Goal: Task Accomplishment & Management: Complete application form

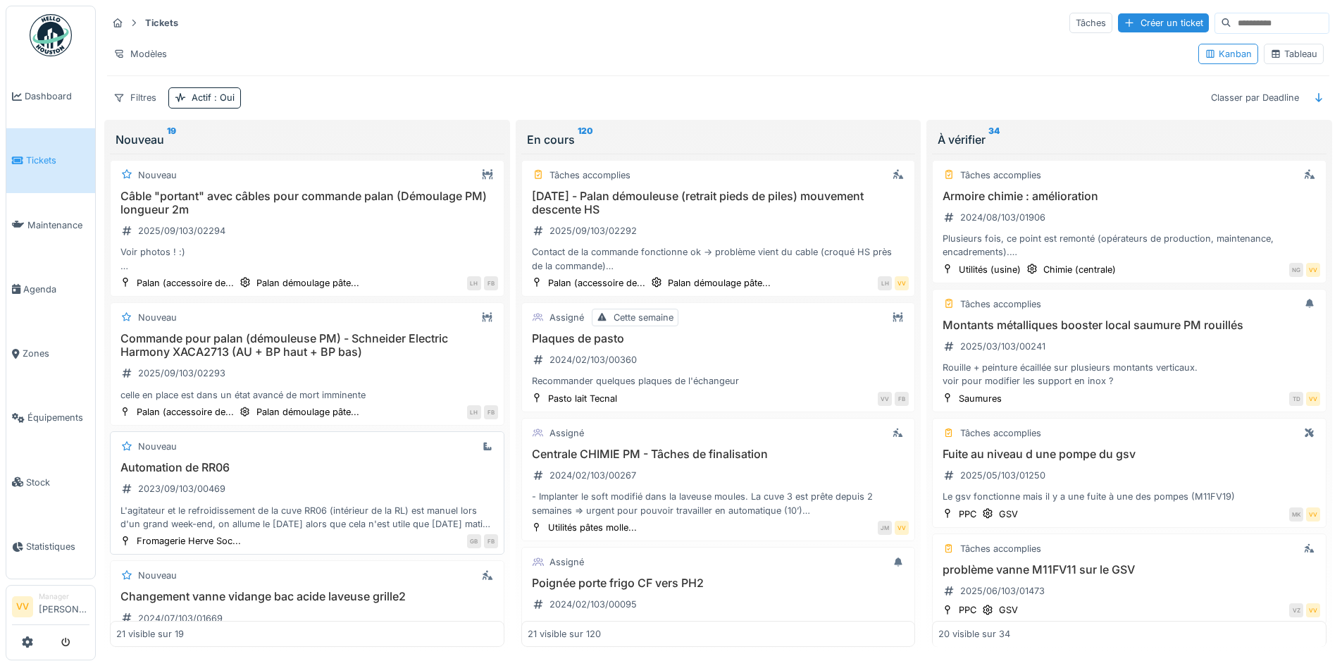
scroll to position [70, 0]
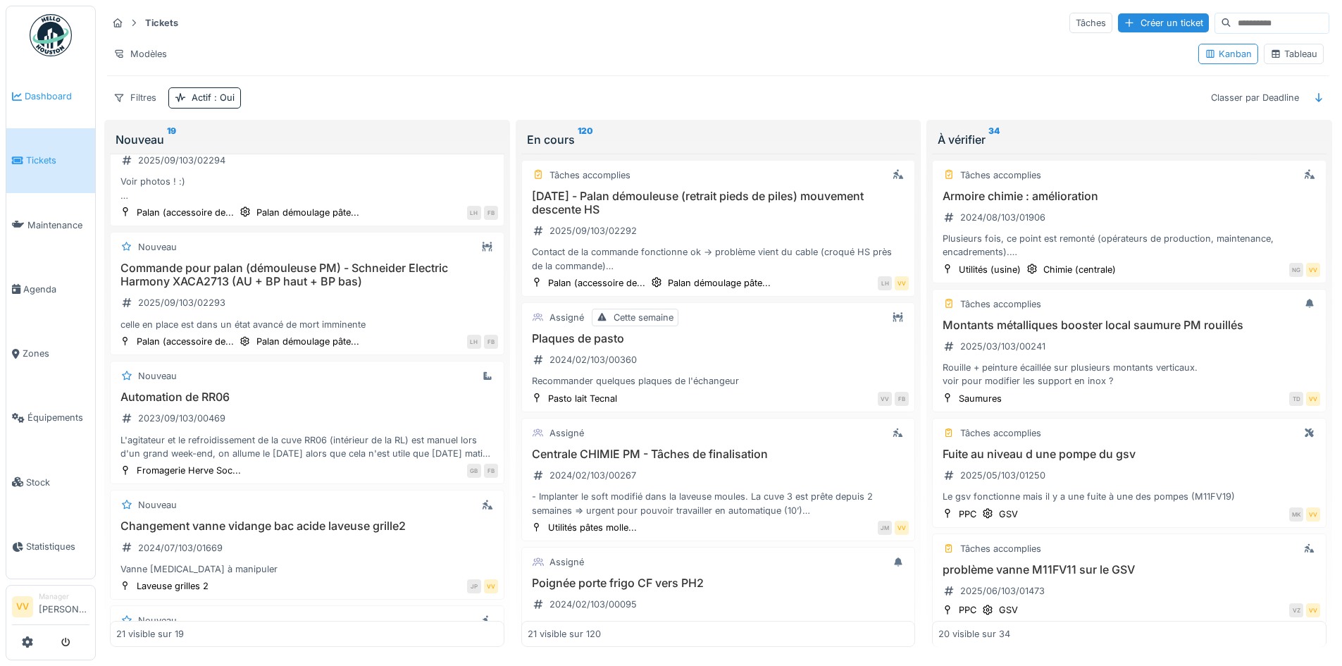
click at [60, 107] on link "Dashboard" at bounding box center [50, 96] width 89 height 64
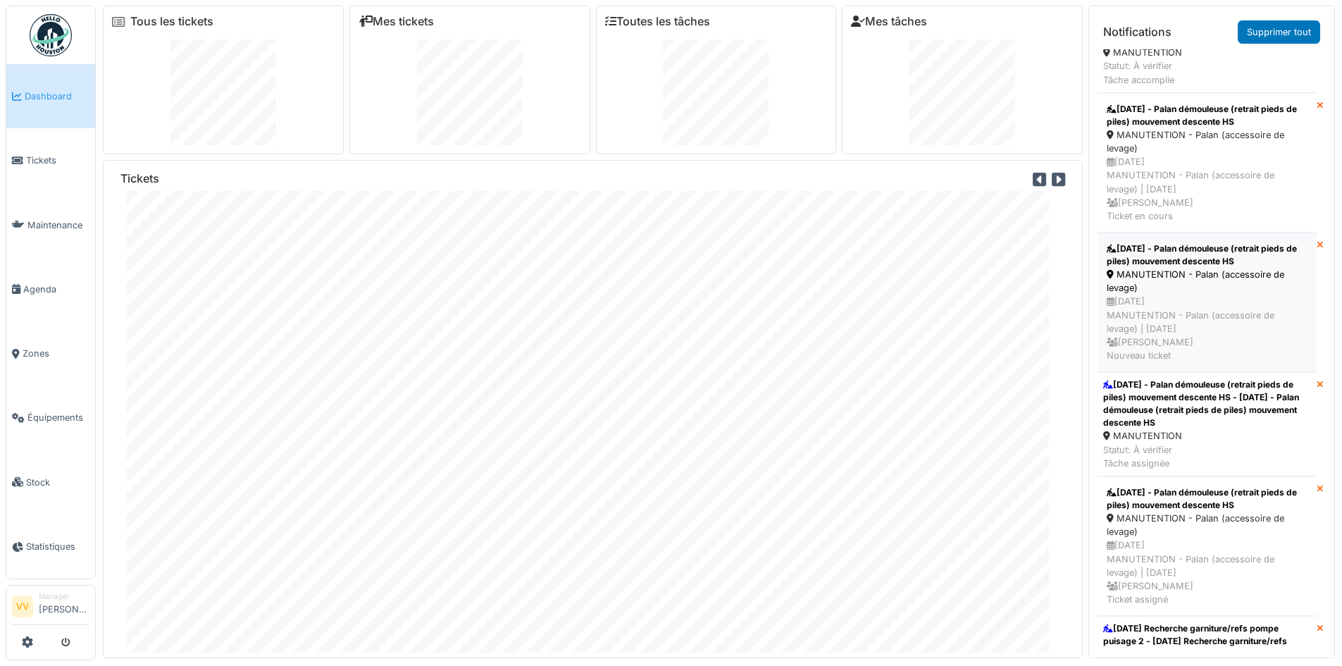
scroll to position [211, 0]
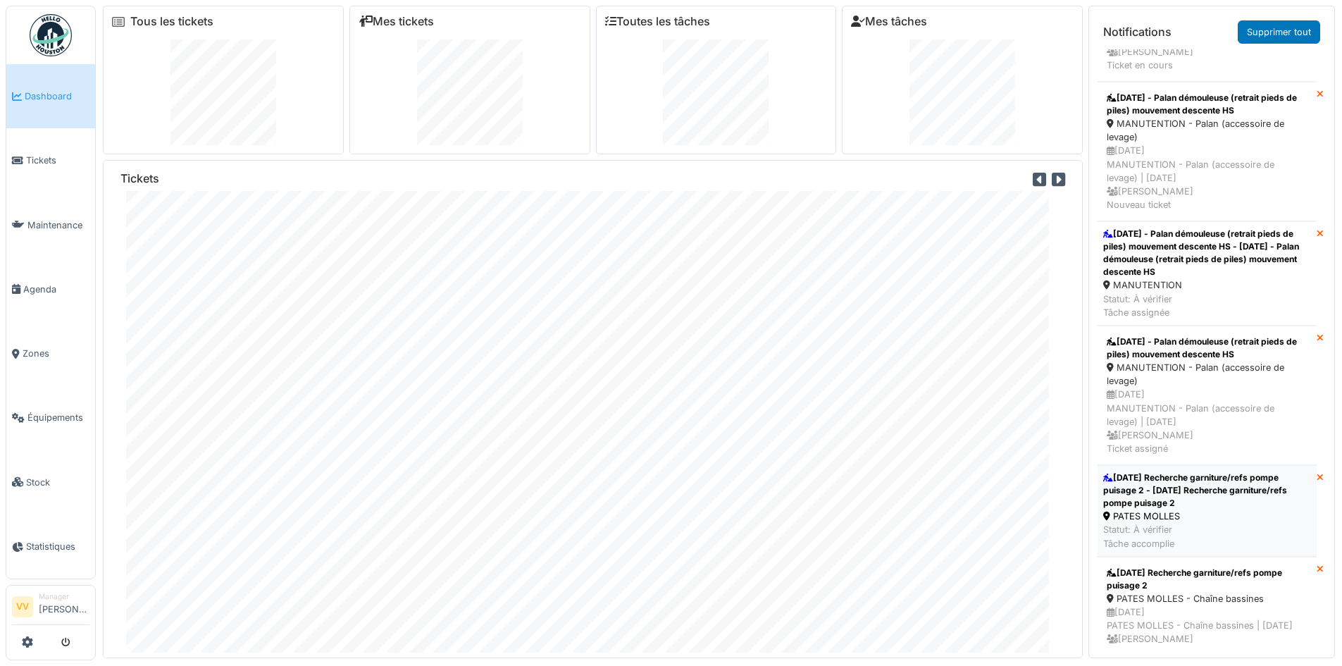
click at [1230, 497] on div "27/08/25 Recherche garniture/refs pompe puisage 2 - 27/08/25 Recherche garnitur…" at bounding box center [1207, 490] width 208 height 38
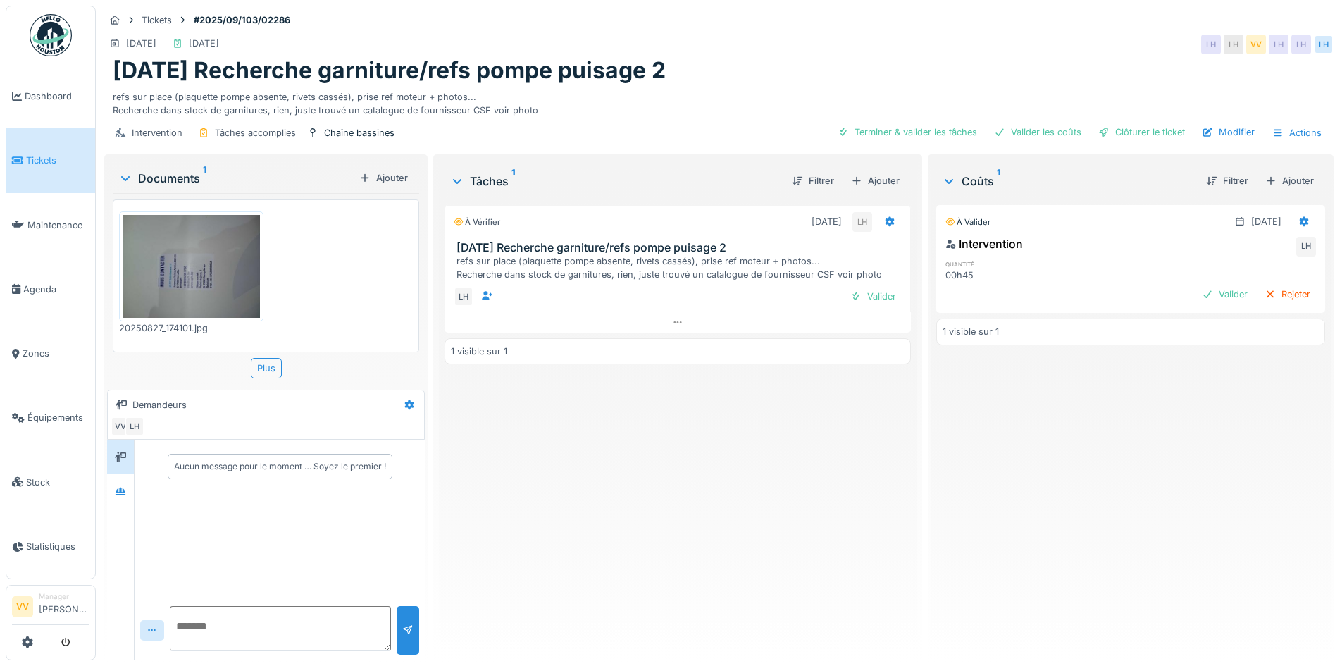
click at [226, 256] on img at bounding box center [191, 266] width 137 height 103
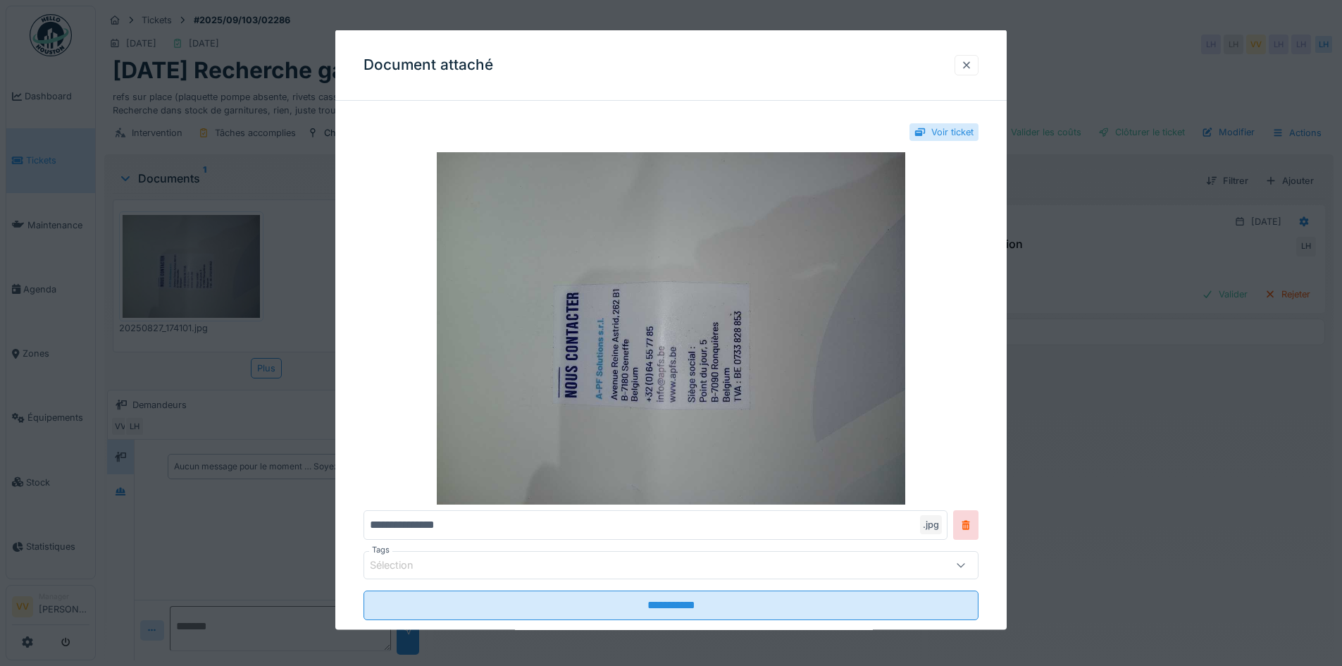
click at [964, 68] on div at bounding box center [967, 64] width 24 height 20
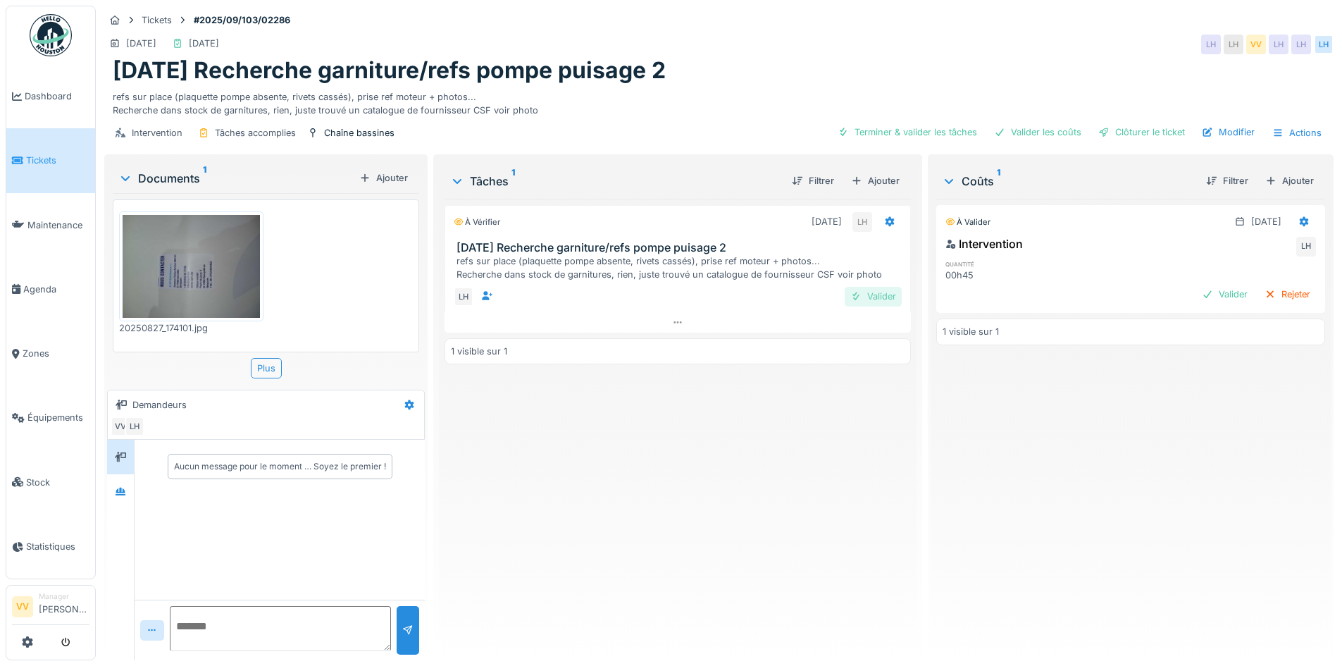
click at [866, 297] on div "Valider" at bounding box center [873, 296] width 57 height 19
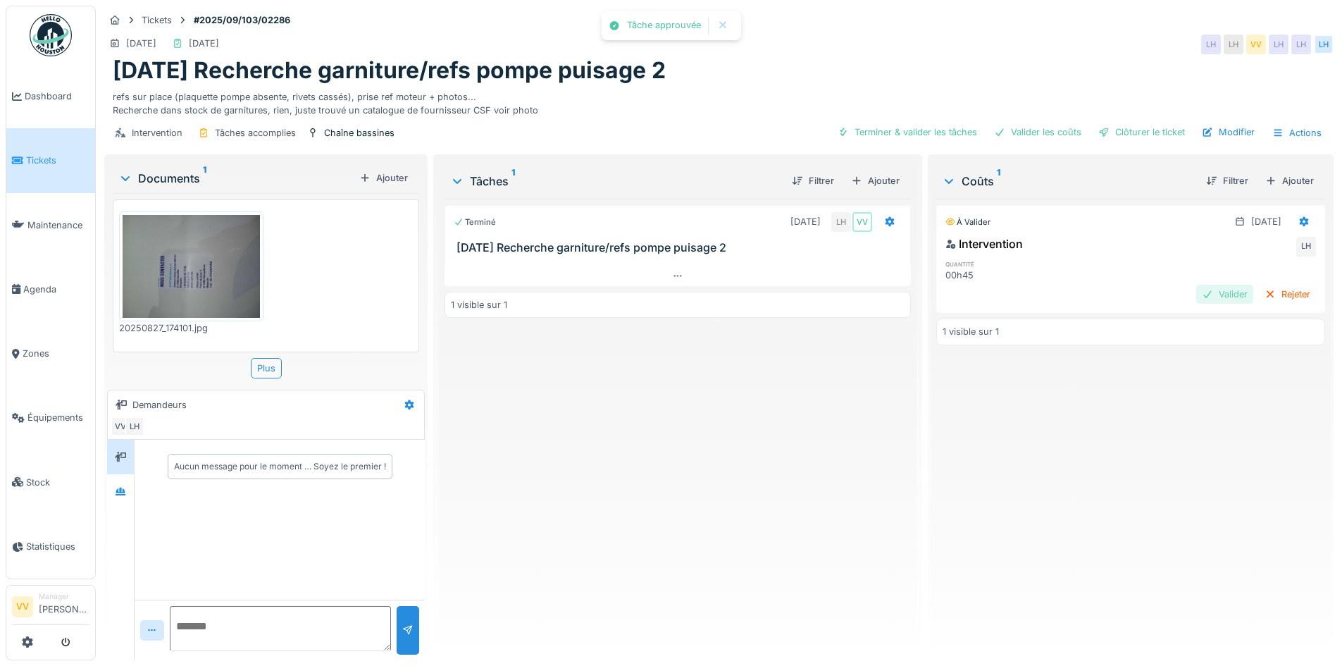
click at [1198, 302] on div "Valider" at bounding box center [1224, 294] width 57 height 19
click at [1140, 134] on div "Clôturer le ticket" at bounding box center [1142, 132] width 98 height 19
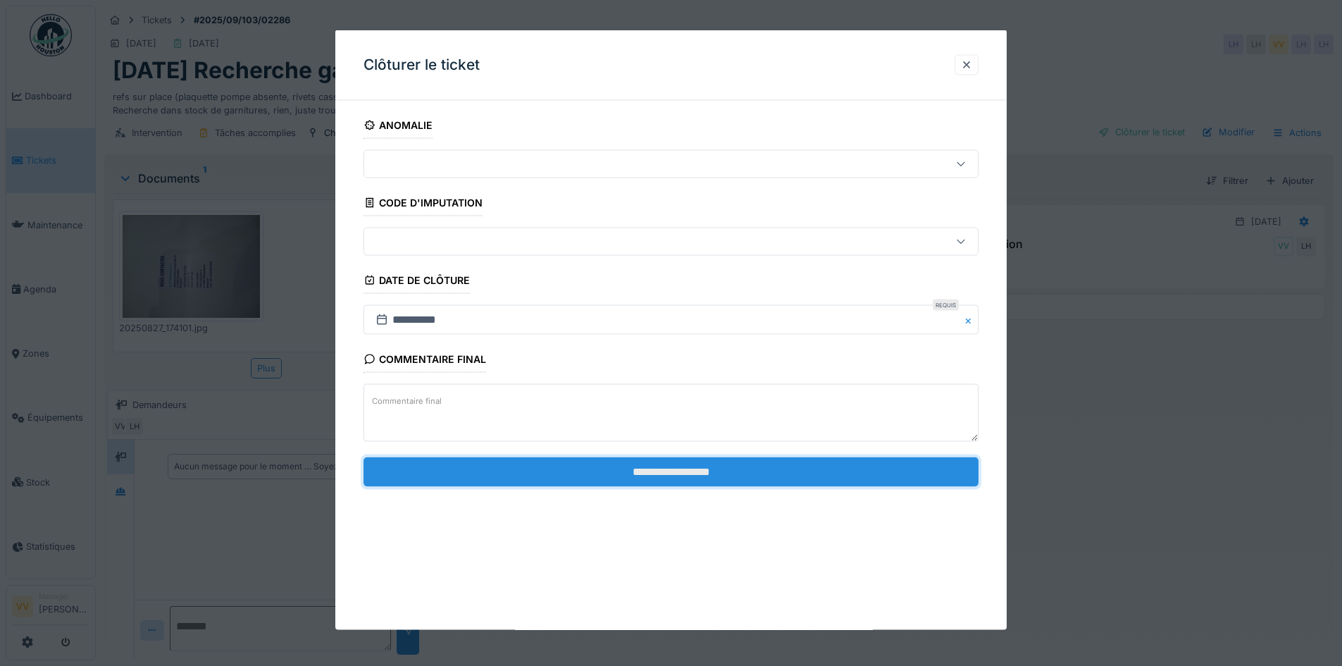
click at [698, 472] on input "**********" at bounding box center [670, 471] width 615 height 30
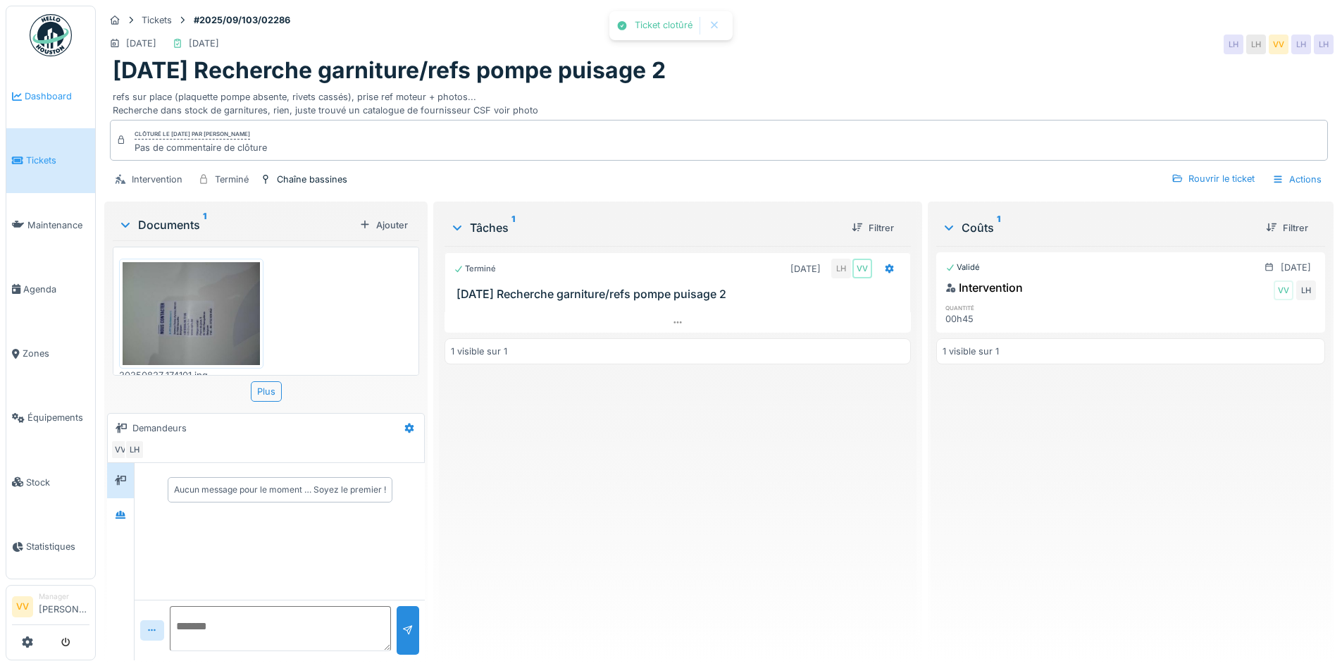
click at [39, 89] on span "Dashboard" at bounding box center [57, 95] width 65 height 13
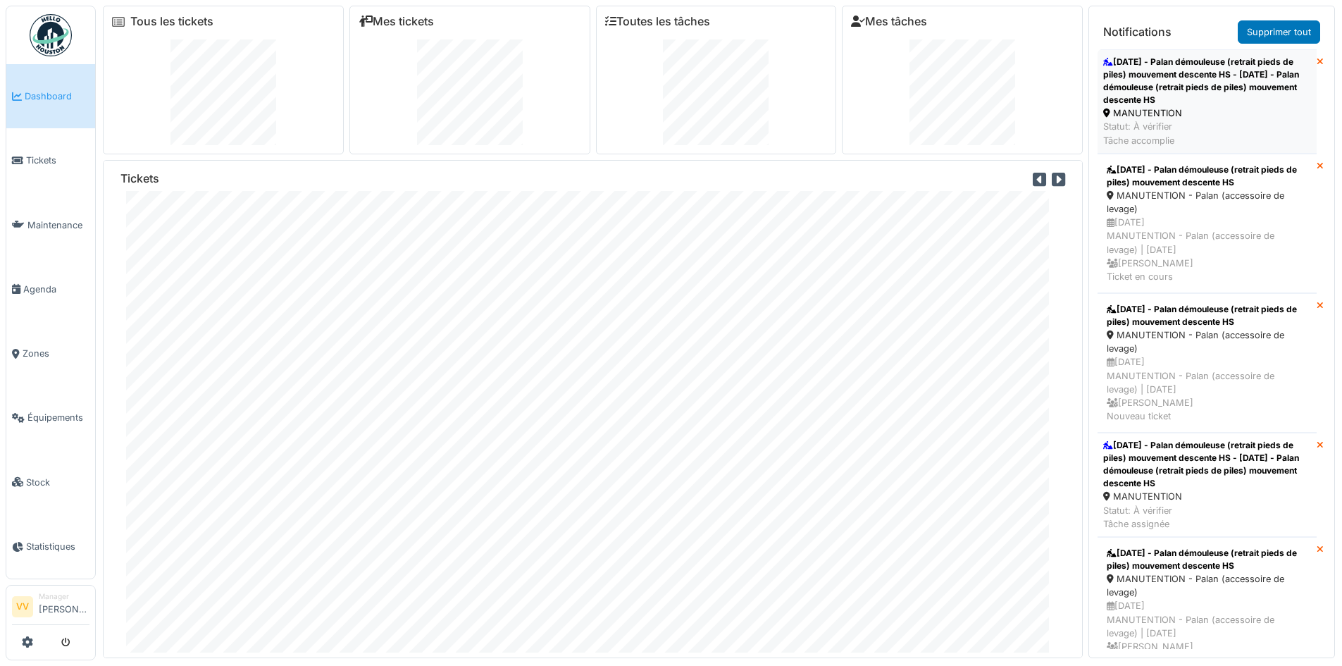
click at [1220, 87] on div "28/8/25 - Palan démouleuse (retrait pieds de piles) mouvement descente HS - 28/…" at bounding box center [1207, 81] width 208 height 51
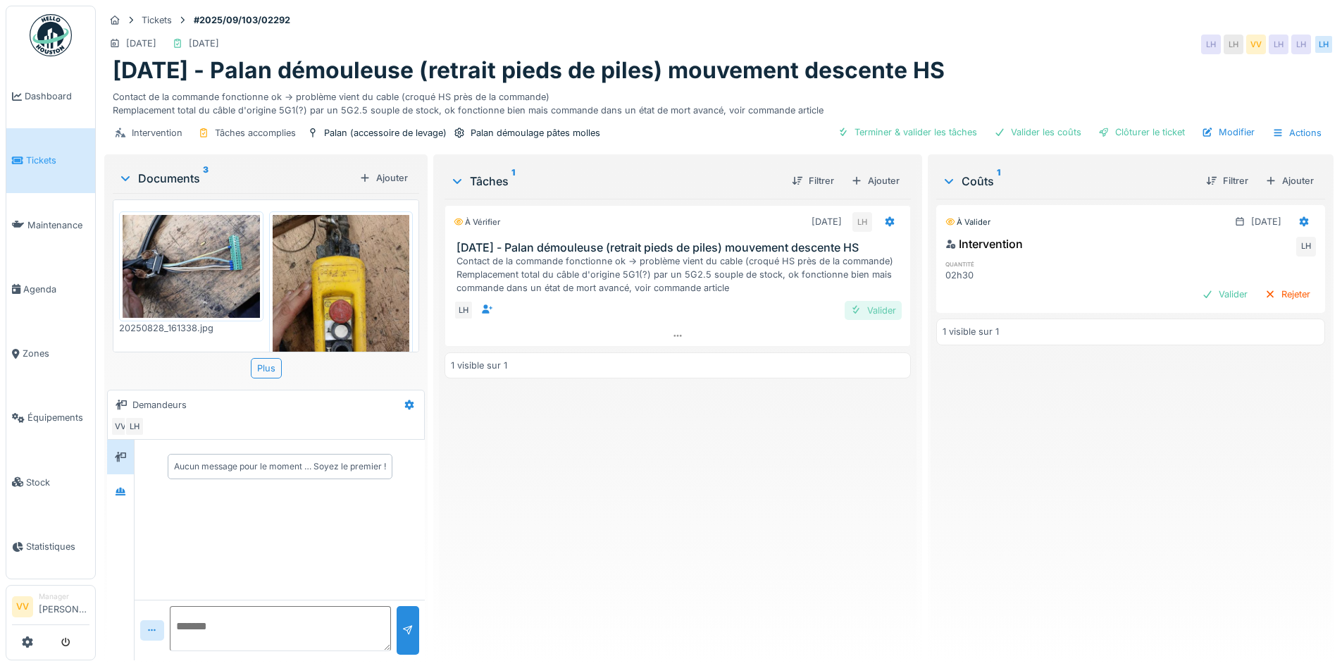
click at [881, 312] on div "Valider" at bounding box center [873, 310] width 57 height 19
click at [1202, 292] on div at bounding box center [1207, 293] width 11 height 13
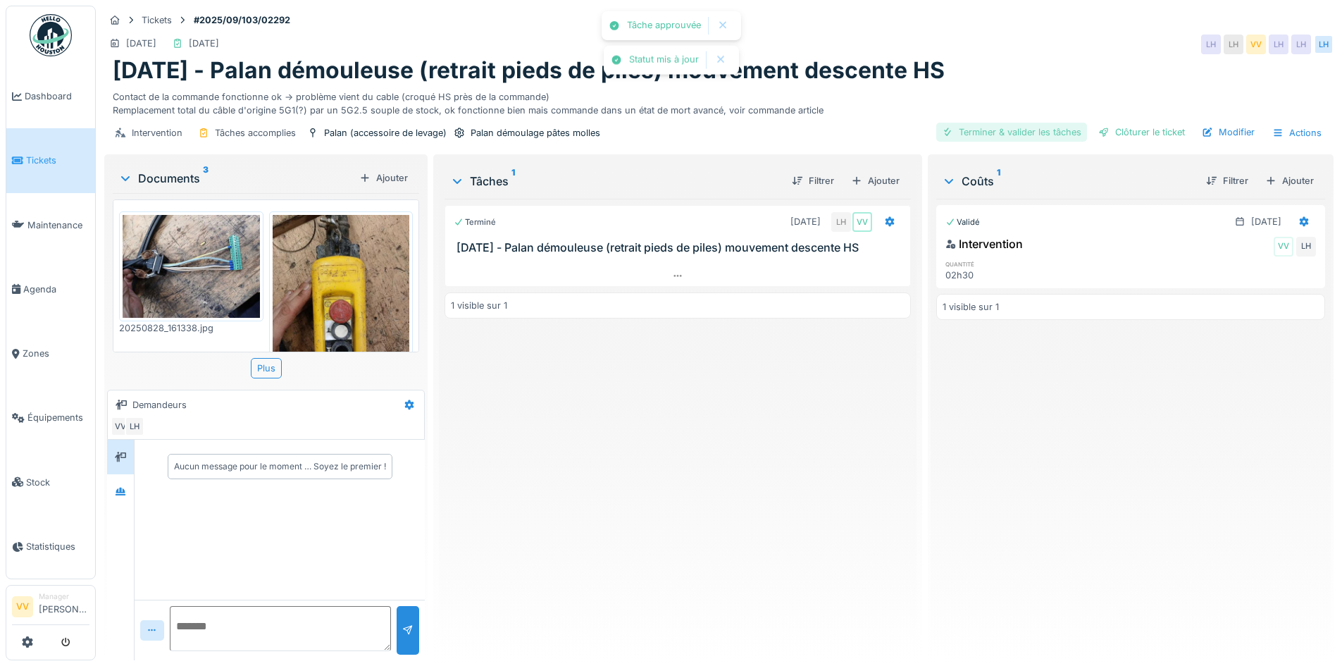
click at [1014, 130] on div "Terminer & valider les tâches" at bounding box center [1011, 132] width 151 height 19
click at [1146, 136] on div "Clôturer le ticket" at bounding box center [1142, 132] width 98 height 19
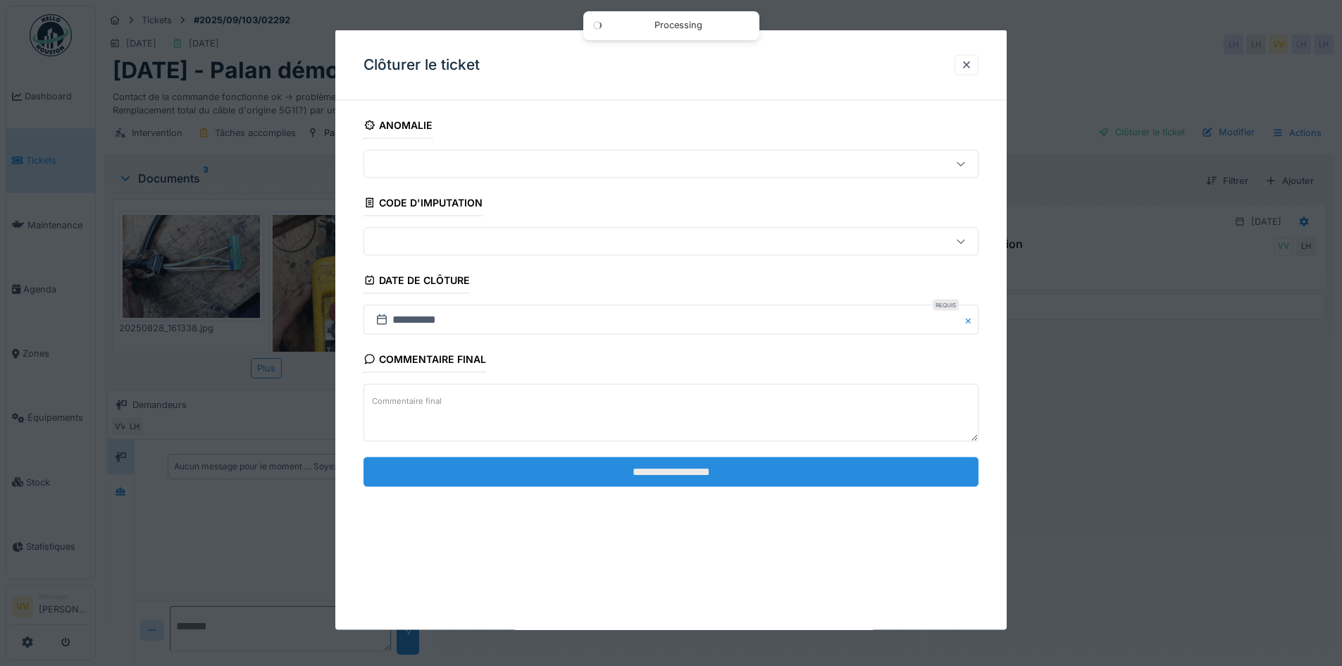
click at [788, 456] on input "**********" at bounding box center [670, 471] width 615 height 30
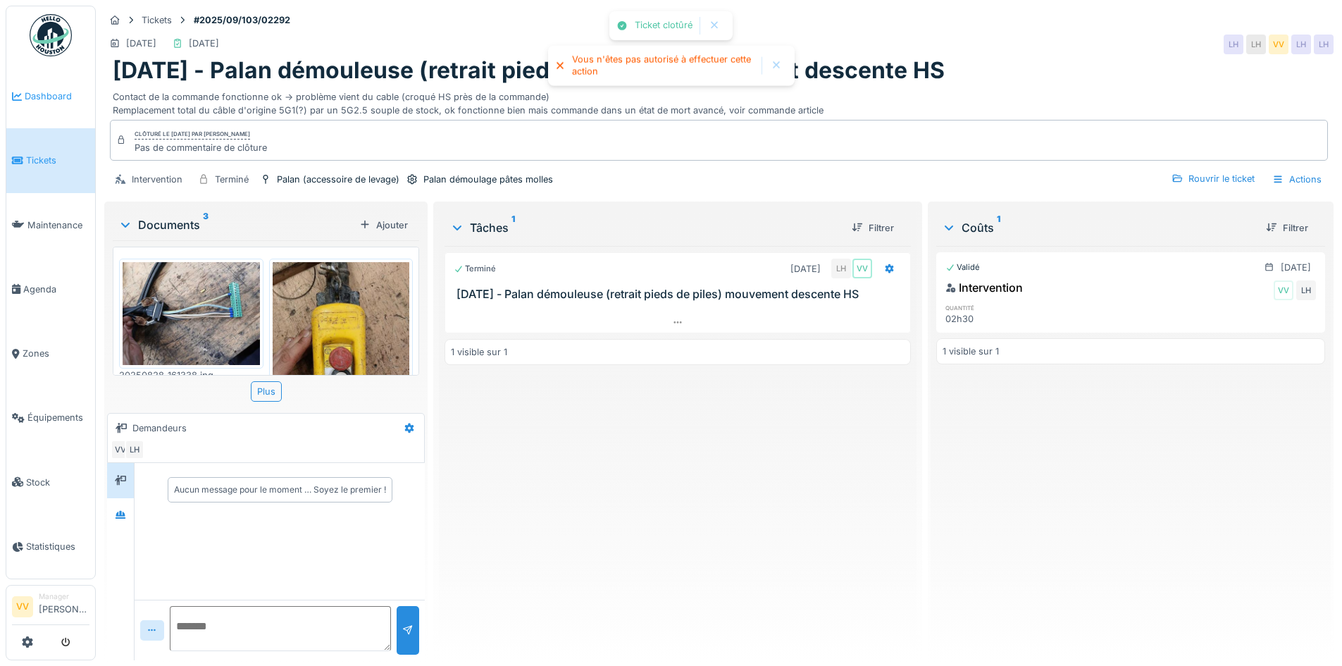
click at [42, 92] on span "Dashboard" at bounding box center [57, 95] width 65 height 13
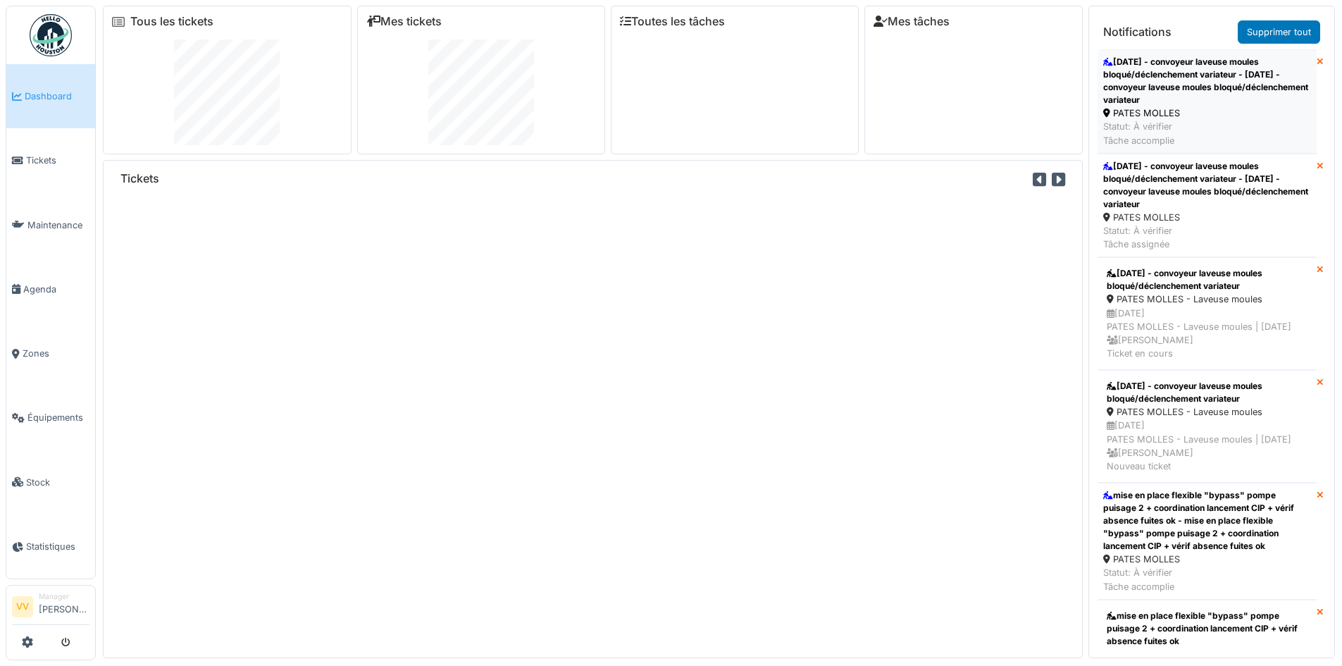
click at [1191, 85] on div "[DATE] - convoyeur laveuse moules bloqué/déclenchement variateur - [DATE] - con…" at bounding box center [1207, 81] width 208 height 51
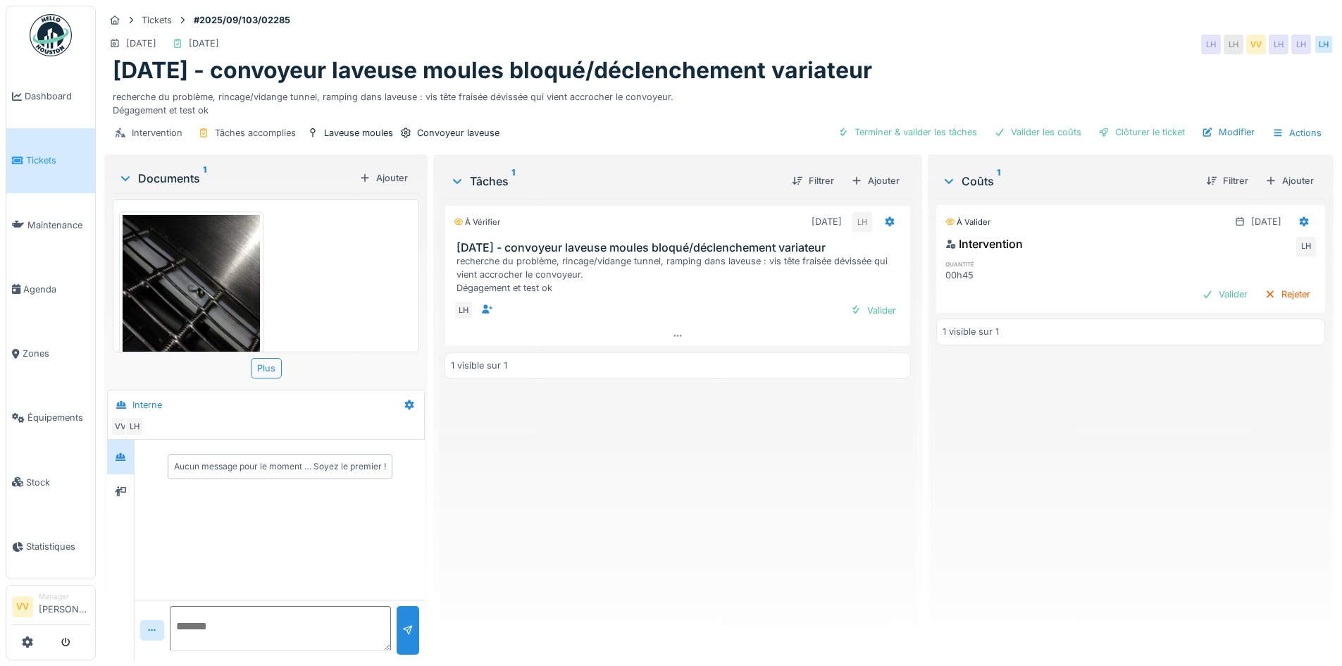
click at [216, 295] on img at bounding box center [191, 306] width 137 height 183
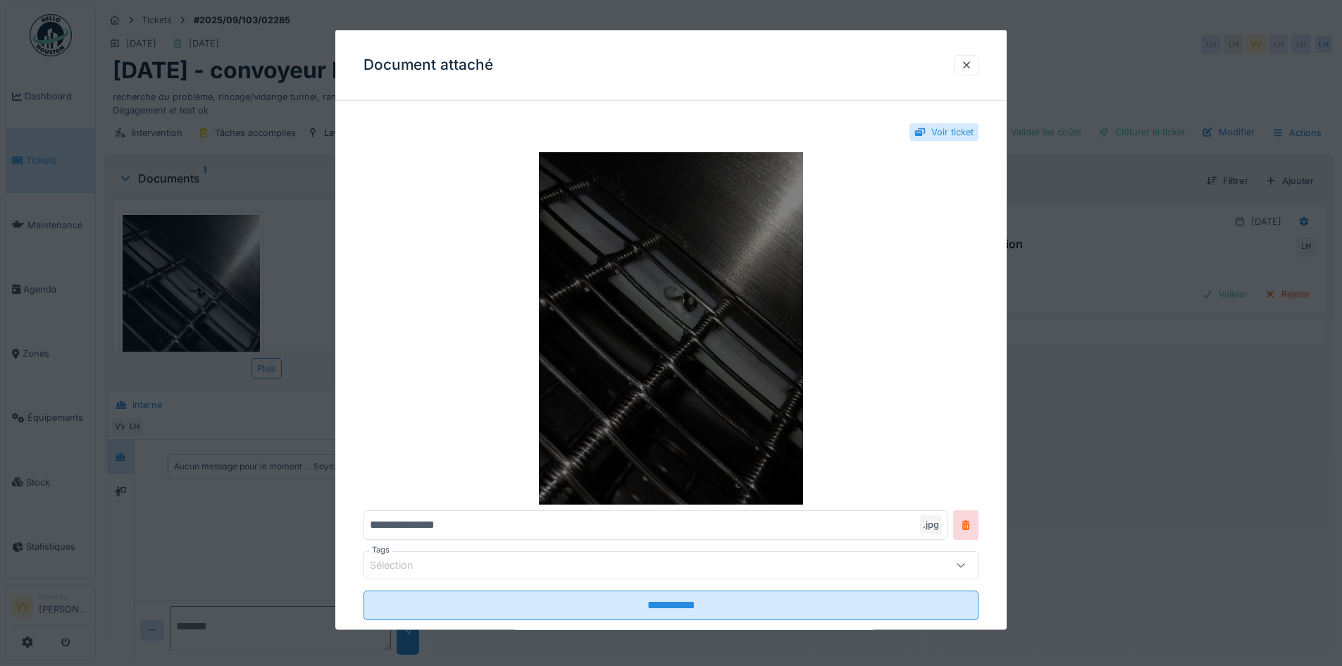
click at [731, 285] on img at bounding box center [670, 328] width 615 height 352
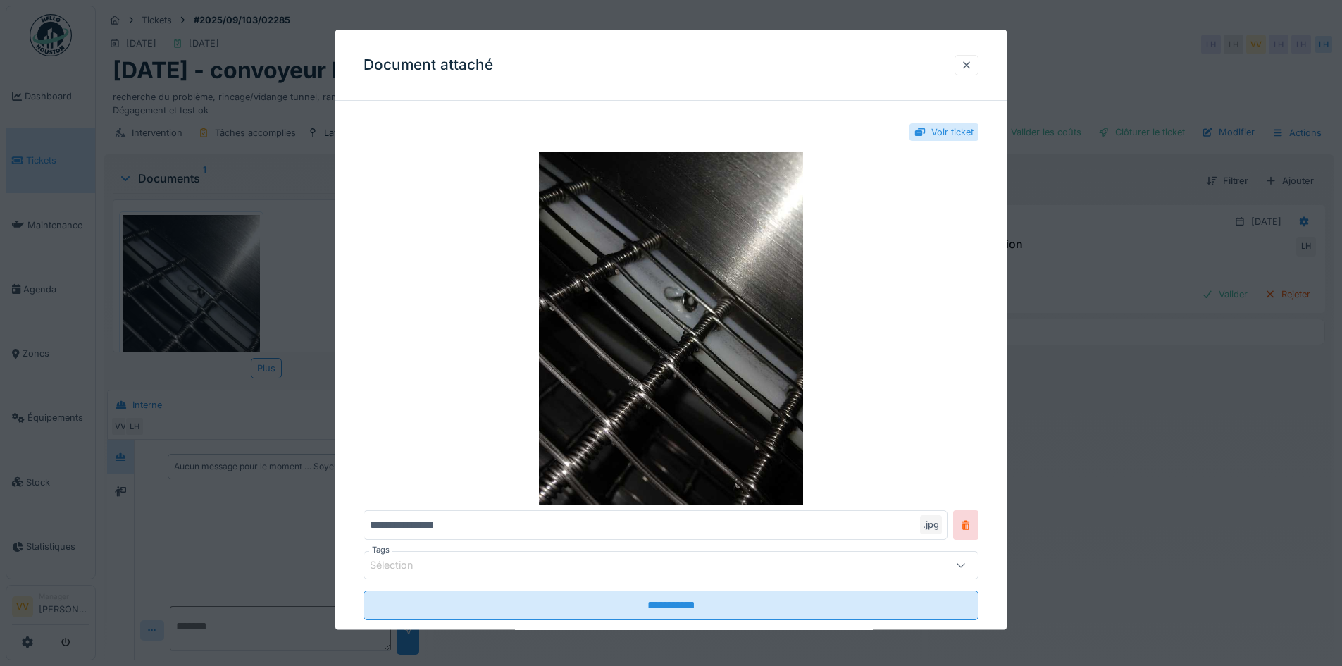
click at [962, 68] on div at bounding box center [967, 64] width 24 height 20
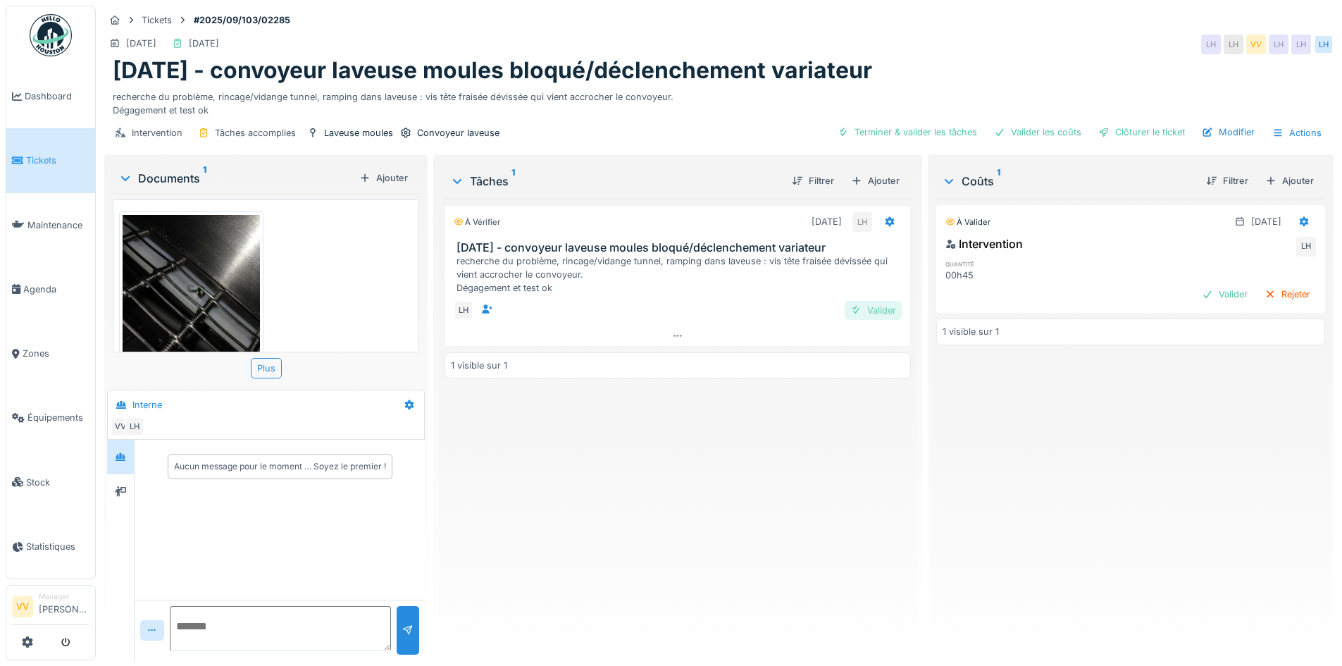
click at [865, 306] on div "Valider" at bounding box center [873, 310] width 57 height 19
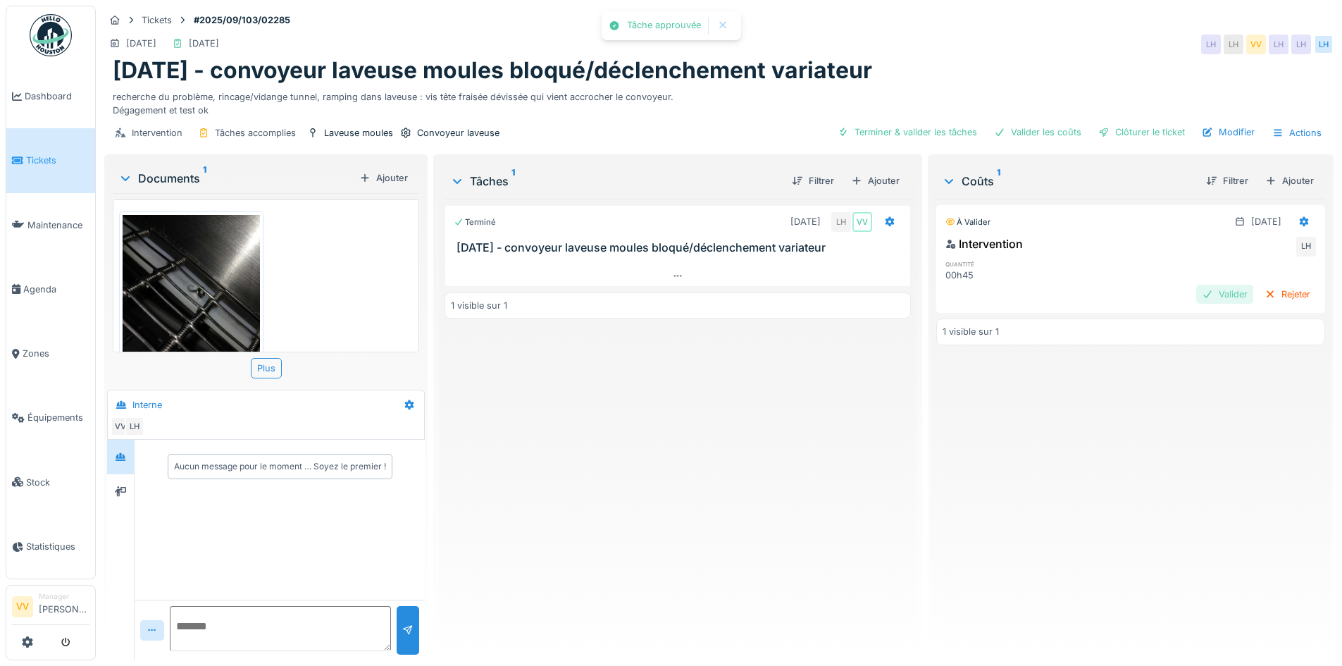
click at [1203, 299] on div "Valider" at bounding box center [1224, 294] width 57 height 19
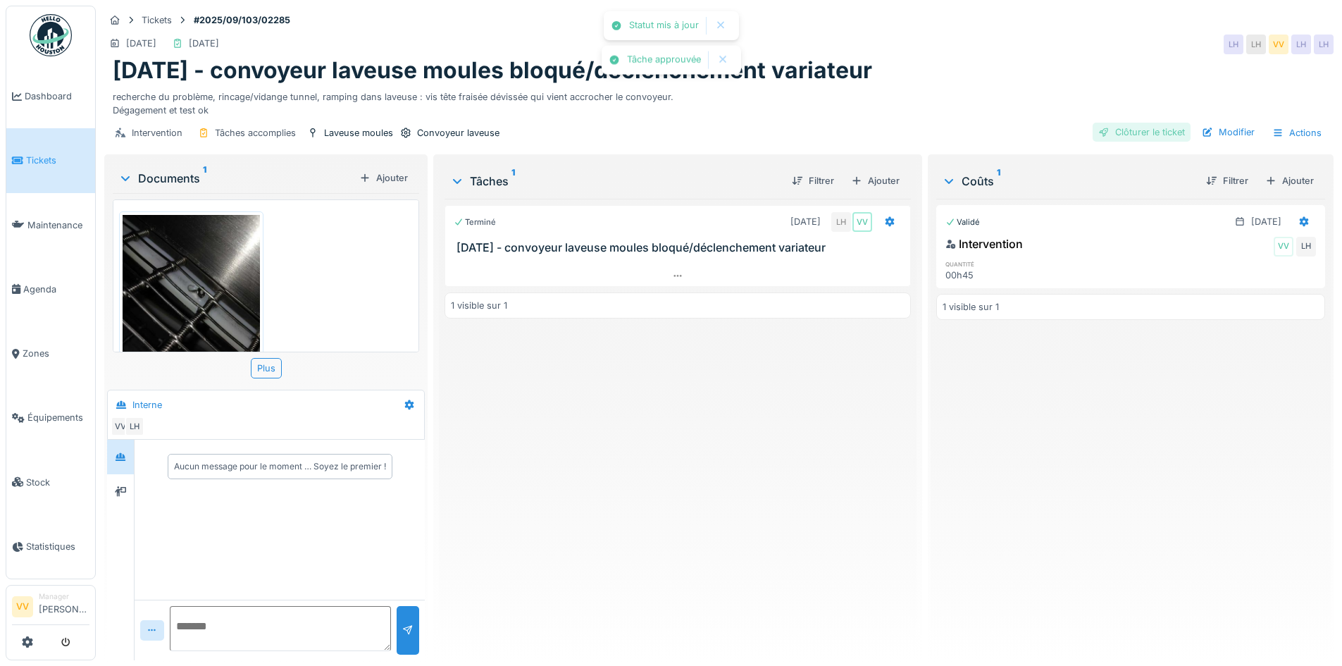
click at [1140, 128] on div "Clôturer le ticket" at bounding box center [1142, 132] width 98 height 19
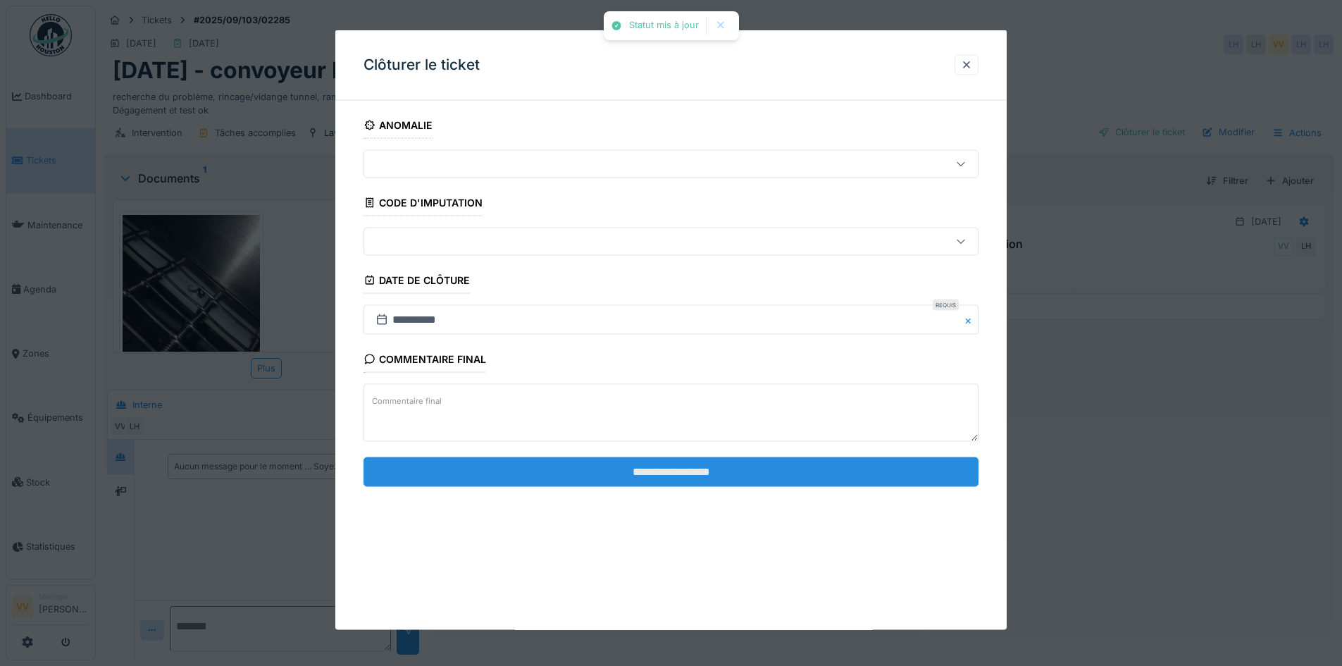
click at [593, 471] on input "**********" at bounding box center [670, 471] width 615 height 30
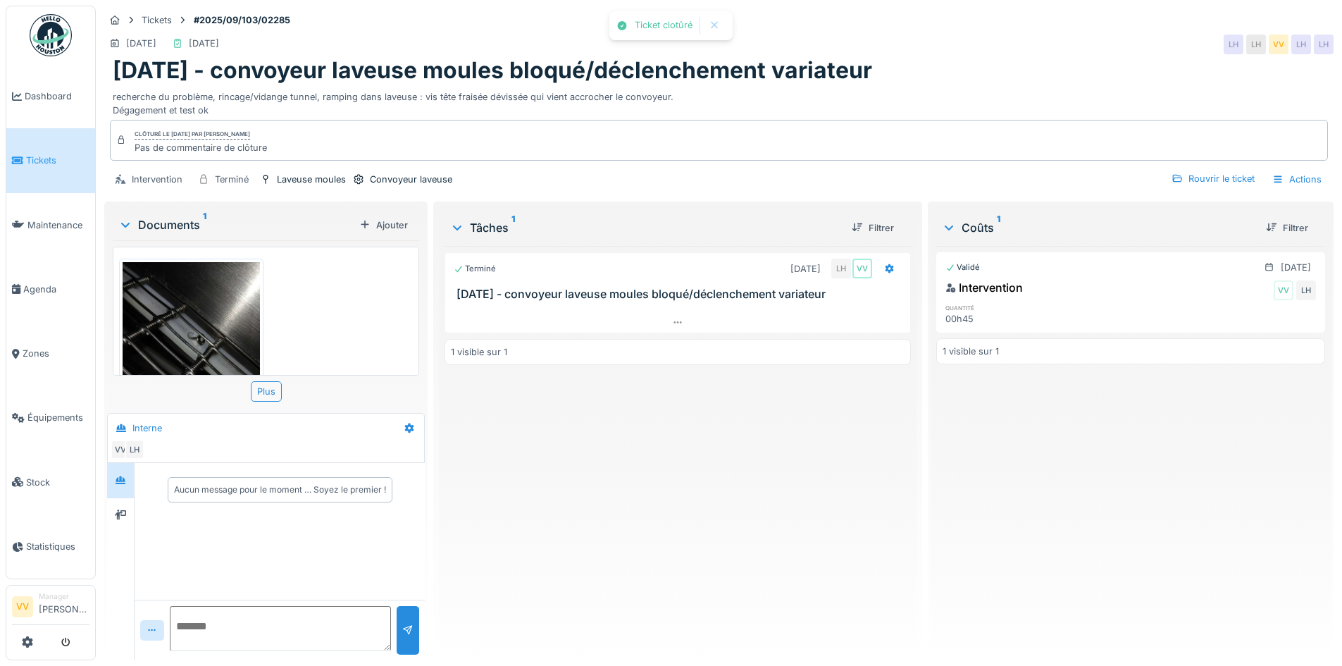
click at [684, 530] on div "Terminé 27/08/2025 LH VV 27/08/25 - convoyeur laveuse moules bloqué/déclencheme…" at bounding box center [678, 447] width 466 height 403
click at [23, 154] on li "Tickets" at bounding box center [50, 160] width 77 height 13
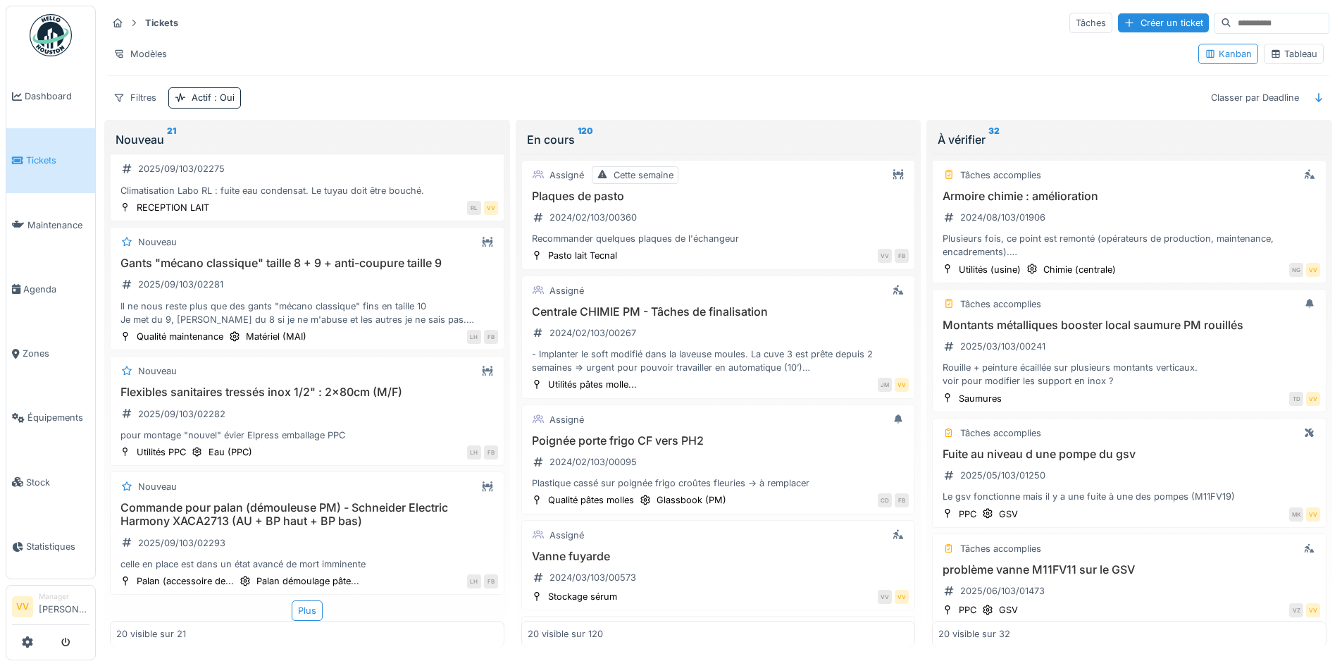
scroll to position [8, 0]
click at [299, 602] on div "Plus" at bounding box center [307, 610] width 31 height 20
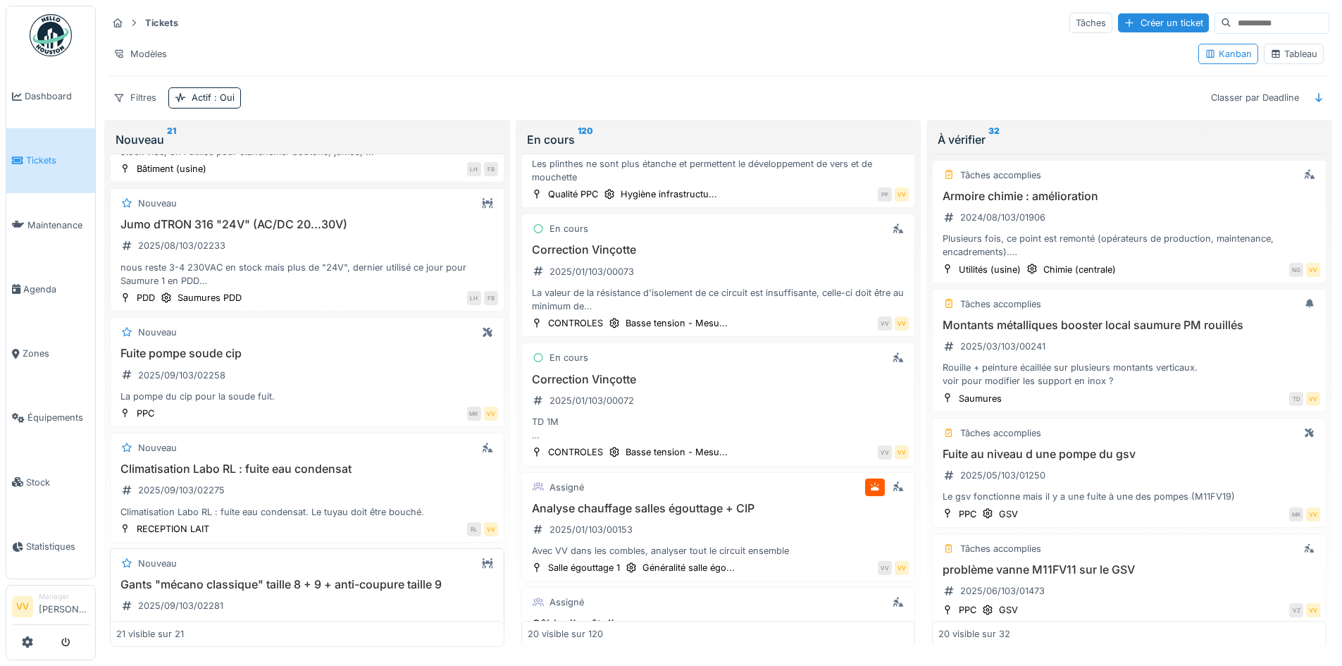
scroll to position [1788, 0]
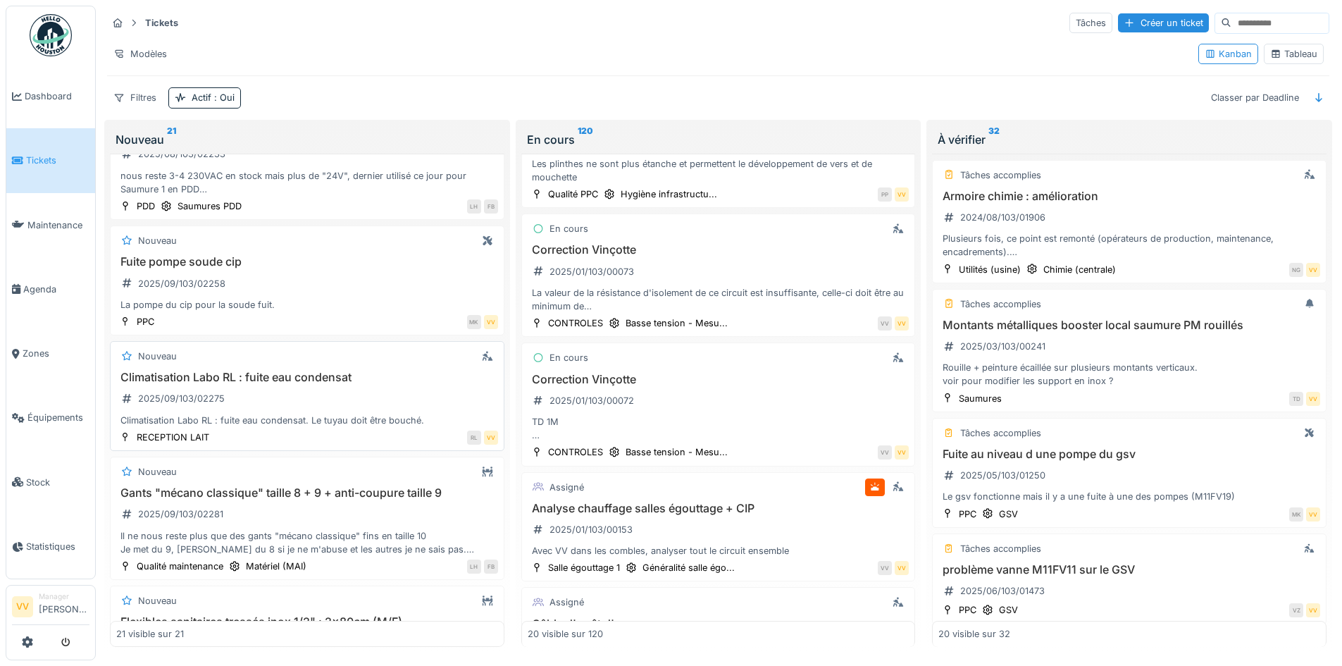
click at [322, 380] on h3 "Climatisation Labo RL : fuite eau condensat" at bounding box center [307, 377] width 382 height 13
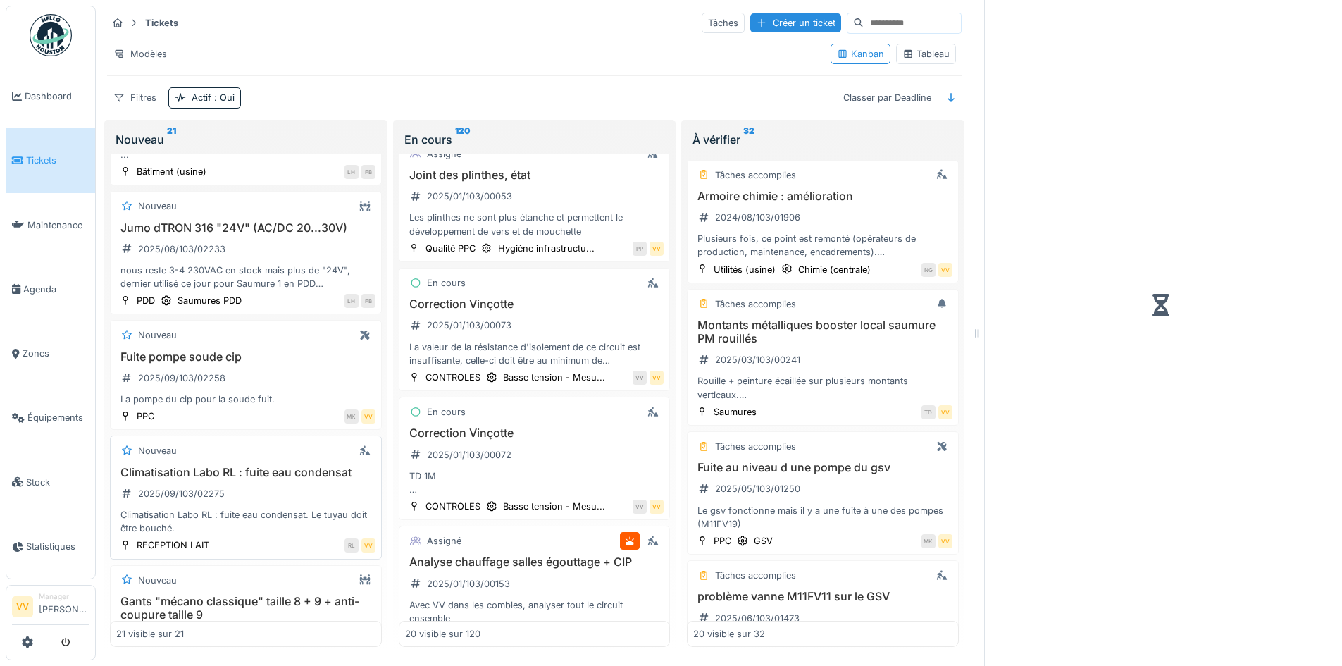
scroll to position [1669, 0]
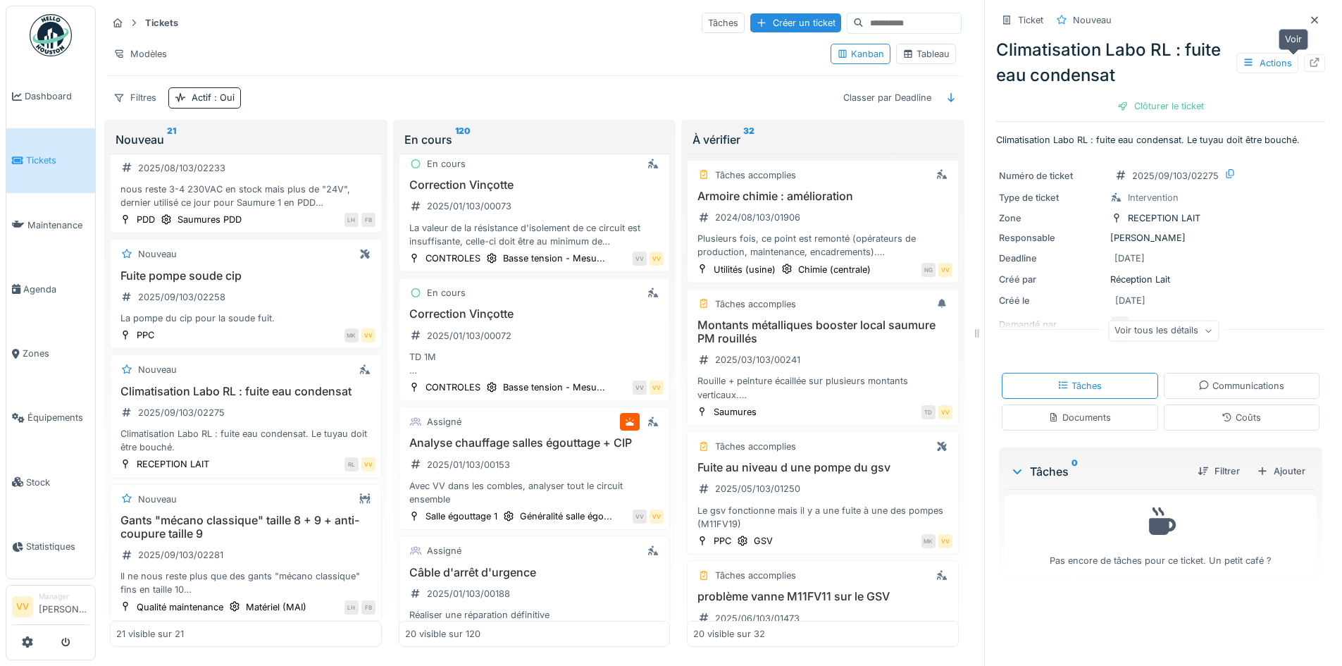
click at [1309, 62] on icon at bounding box center [1314, 62] width 11 height 9
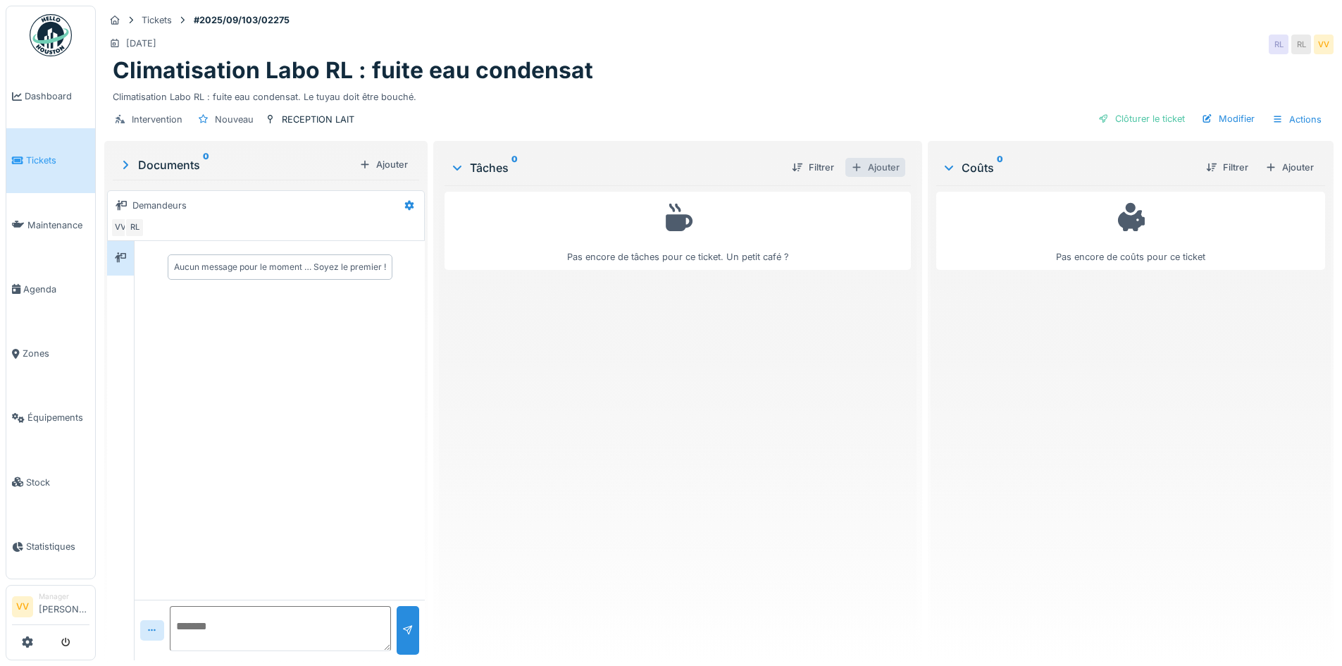
click at [891, 171] on div "Ajouter" at bounding box center [875, 167] width 60 height 19
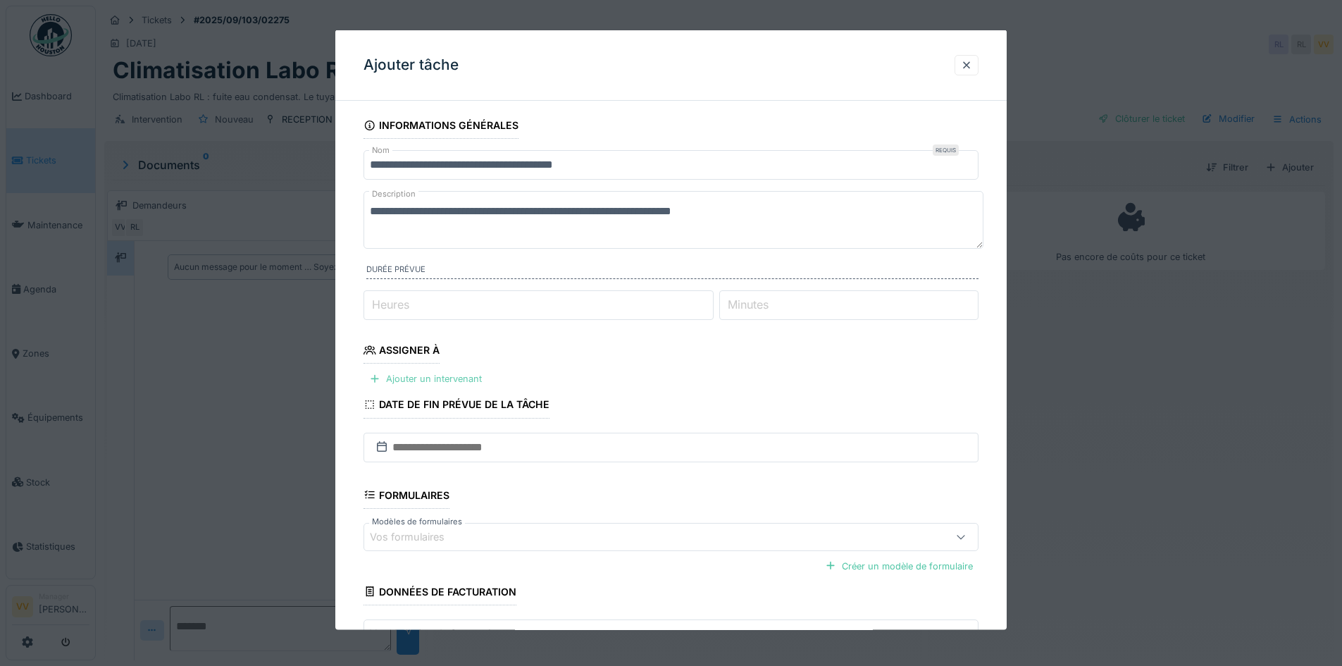
click at [433, 373] on div "Ajouter un intervenant" at bounding box center [425, 378] width 124 height 19
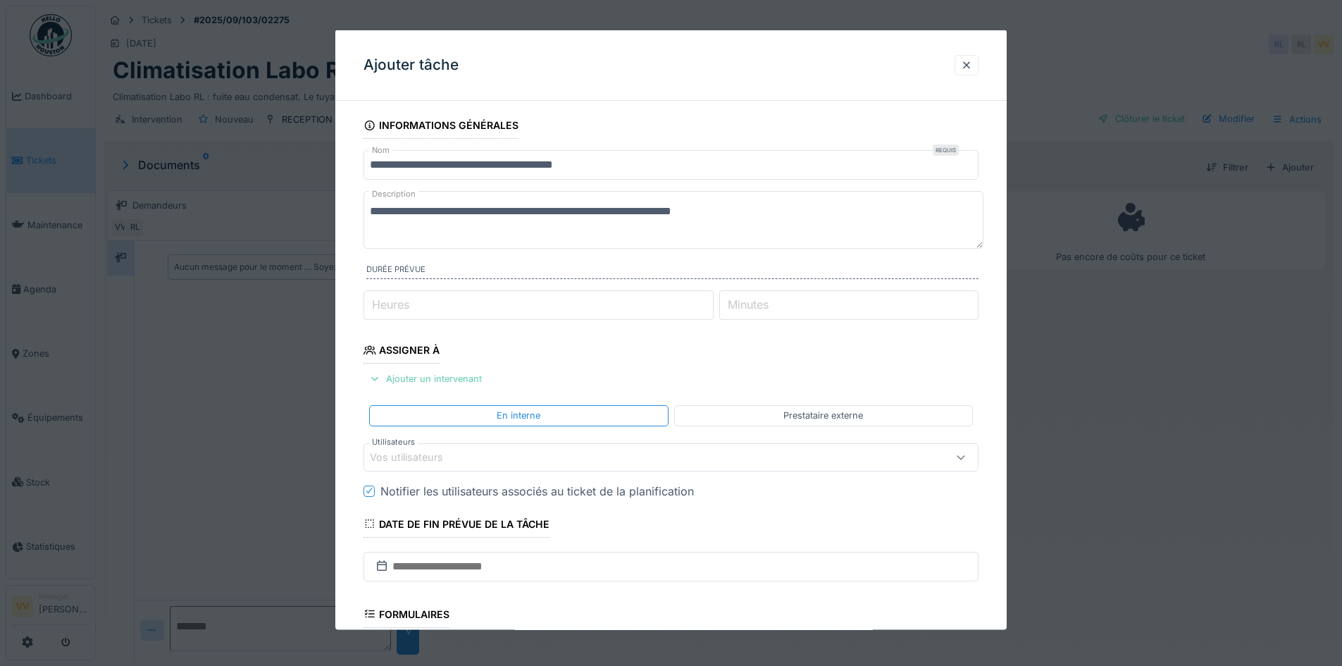
click at [424, 375] on div "Ajouter un intervenant" at bounding box center [425, 378] width 124 height 19
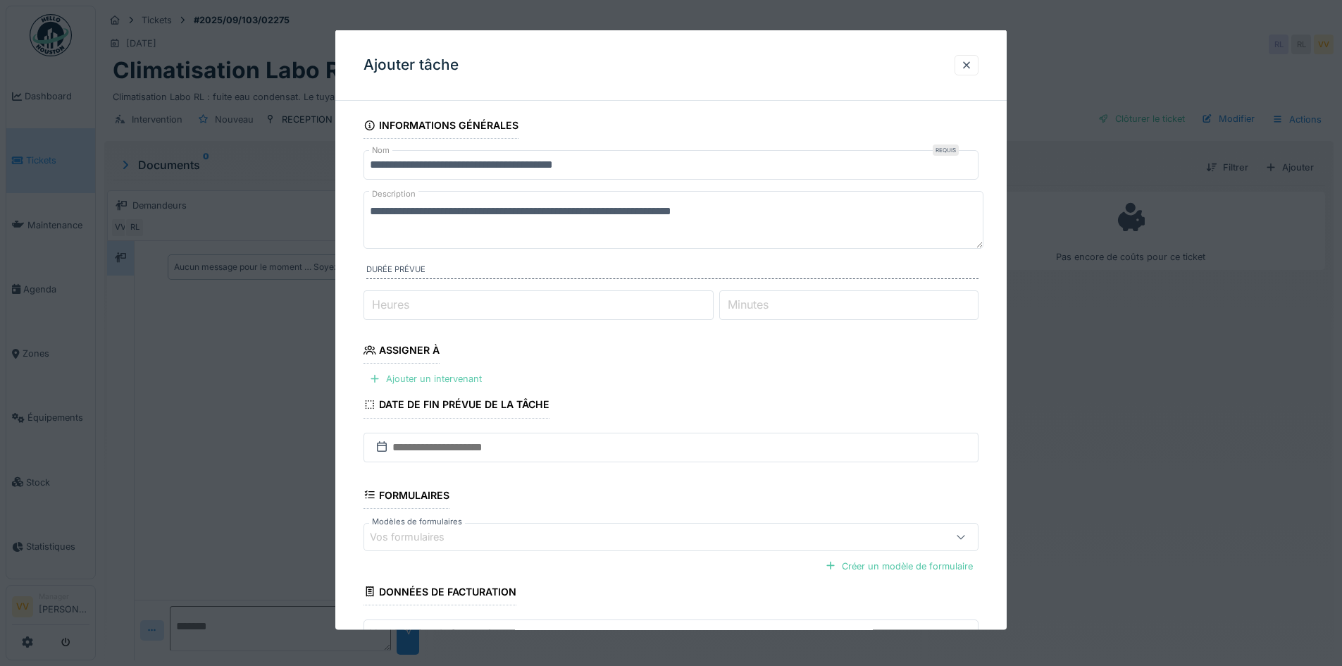
click at [414, 375] on div "Ajouter un intervenant" at bounding box center [425, 378] width 124 height 19
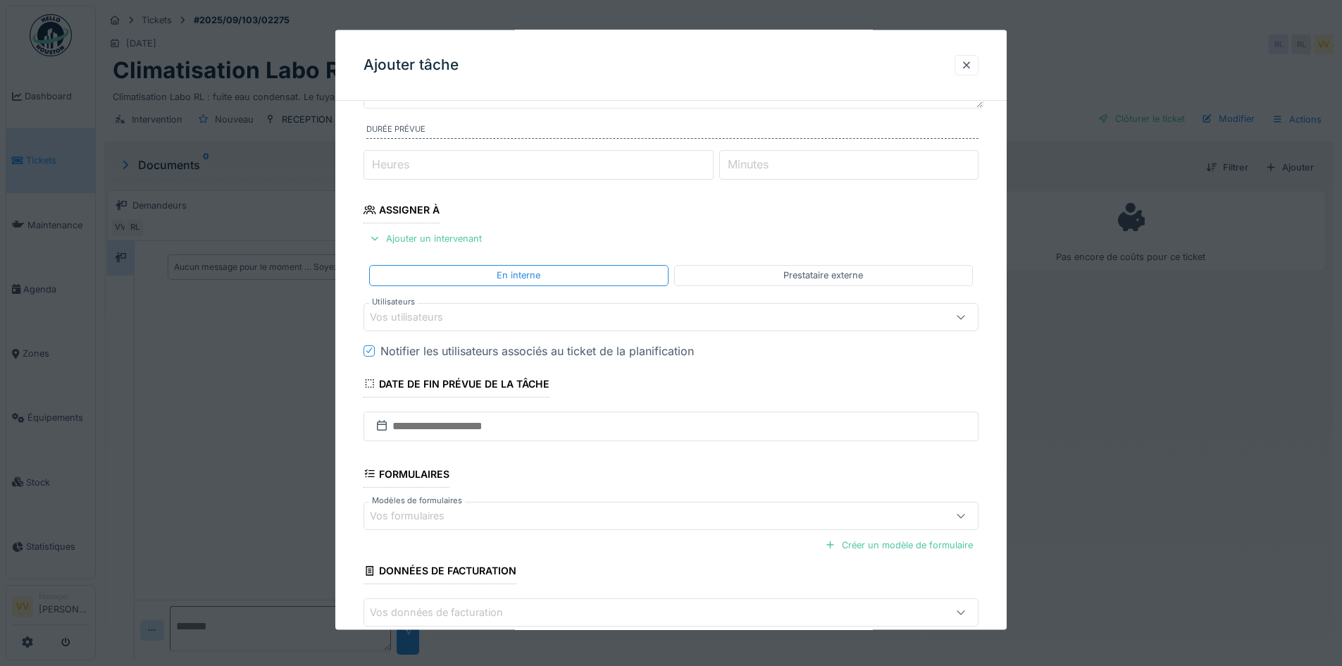
scroll to position [141, 0]
click at [497, 422] on input "text" at bounding box center [670, 425] width 615 height 30
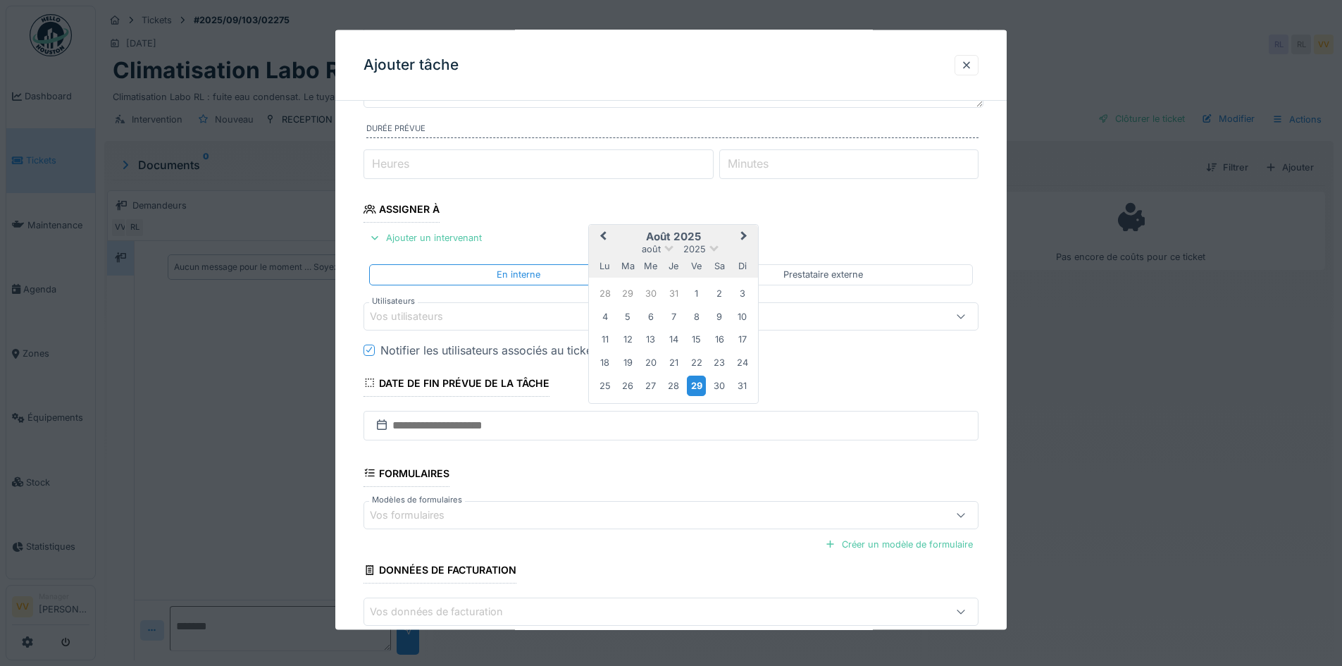
click at [694, 385] on div "29" at bounding box center [696, 385] width 19 height 20
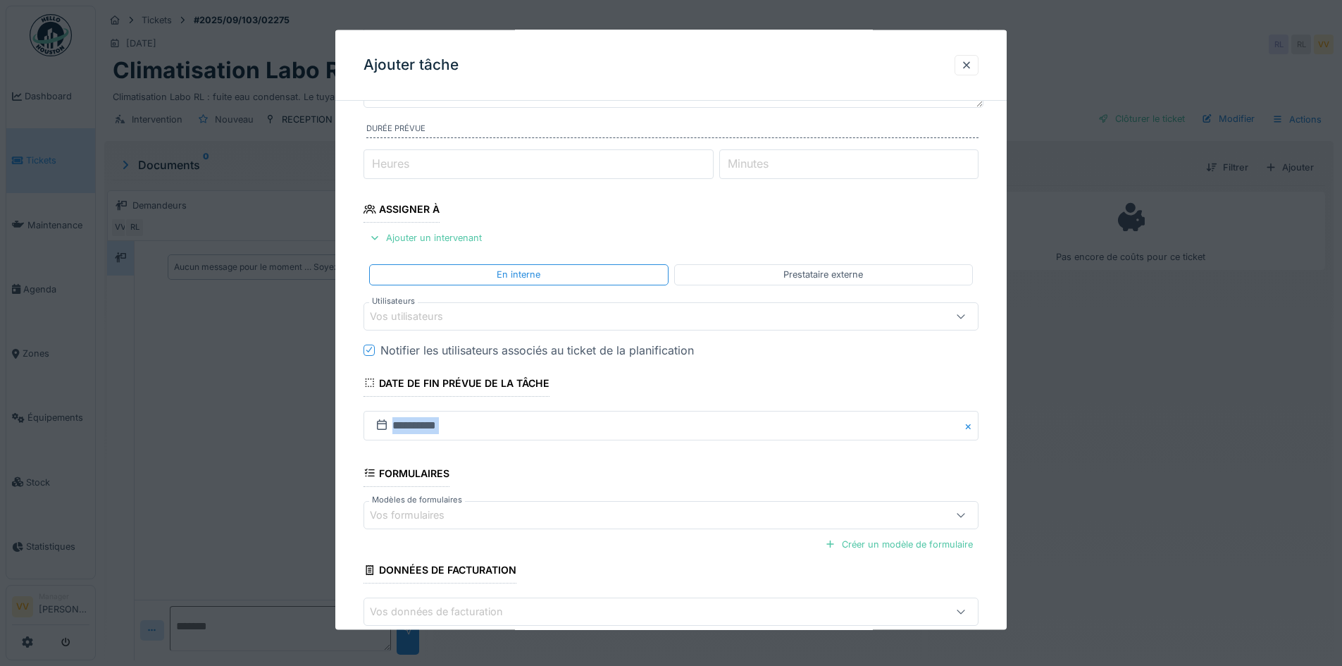
click at [694, 385] on fieldset "**********" at bounding box center [670, 324] width 615 height 707
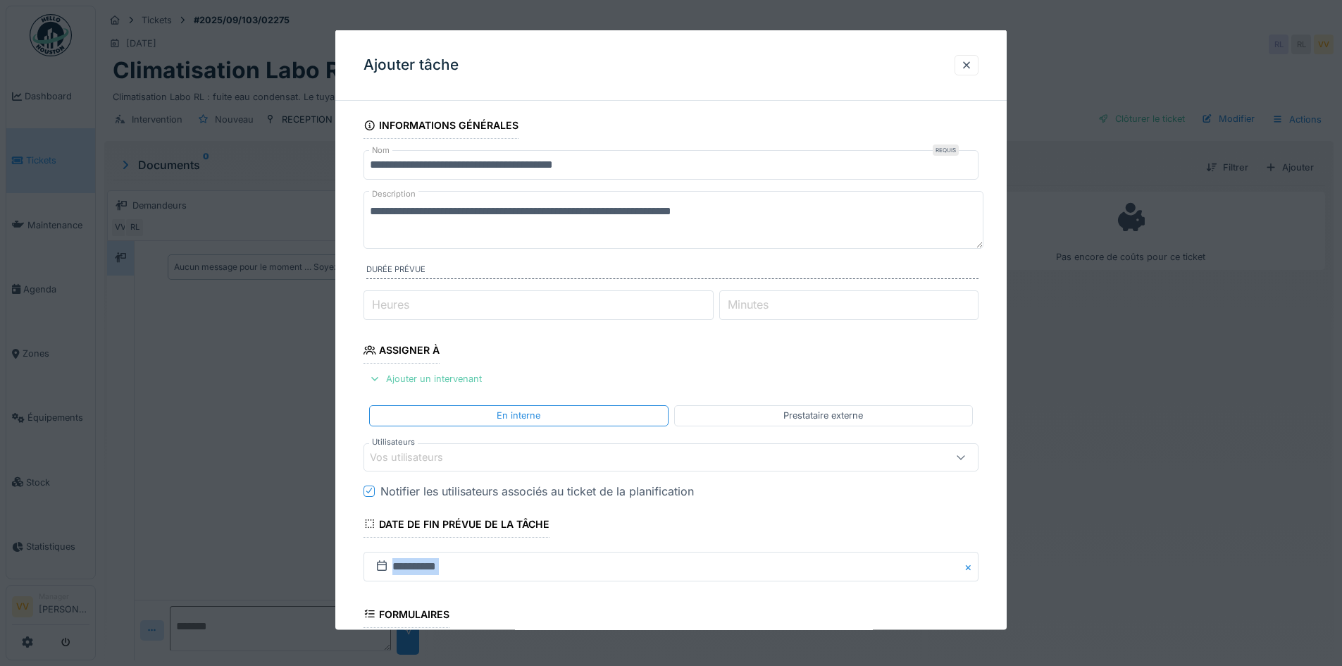
click at [414, 385] on div "Ajouter un intervenant" at bounding box center [425, 378] width 124 height 19
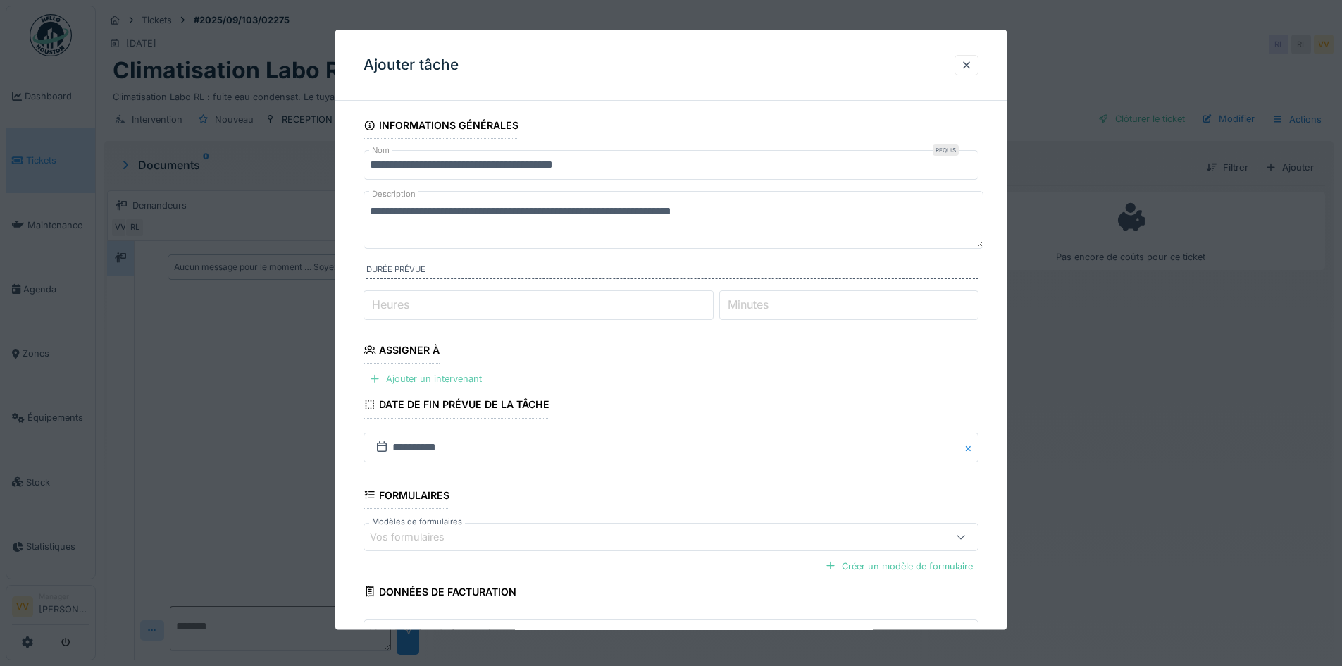
click at [416, 378] on div "Ajouter un intervenant" at bounding box center [425, 378] width 124 height 19
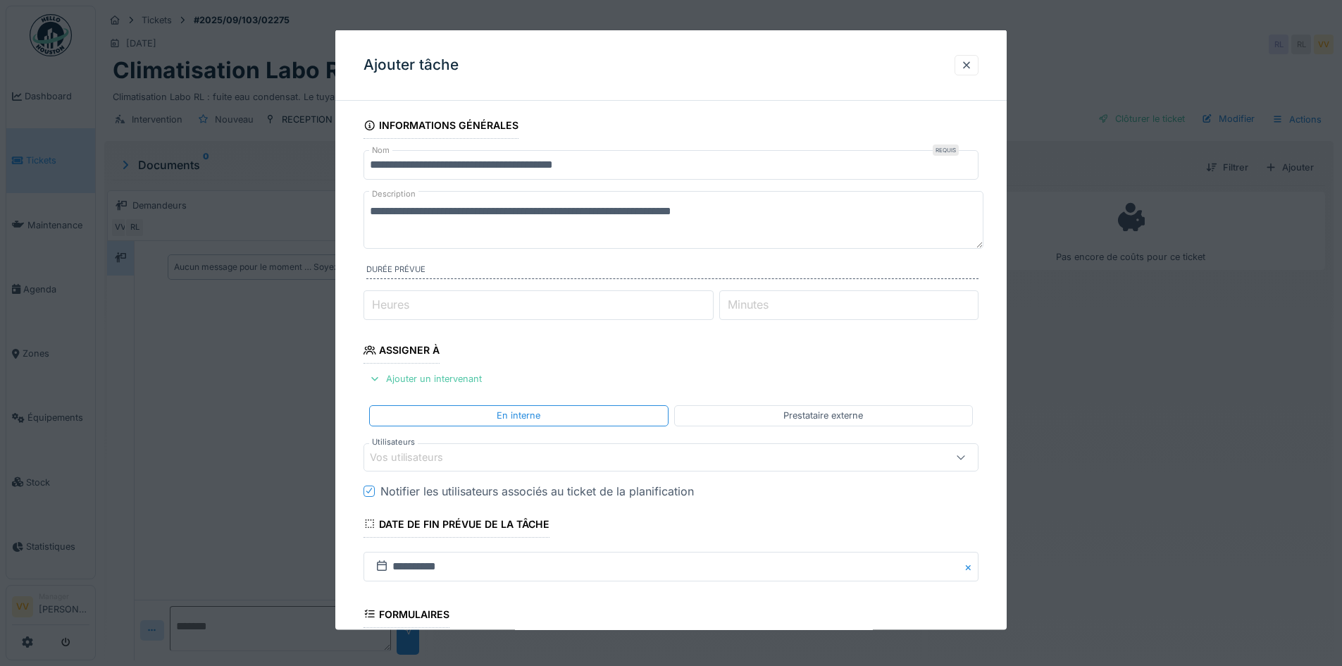
click at [421, 459] on div "Vos utilisateurs" at bounding box center [416, 456] width 93 height 15
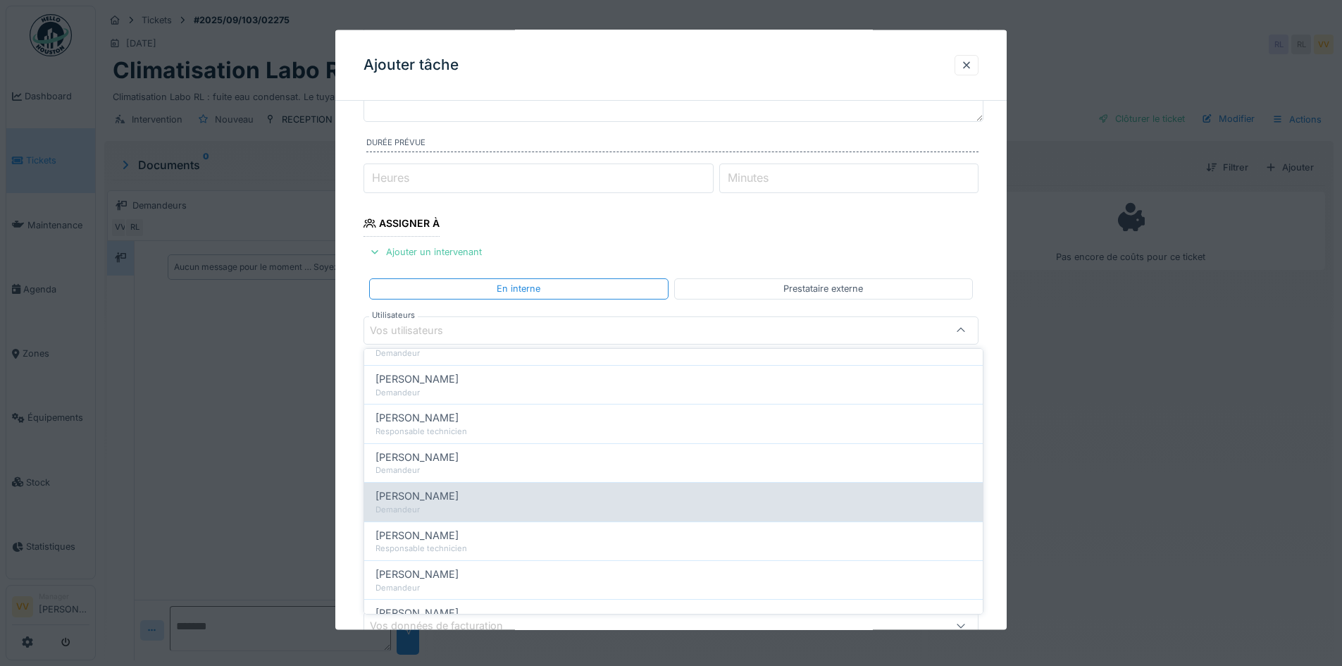
scroll to position [352, 0]
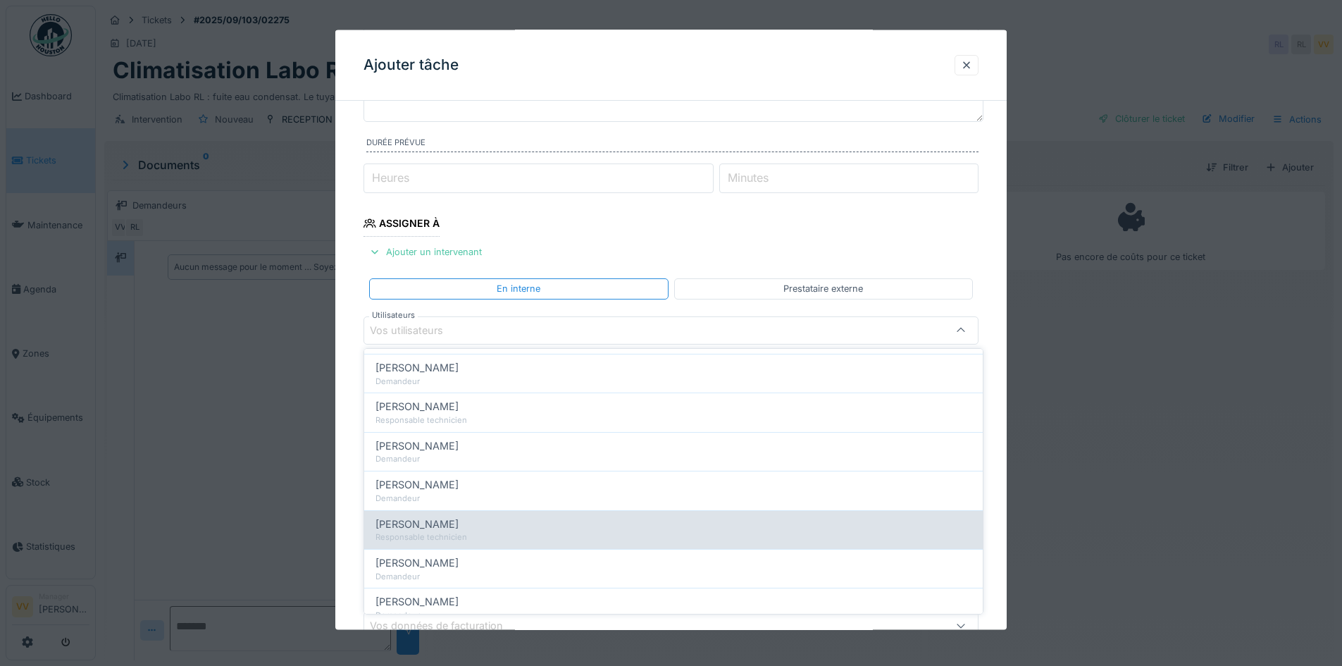
click at [451, 525] on div "Lucas Herbet" at bounding box center [673, 523] width 596 height 15
type input "*****"
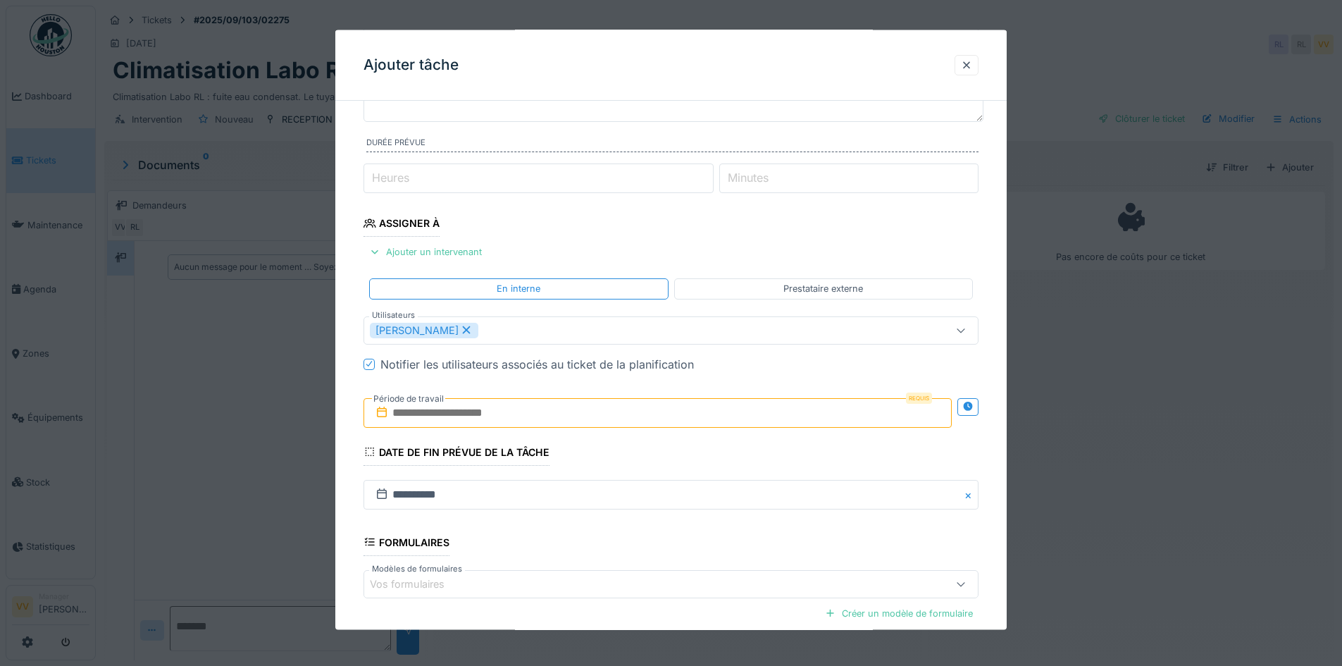
click at [779, 240] on fieldset "**********" at bounding box center [670, 366] width 615 height 762
click at [661, 414] on input "text" at bounding box center [657, 412] width 588 height 30
click at [685, 597] on div "29" at bounding box center [682, 596] width 19 height 20
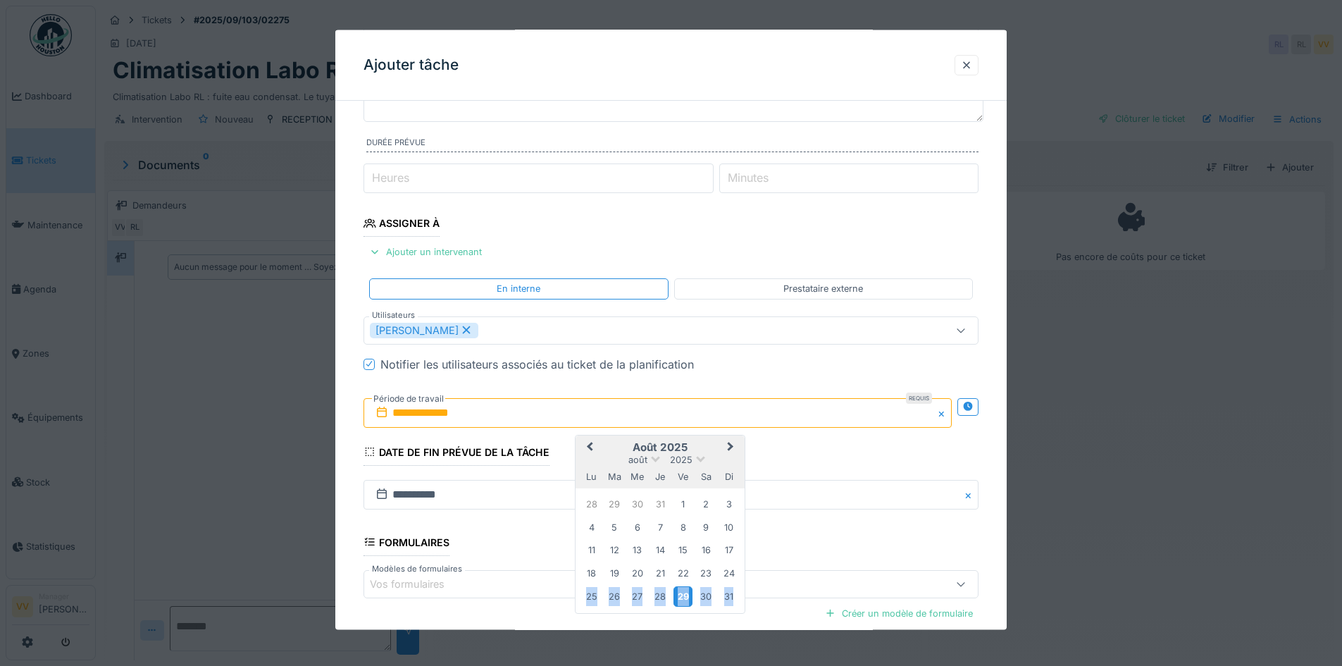
click at [685, 597] on div "29" at bounding box center [682, 596] width 19 height 20
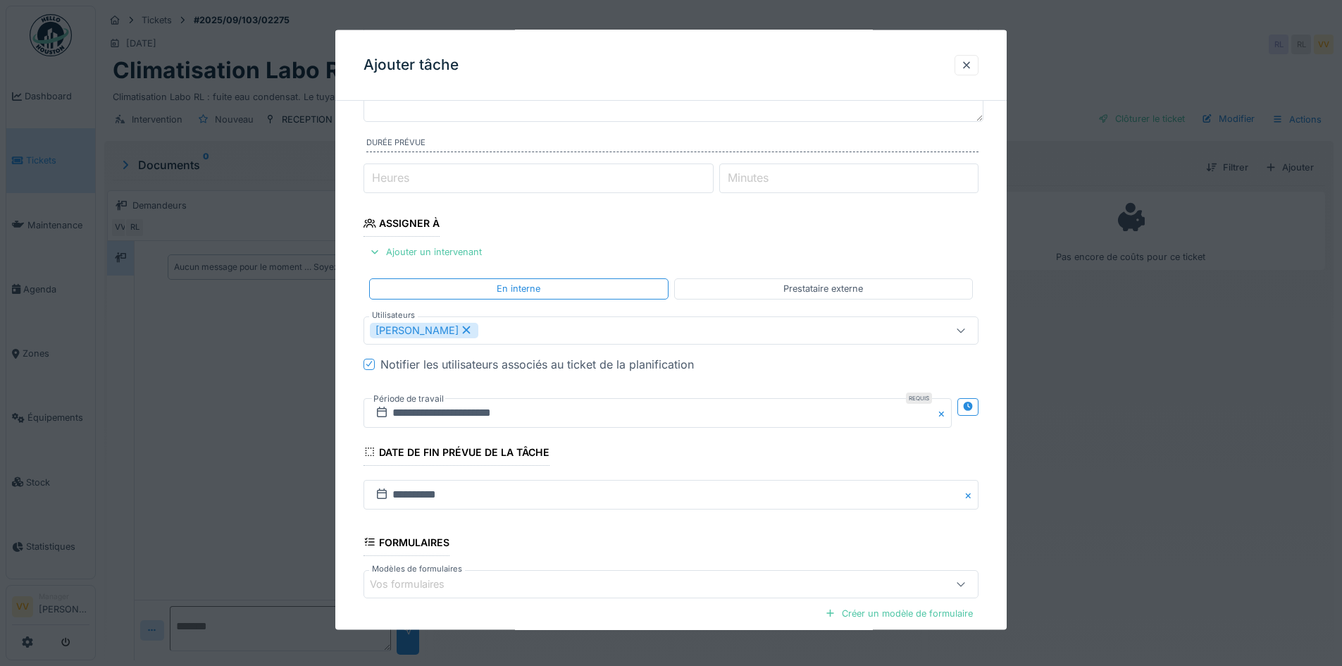
click at [768, 461] on fieldset "**********" at bounding box center [670, 366] width 615 height 762
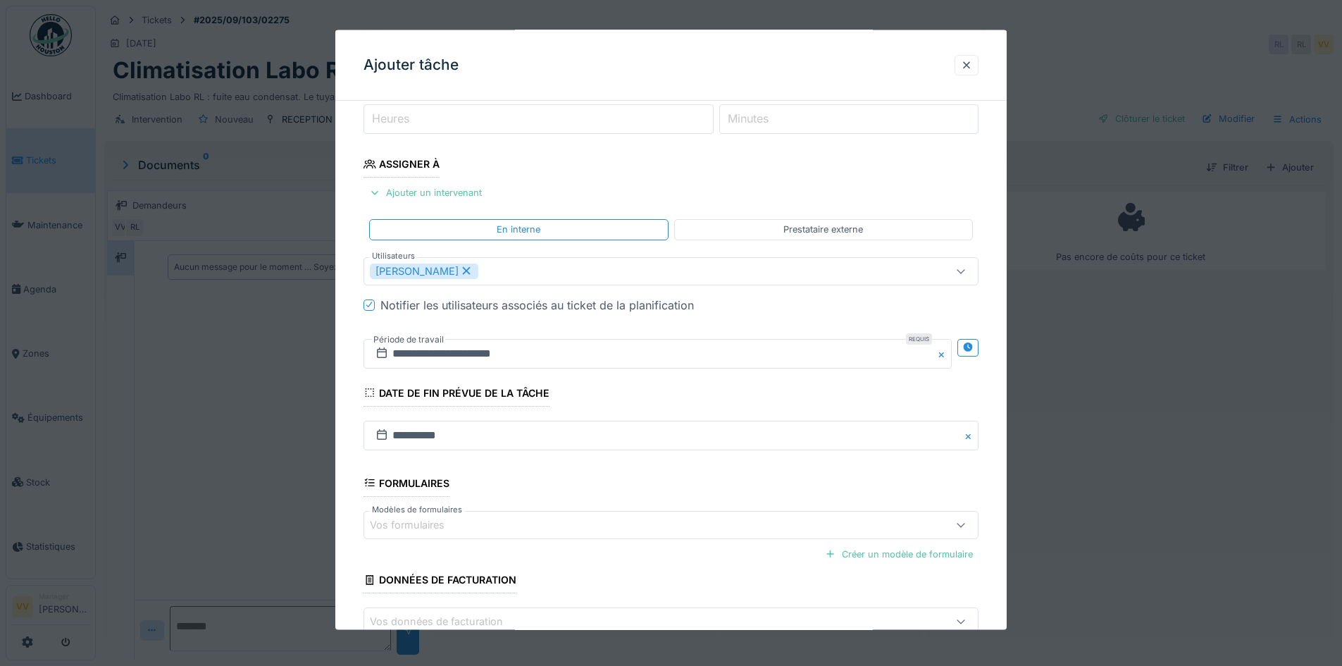
scroll to position [272, 0]
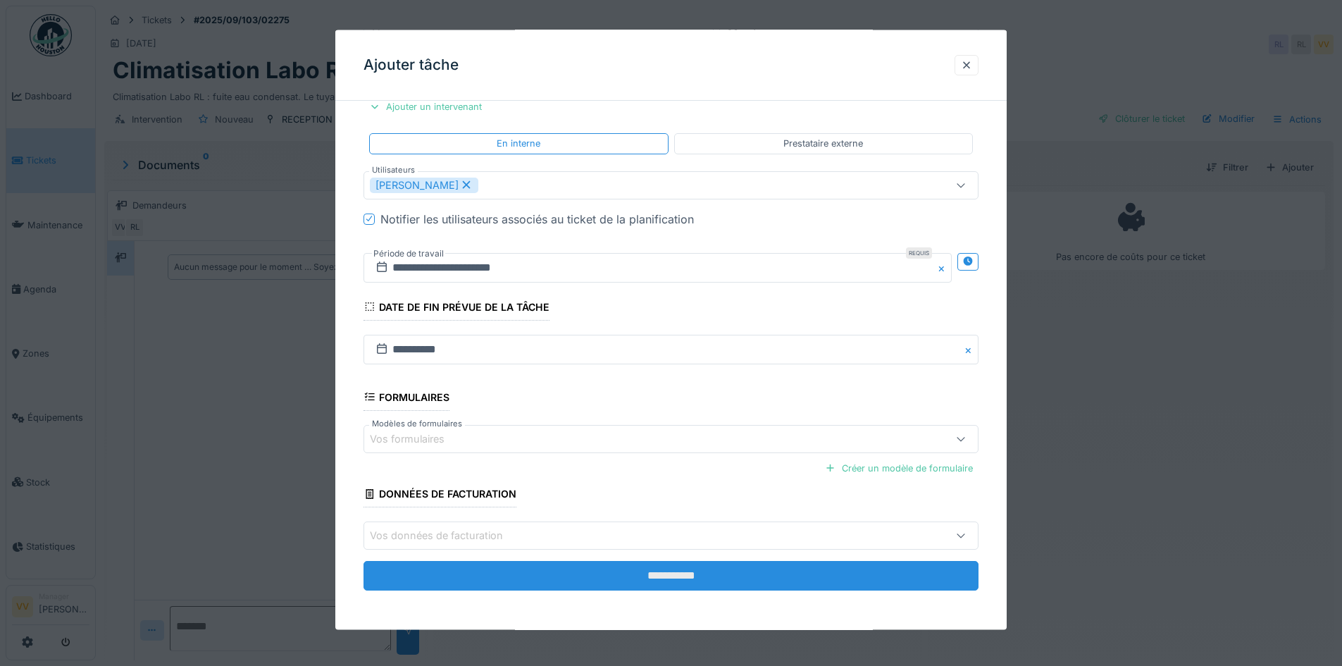
click at [762, 581] on input "**********" at bounding box center [670, 576] width 615 height 30
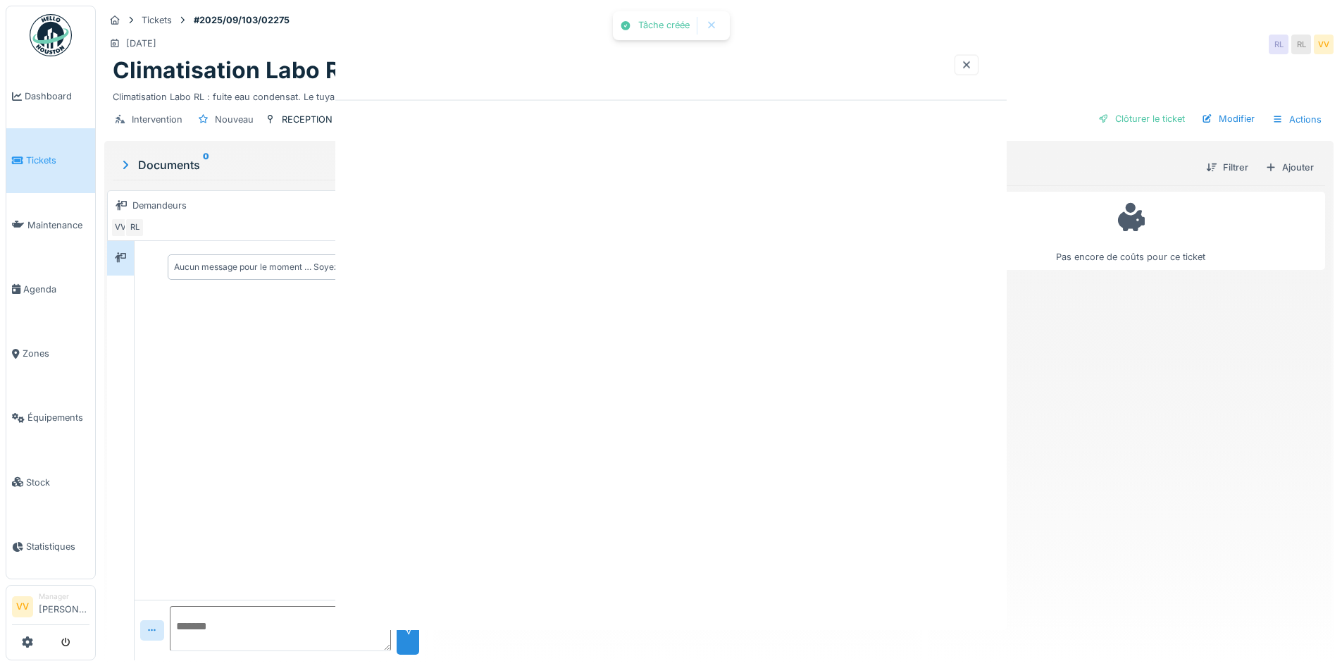
scroll to position [0, 0]
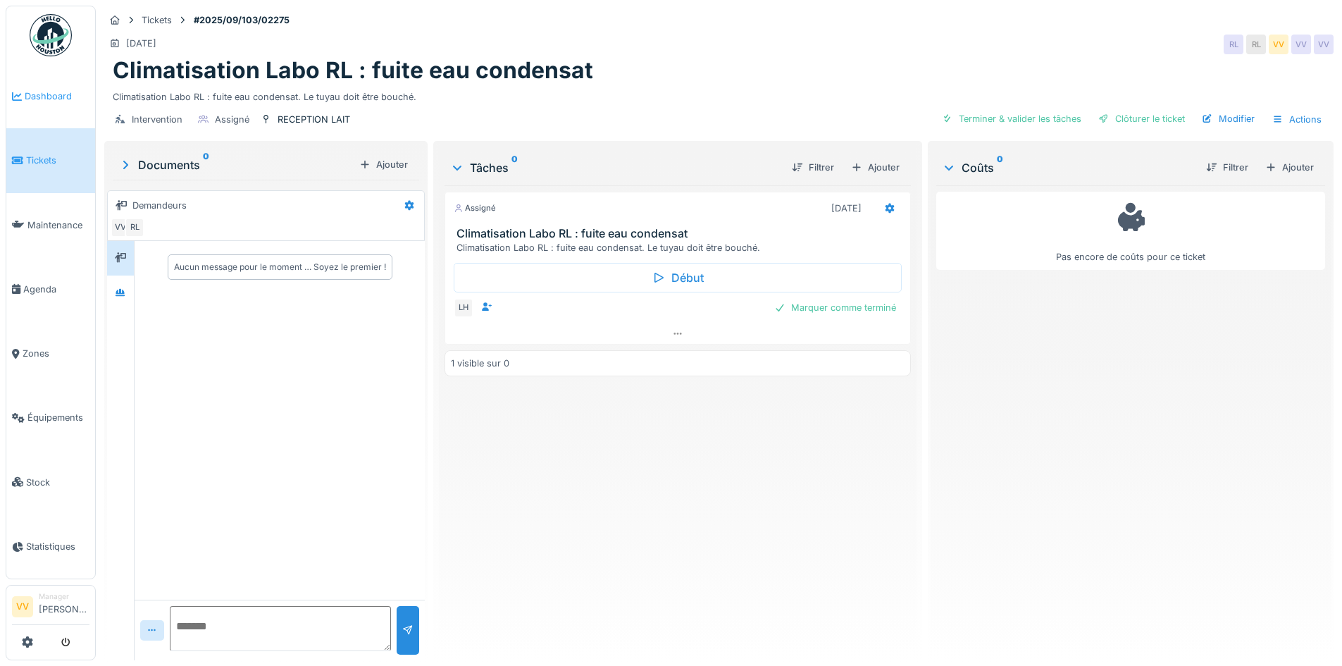
click at [33, 83] on link "Dashboard" at bounding box center [50, 96] width 89 height 64
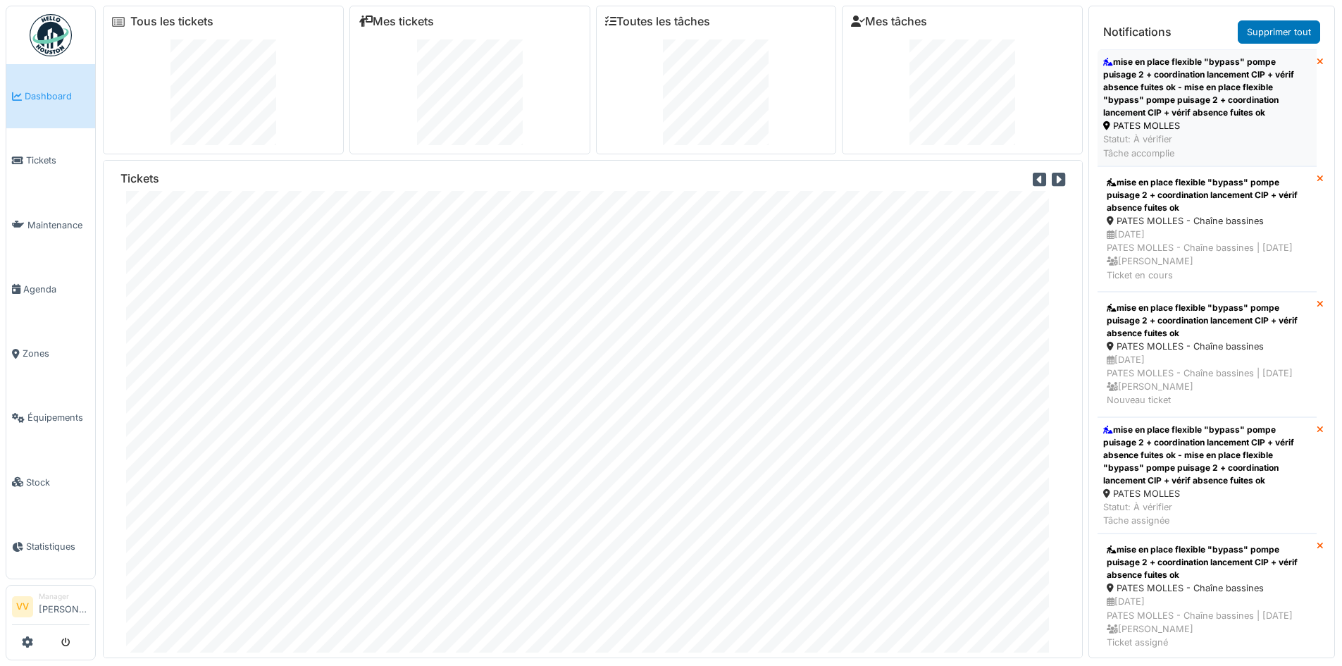
click at [1249, 82] on div "mise en place flexible "bypass" pompe puisage 2 + coordination lancement CIP + …" at bounding box center [1207, 87] width 208 height 63
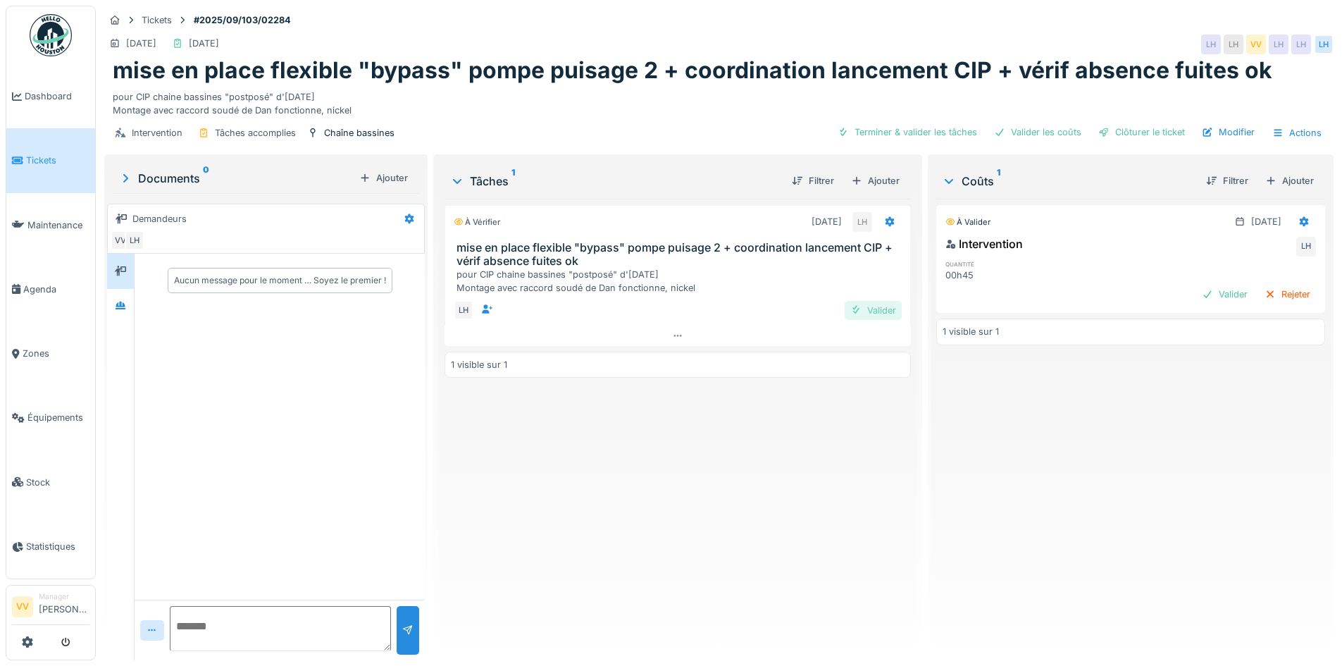
click at [862, 308] on div "Valider" at bounding box center [873, 310] width 57 height 19
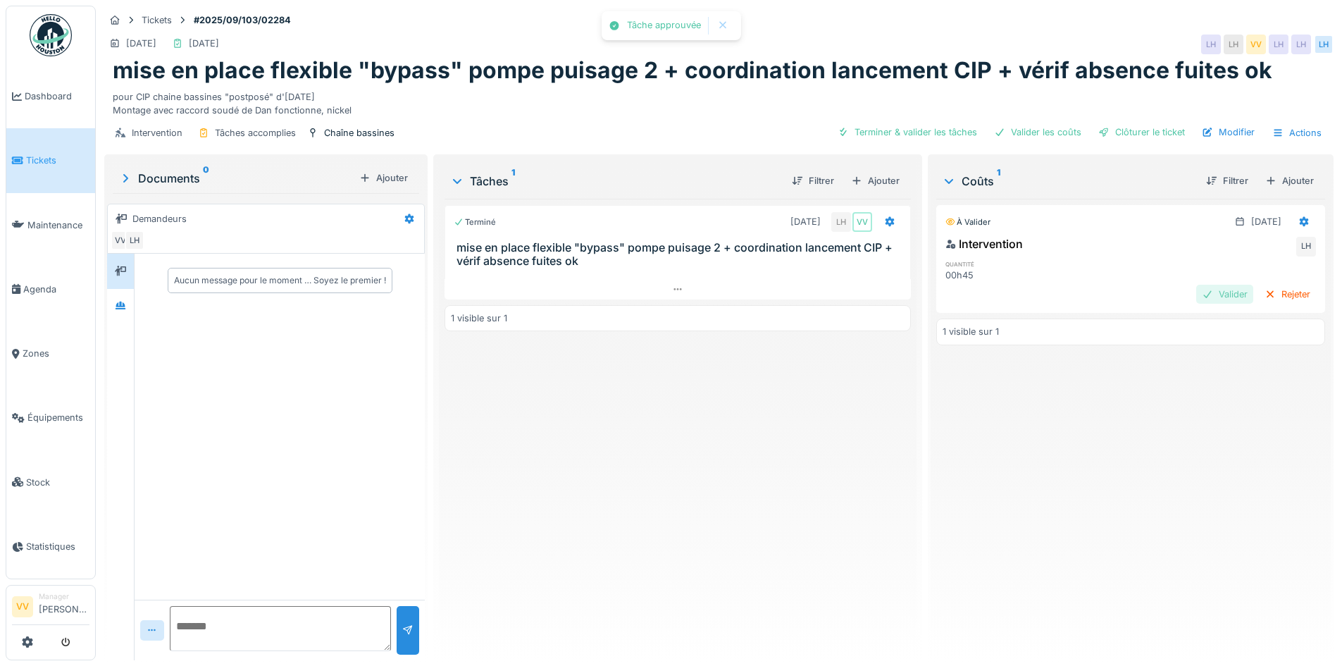
click at [1205, 297] on div "Valider" at bounding box center [1224, 294] width 57 height 19
click at [1142, 128] on div "Clôturer le ticket" at bounding box center [1142, 132] width 98 height 19
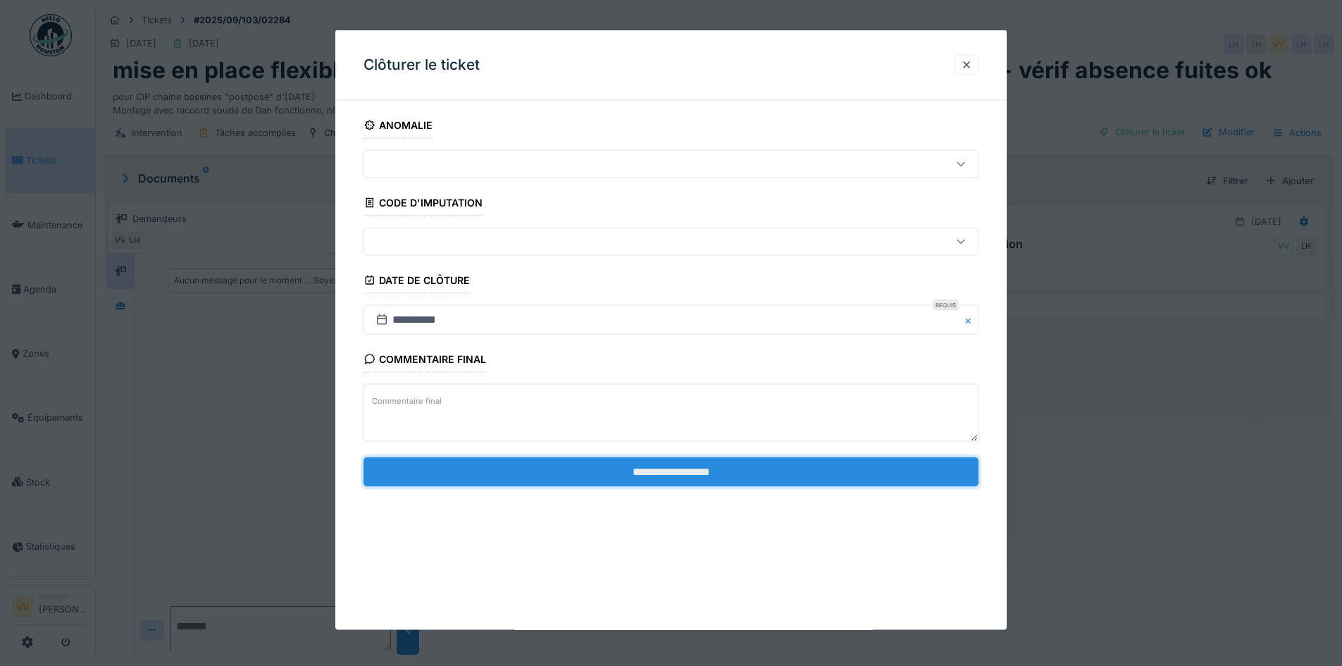
click at [645, 476] on input "**********" at bounding box center [670, 471] width 615 height 30
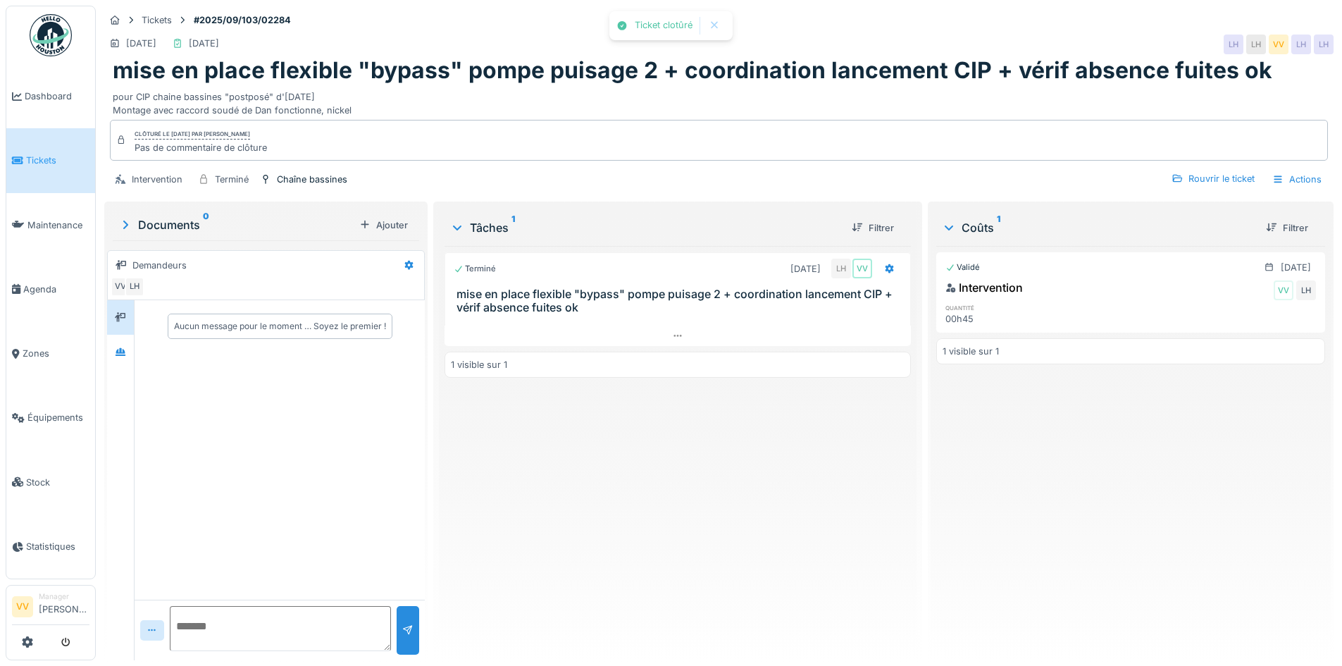
drag, startPoint x: 647, startPoint y: 483, endPoint x: 309, endPoint y: 132, distance: 487.3
click at [647, 481] on div "Terminé 29/08/2025 LH VV mise en place flexible "bypass" pompe puisage 2 + coor…" at bounding box center [678, 447] width 466 height 403
click at [42, 100] on span "Dashboard" at bounding box center [57, 95] width 65 height 13
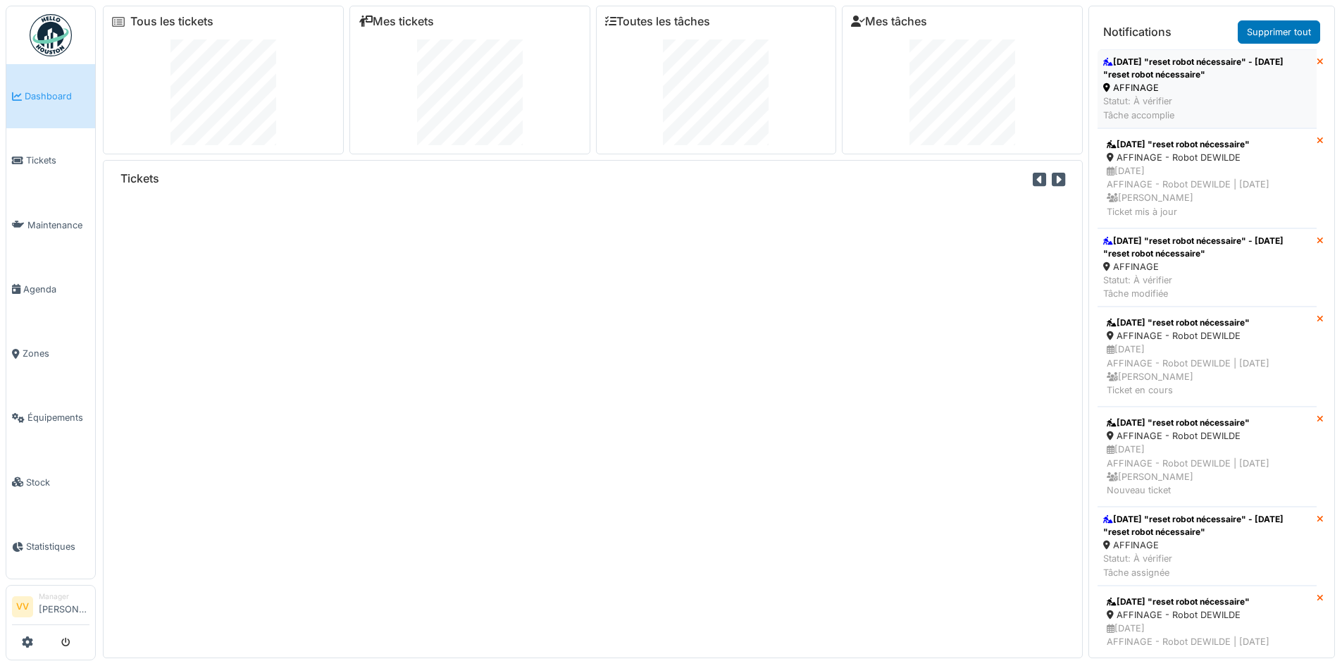
click at [1231, 87] on div "AFFINAGE" at bounding box center [1207, 87] width 208 height 13
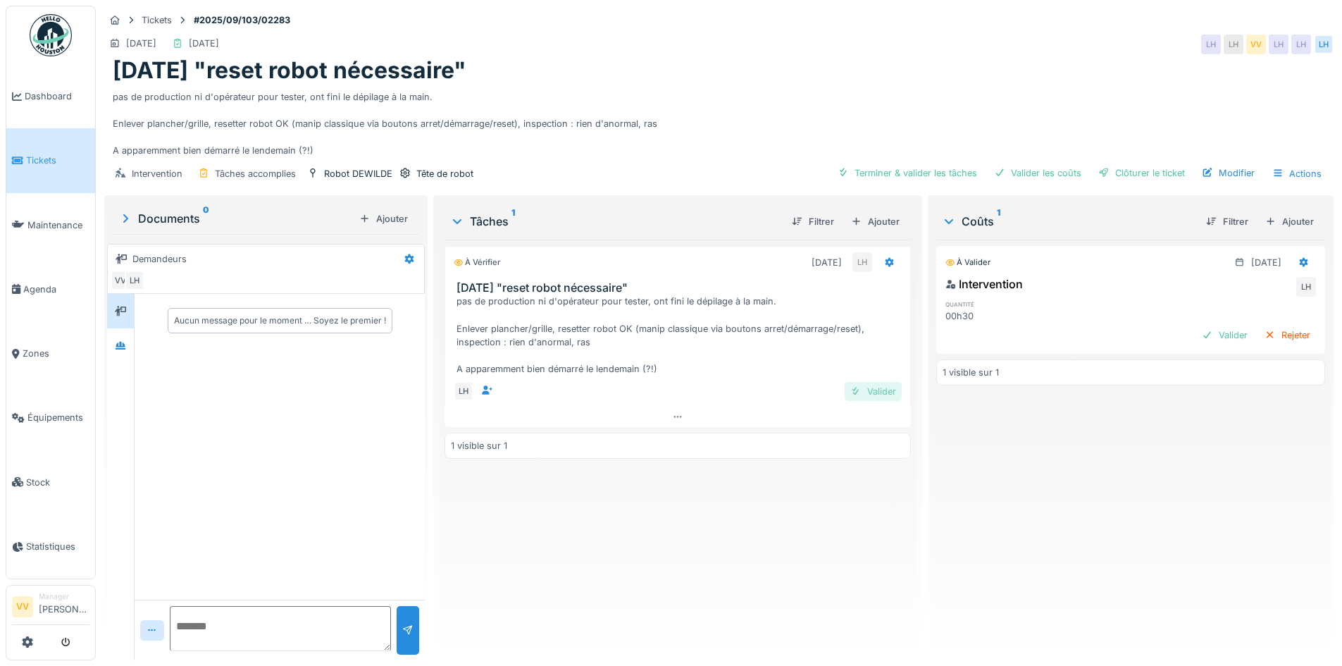
click at [859, 391] on div "Valider" at bounding box center [873, 391] width 57 height 19
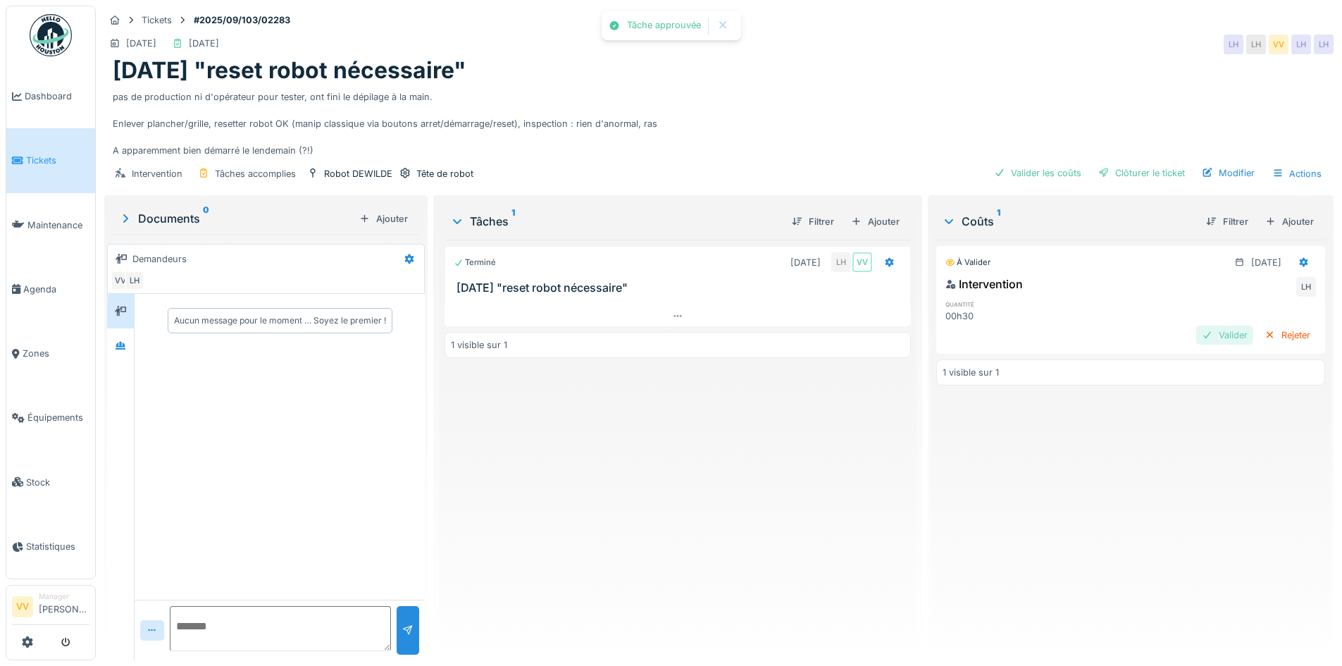
click at [1207, 342] on div "Valider" at bounding box center [1224, 334] width 57 height 19
click at [1150, 173] on div "Clôturer le ticket" at bounding box center [1142, 172] width 98 height 19
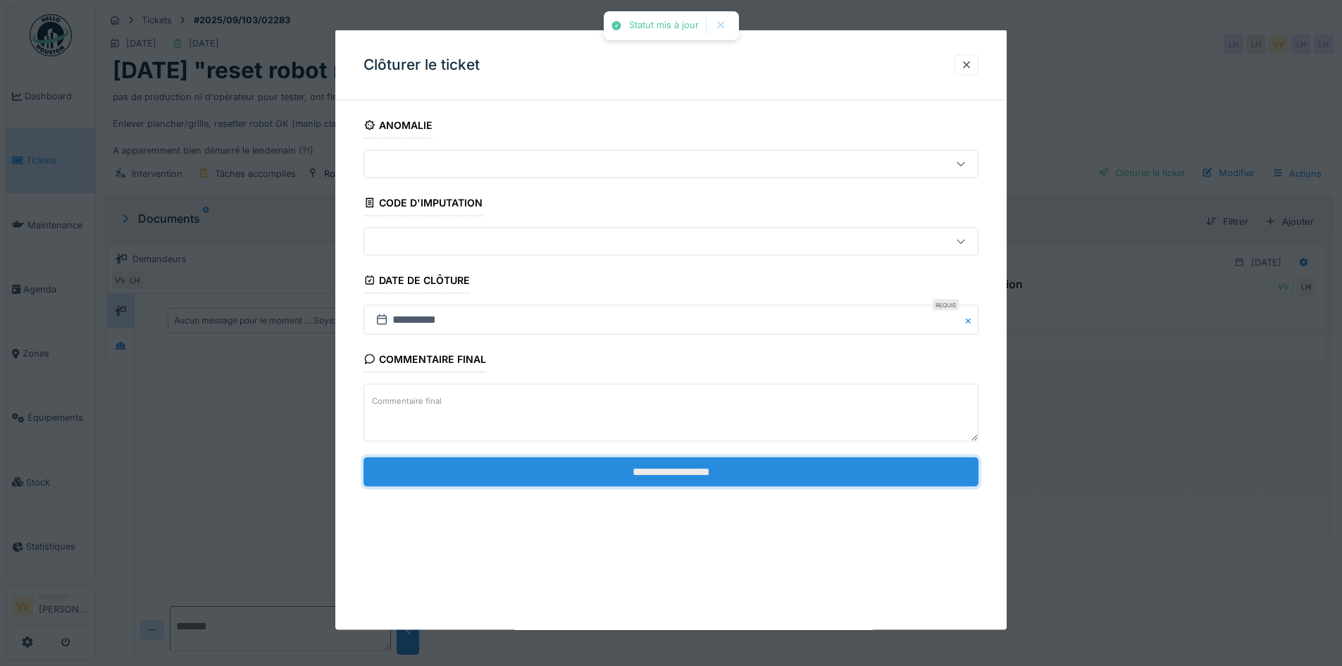
click at [607, 478] on input "**********" at bounding box center [670, 471] width 615 height 30
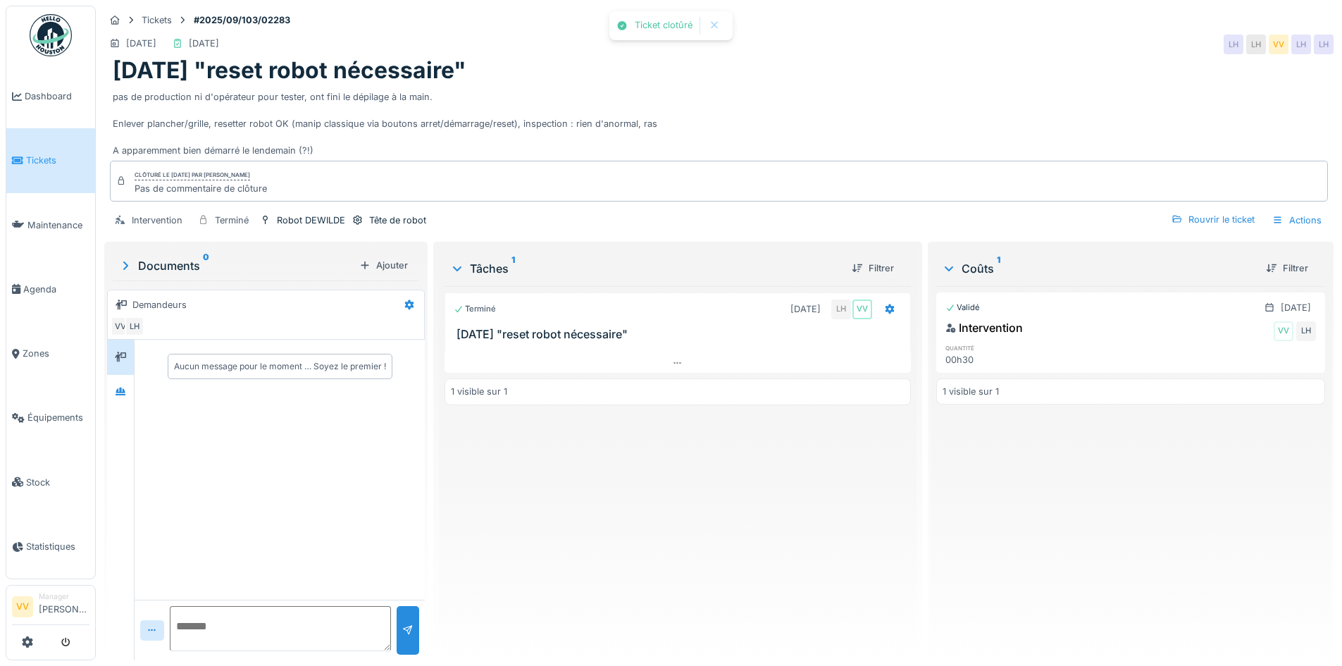
click at [670, 540] on div "Terminé 29/08/2025 LH VV 27/8/25 "reset robot nécessaire" 1 visible sur 1" at bounding box center [678, 467] width 466 height 363
click at [69, 94] on span "Dashboard" at bounding box center [57, 95] width 65 height 13
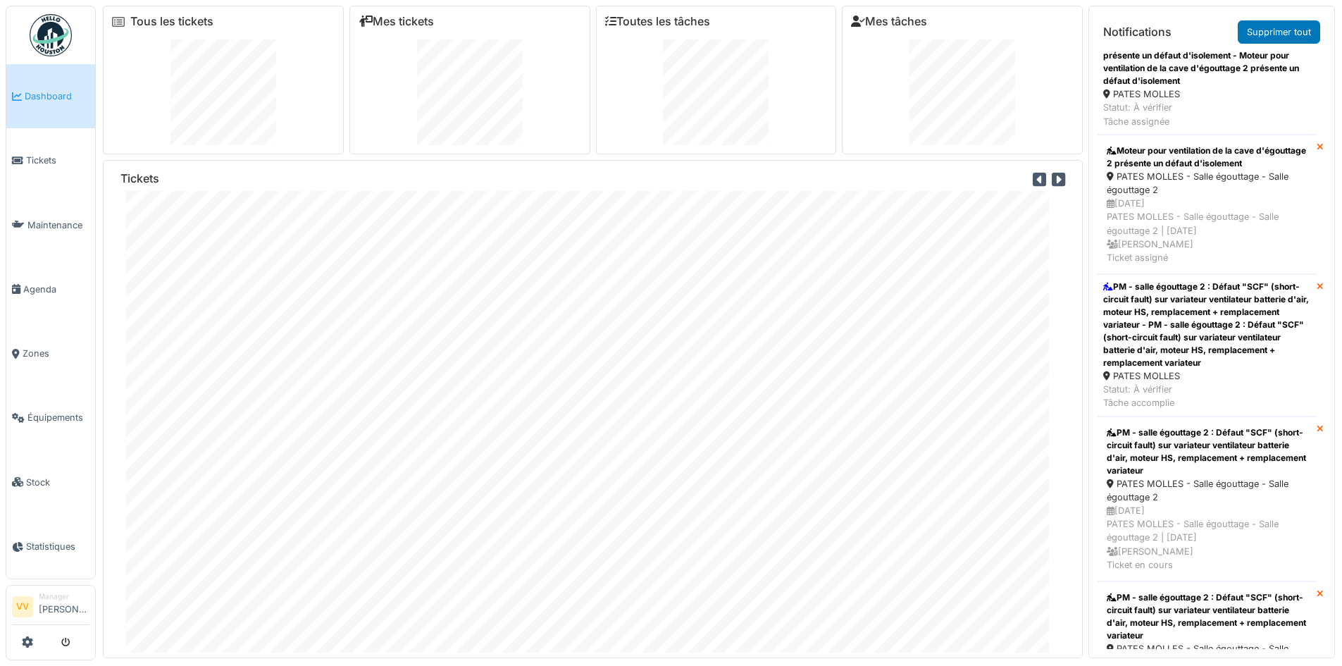
scroll to position [1127, 0]
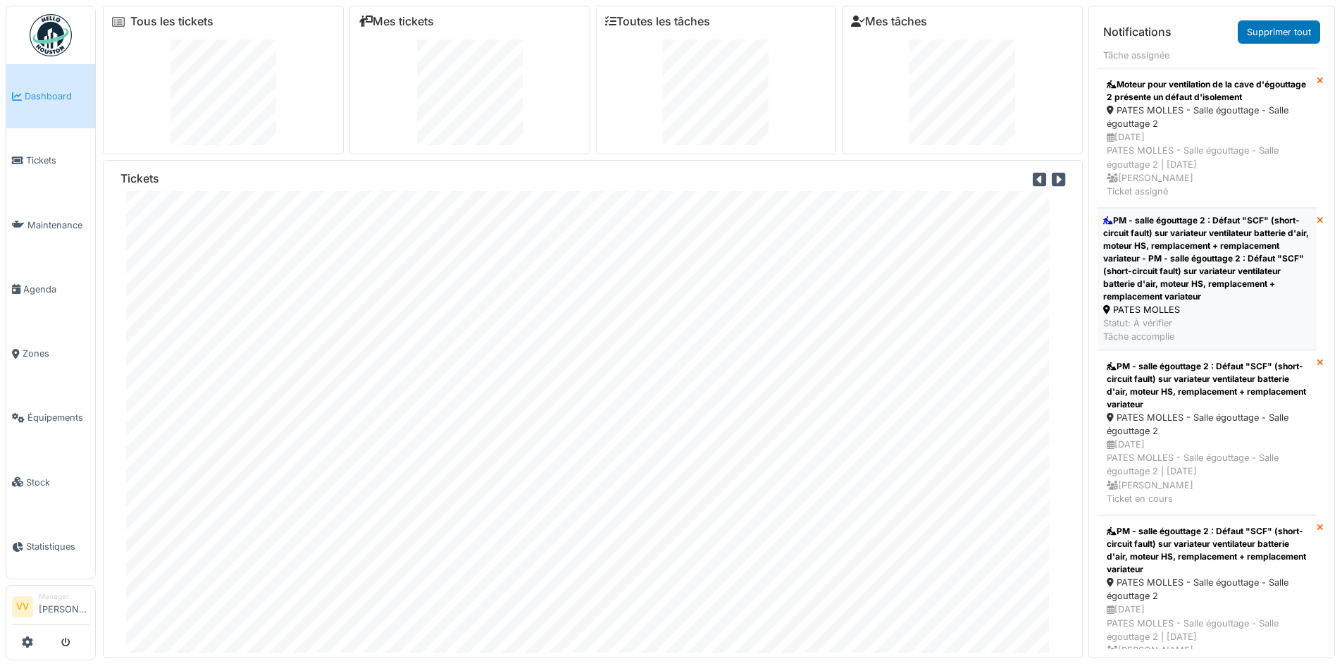
click at [1164, 297] on div "PM - salle égouttage 2 : Défaut "SCF" (short-circuit fault) sur variateur venti…" at bounding box center [1207, 258] width 208 height 89
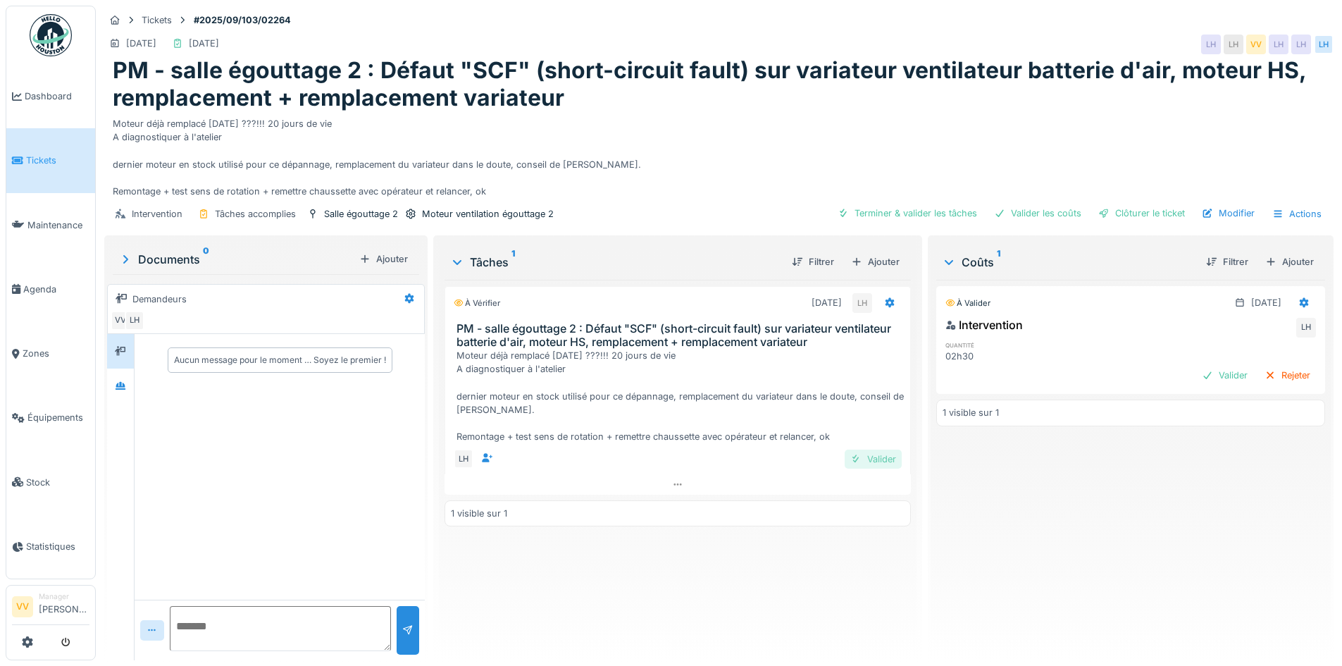
click at [867, 460] on div "Valider" at bounding box center [873, 458] width 57 height 19
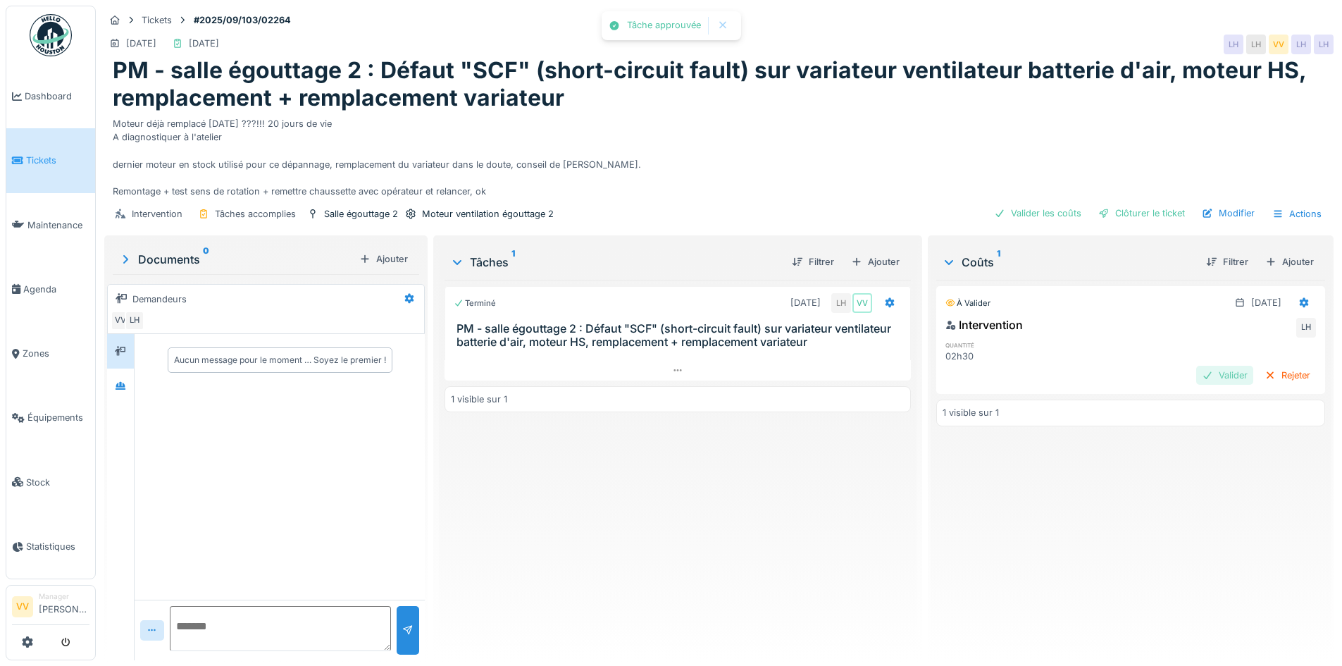
click at [1196, 375] on div "Valider" at bounding box center [1224, 375] width 57 height 19
click at [1134, 216] on div "Clôturer le ticket" at bounding box center [1142, 213] width 98 height 19
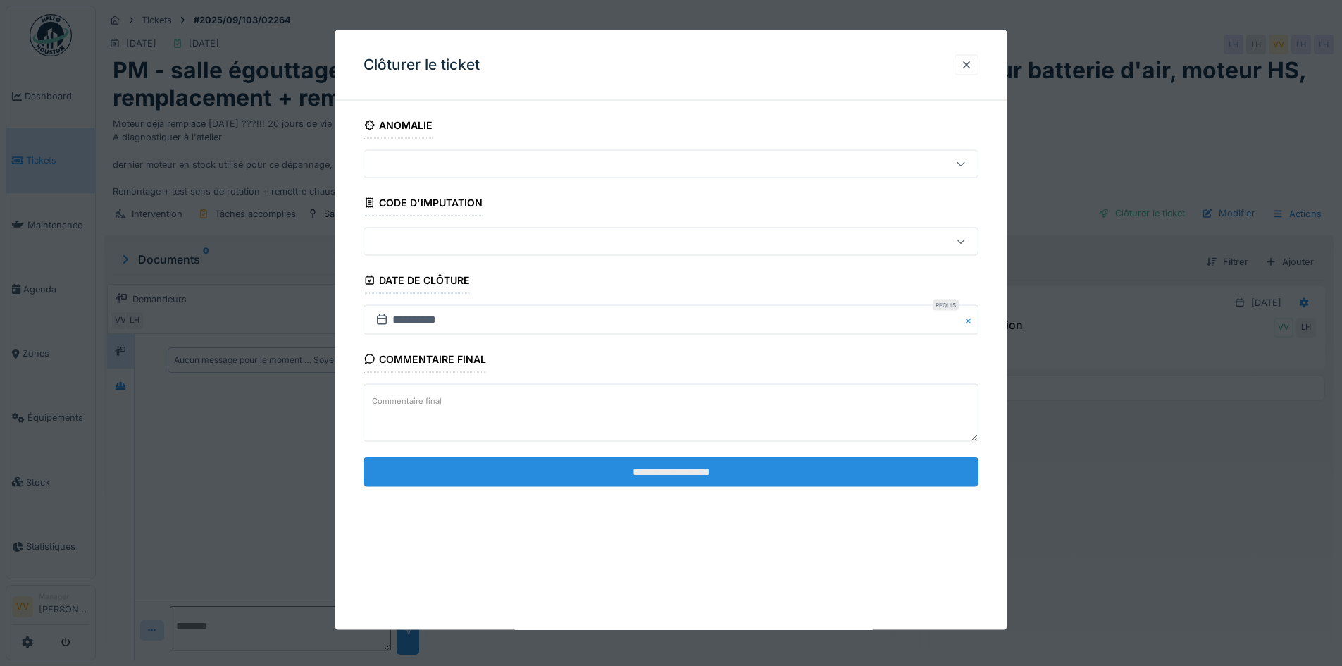
click at [838, 471] on input "**********" at bounding box center [670, 471] width 615 height 30
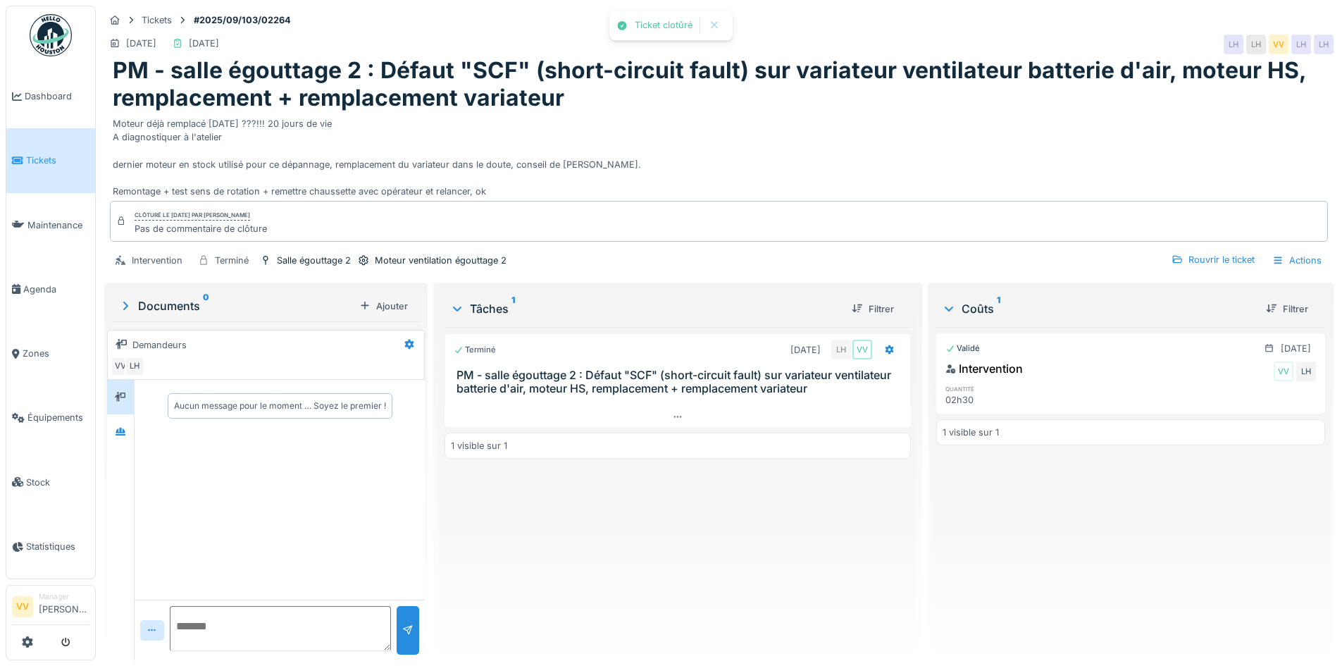
click at [1124, 535] on div "Validé 26/08/2025 Intervention VV LH quantité 02h30 1 visible sur 1" at bounding box center [1130, 488] width 389 height 322
click at [23, 166] on link "Tickets" at bounding box center [50, 160] width 89 height 64
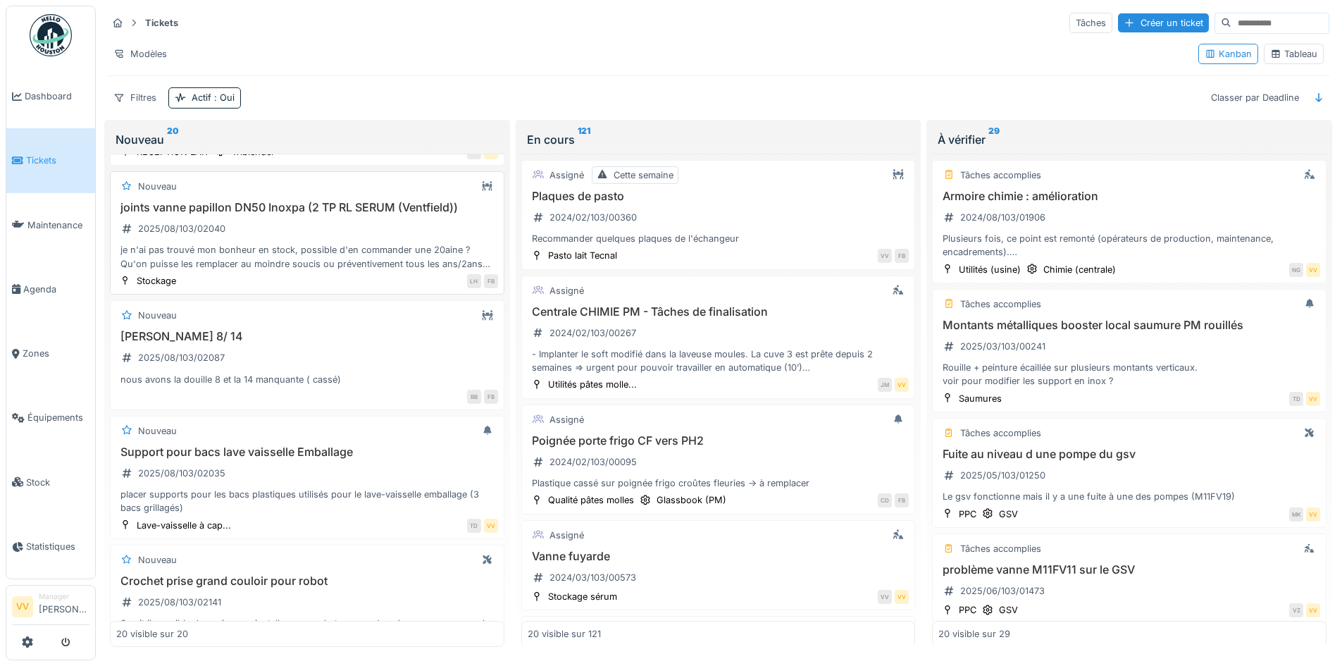
scroll to position [986, 0]
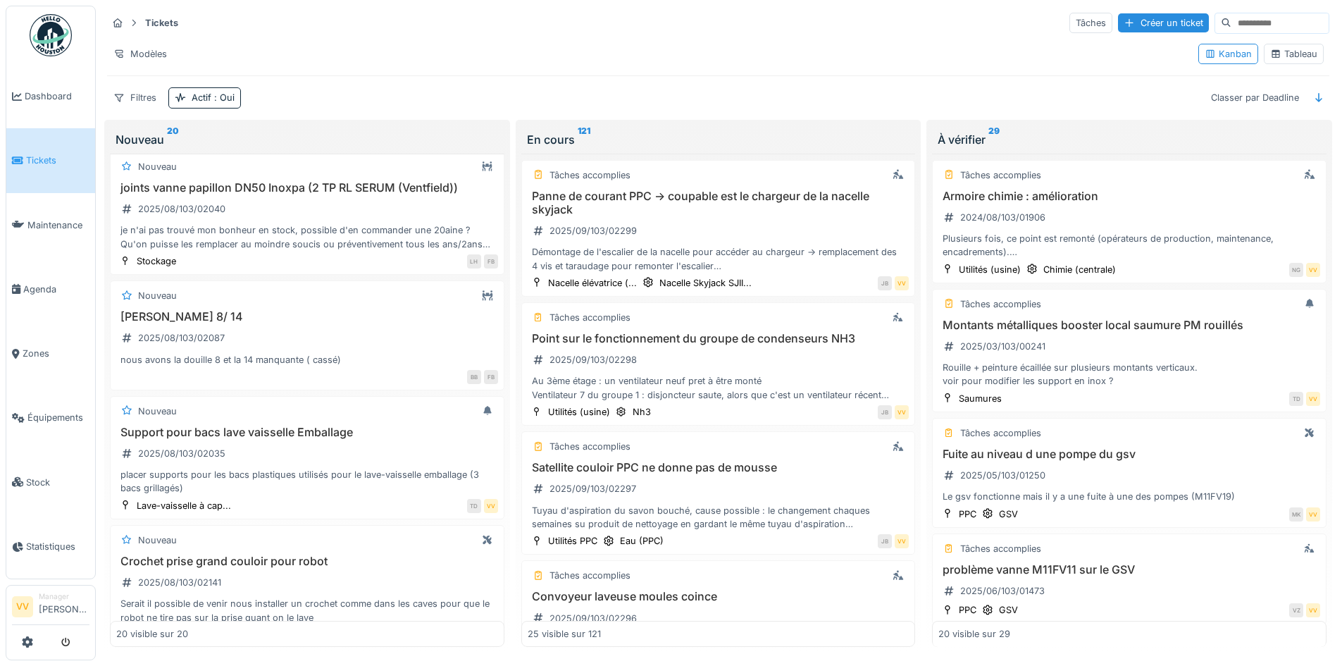
click at [42, 161] on span "Tickets" at bounding box center [57, 160] width 63 height 13
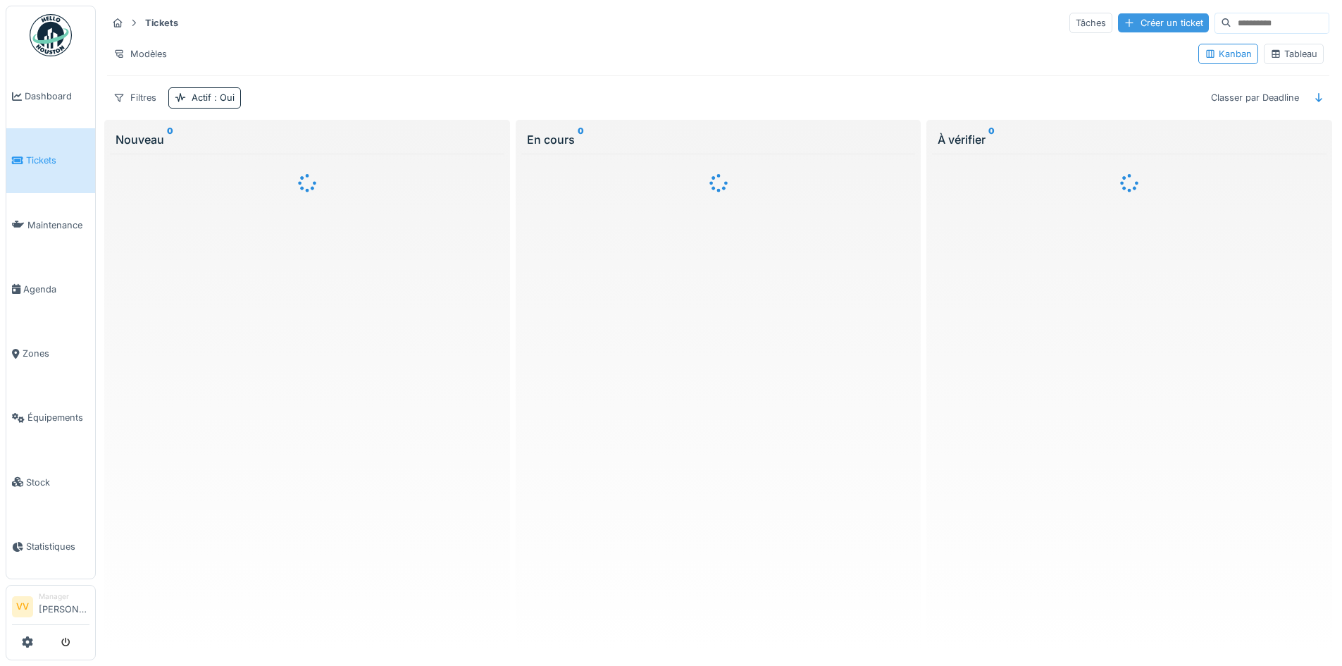
click at [1118, 23] on div "Créer un ticket" at bounding box center [1163, 22] width 91 height 19
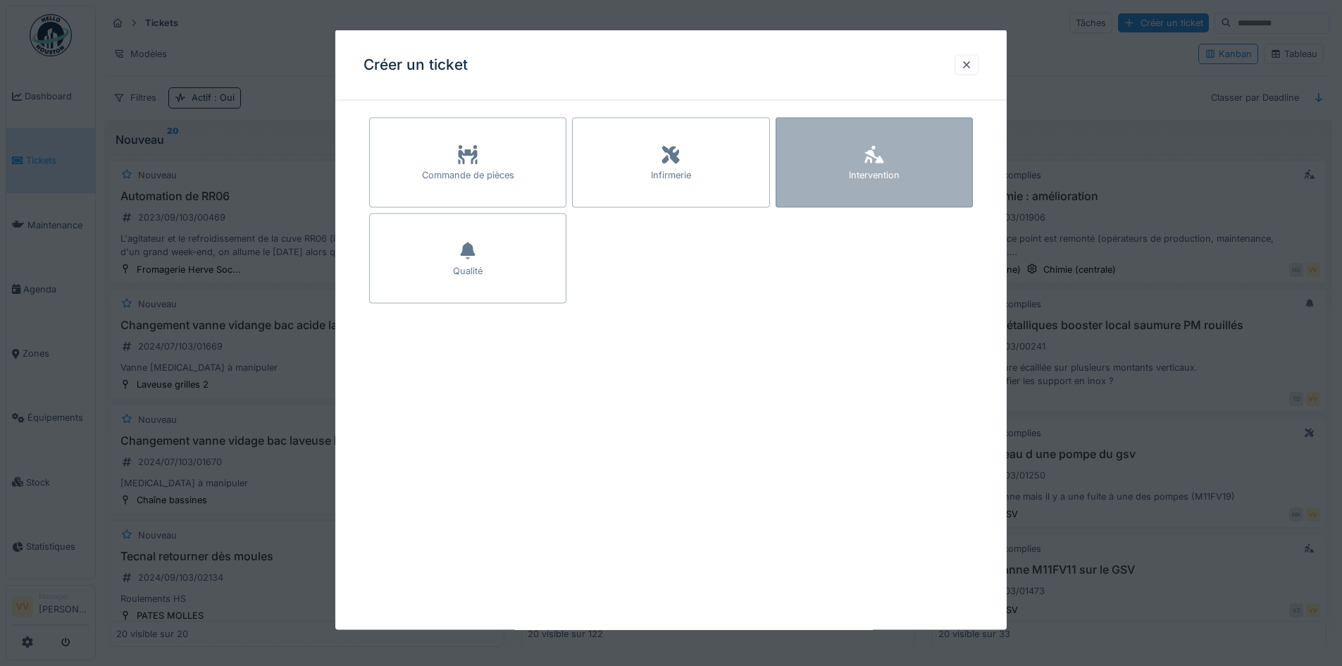
click at [912, 149] on div "Intervention" at bounding box center [874, 163] width 197 height 90
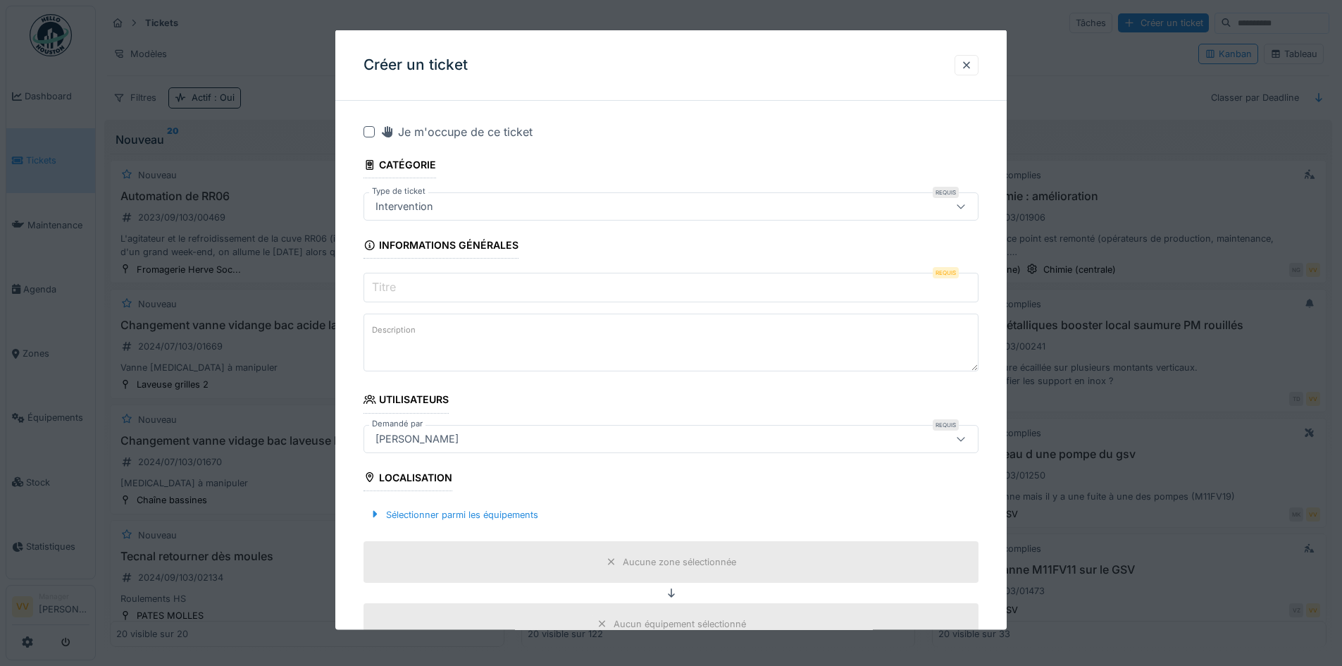
click at [568, 294] on input "Titre" at bounding box center [670, 288] width 615 height 30
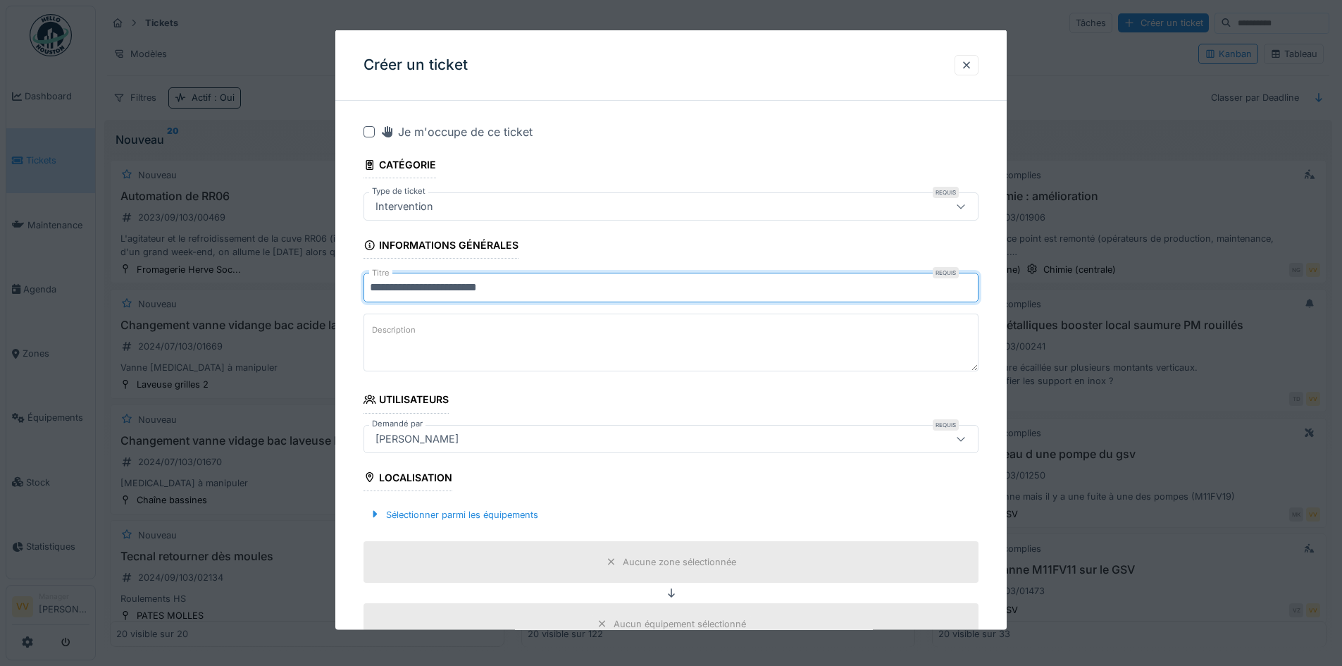
type input "**********"
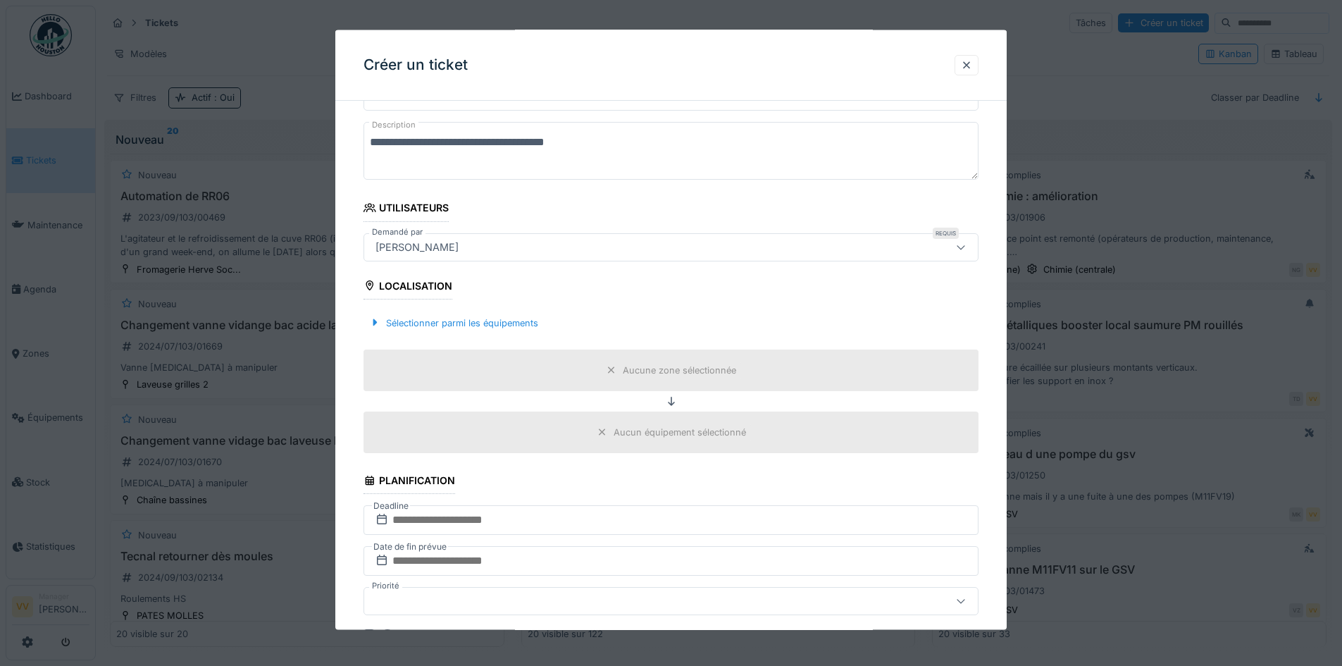
scroll to position [211, 0]
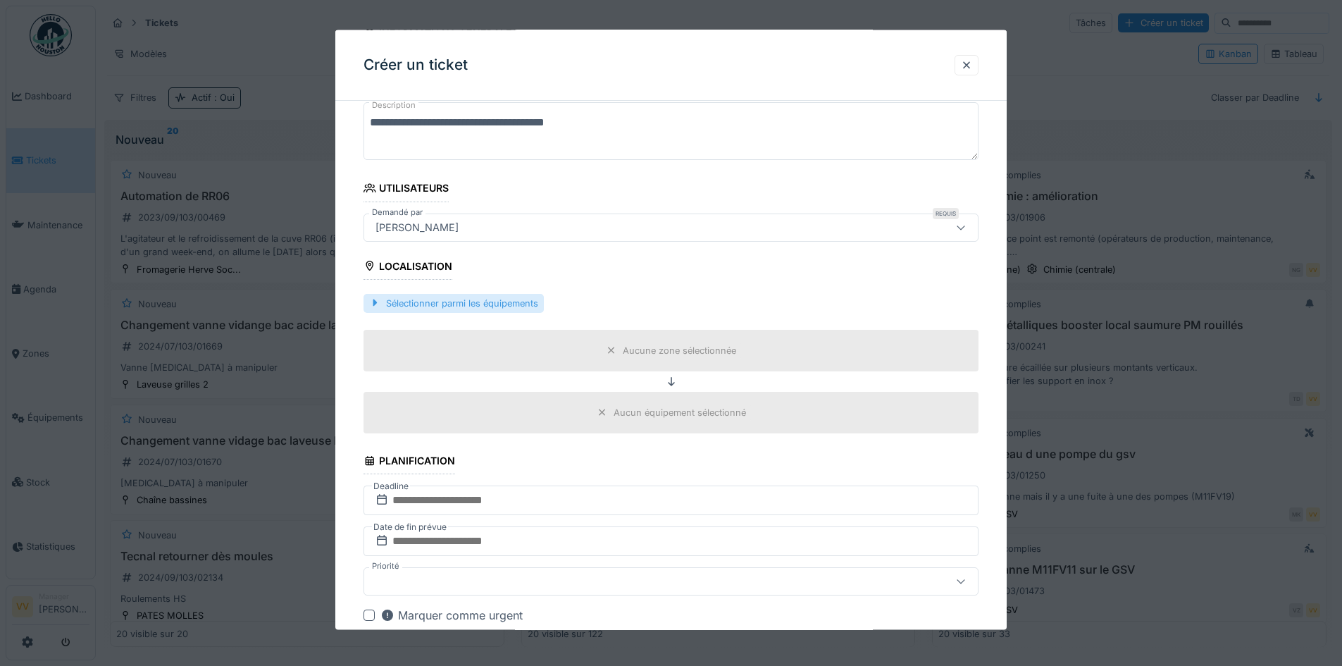
type textarea "**********"
click at [480, 302] on div "Sélectionner parmi les équipements" at bounding box center [453, 302] width 180 height 19
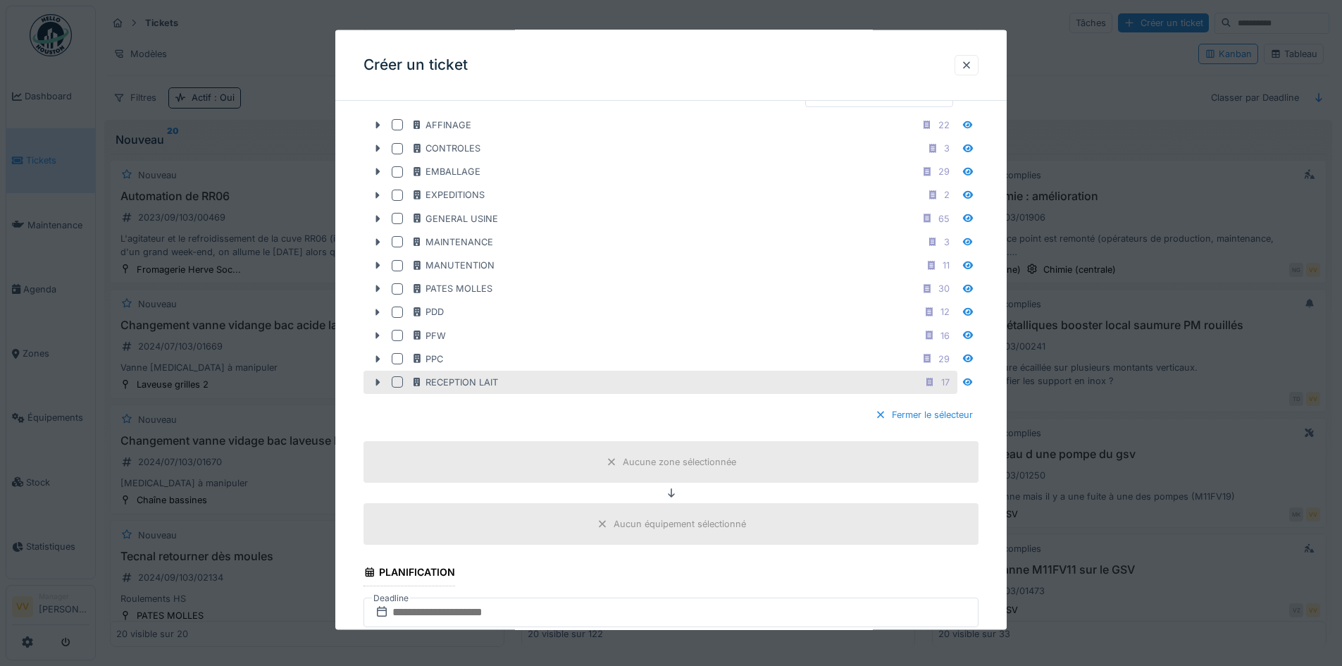
scroll to position [423, 0]
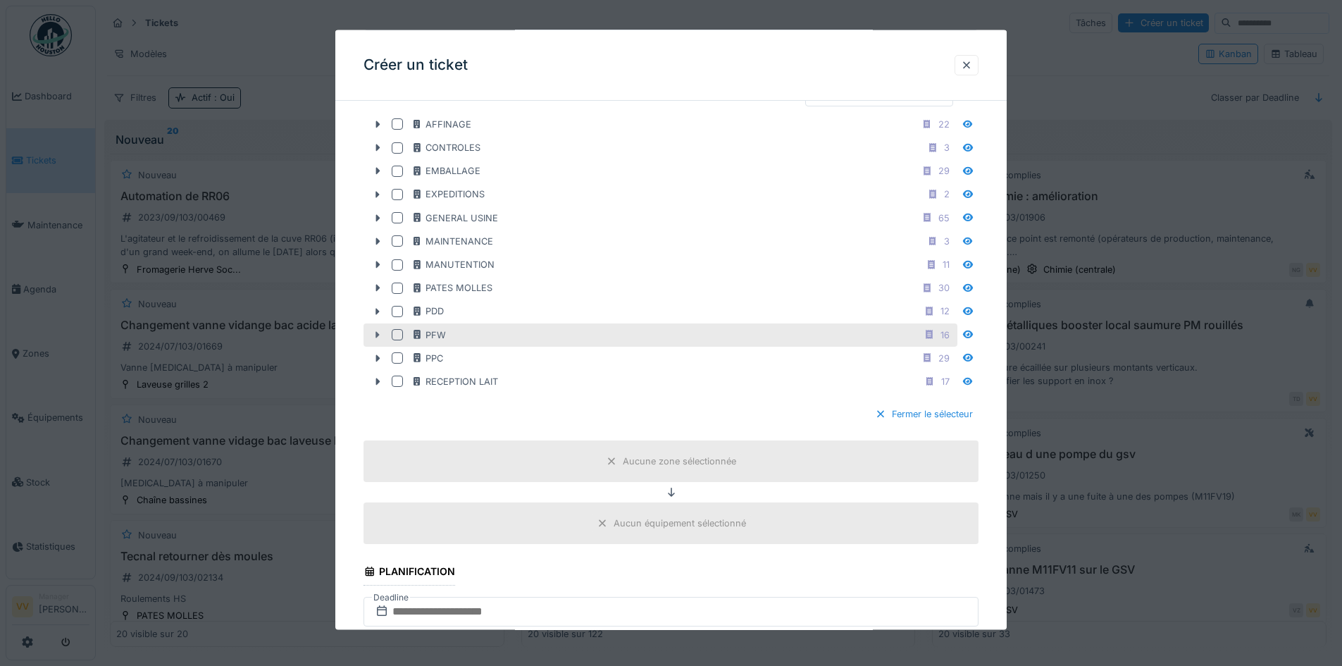
click at [380, 328] on div at bounding box center [377, 334] width 23 height 15
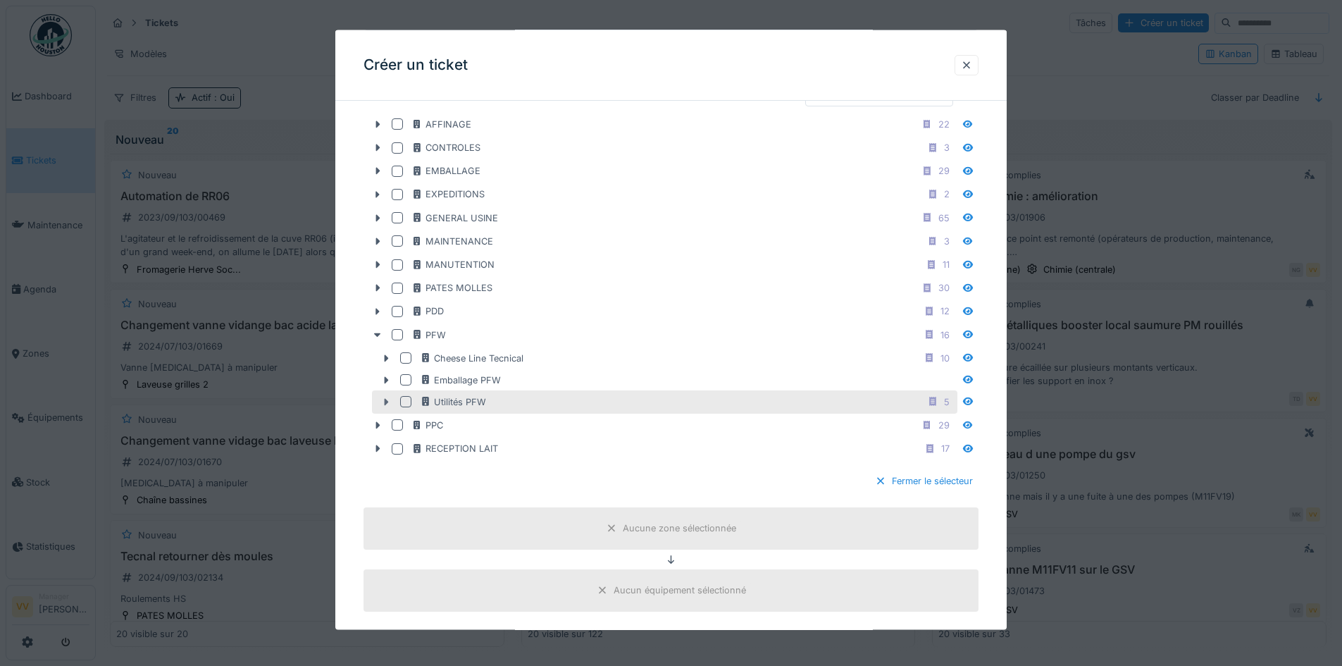
click at [389, 400] on icon at bounding box center [385, 401] width 11 height 9
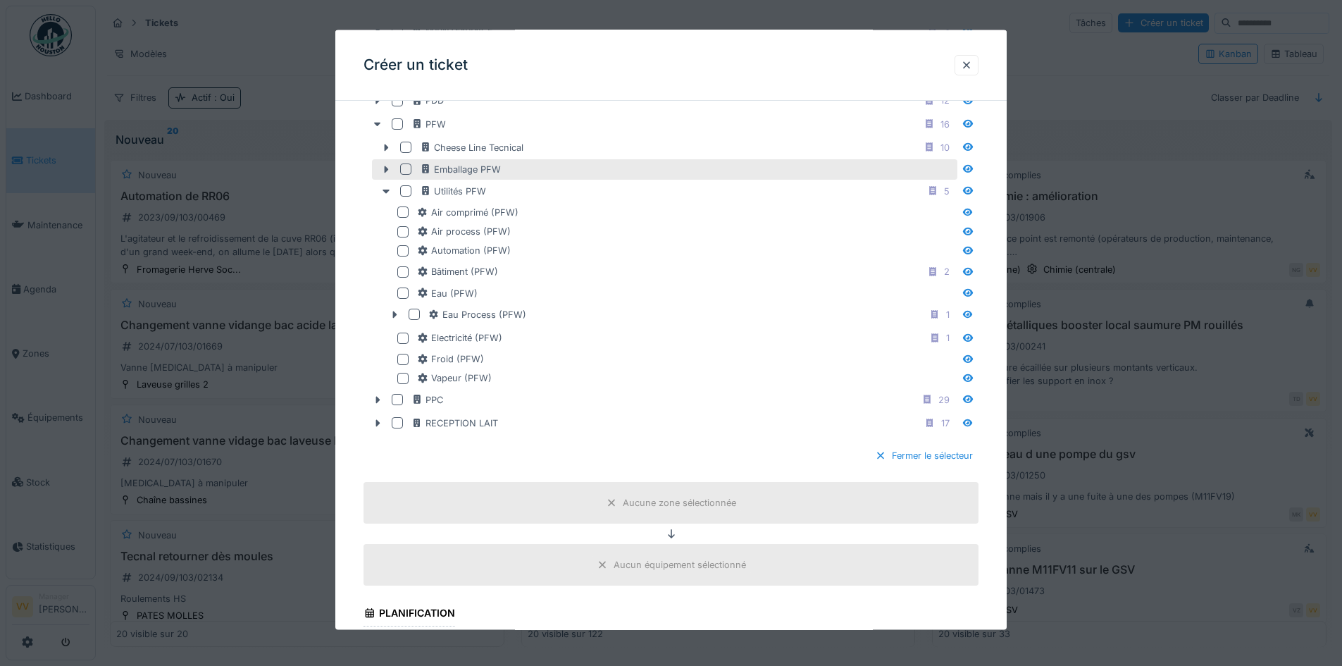
scroll to position [634, 0]
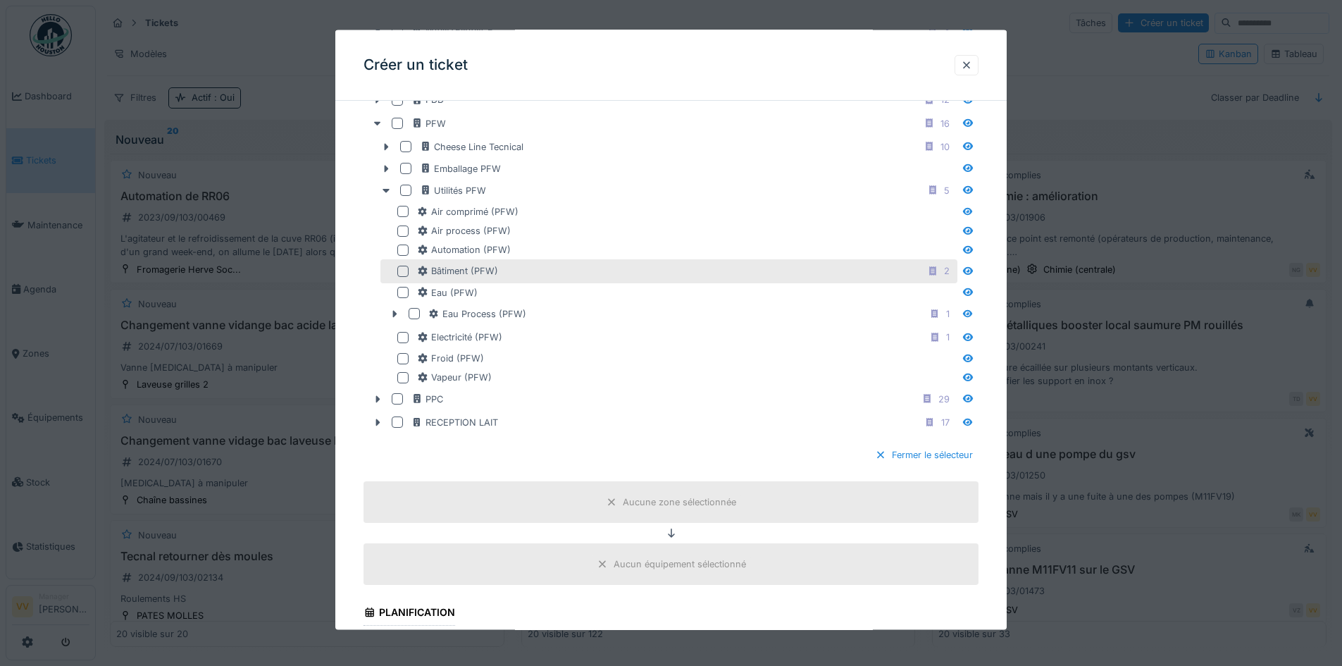
click at [402, 275] on div at bounding box center [402, 271] width 11 height 11
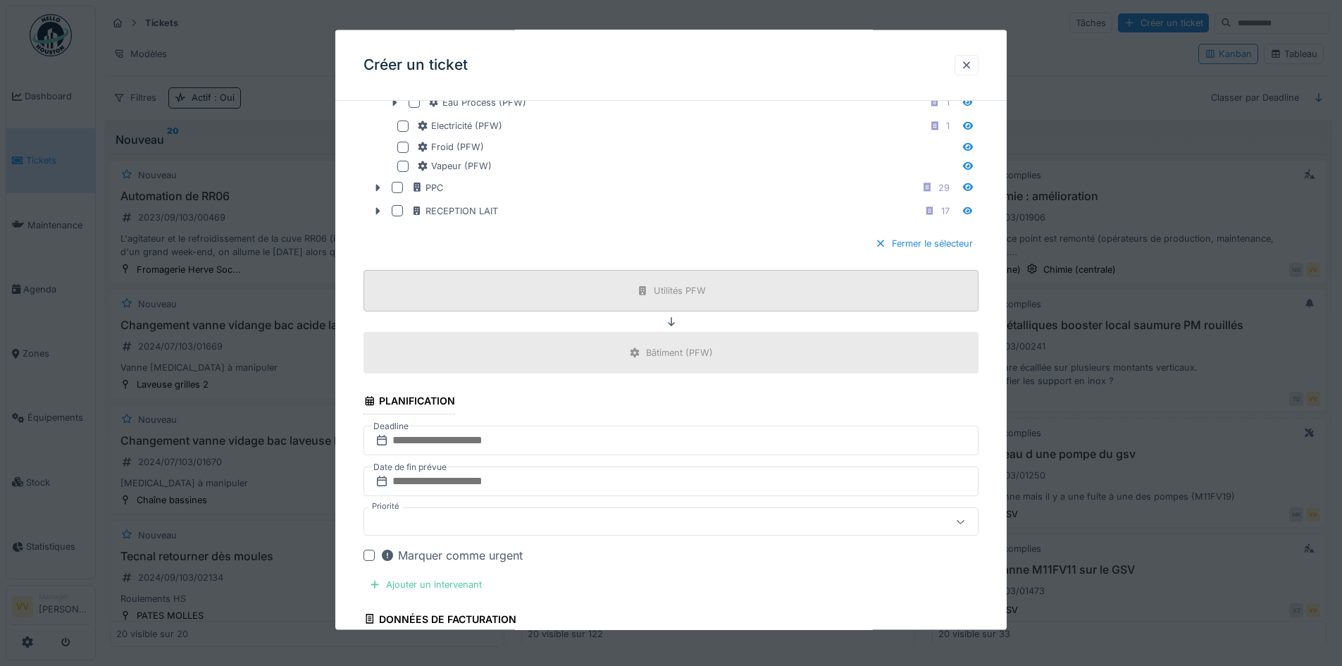
scroll to position [916, 0]
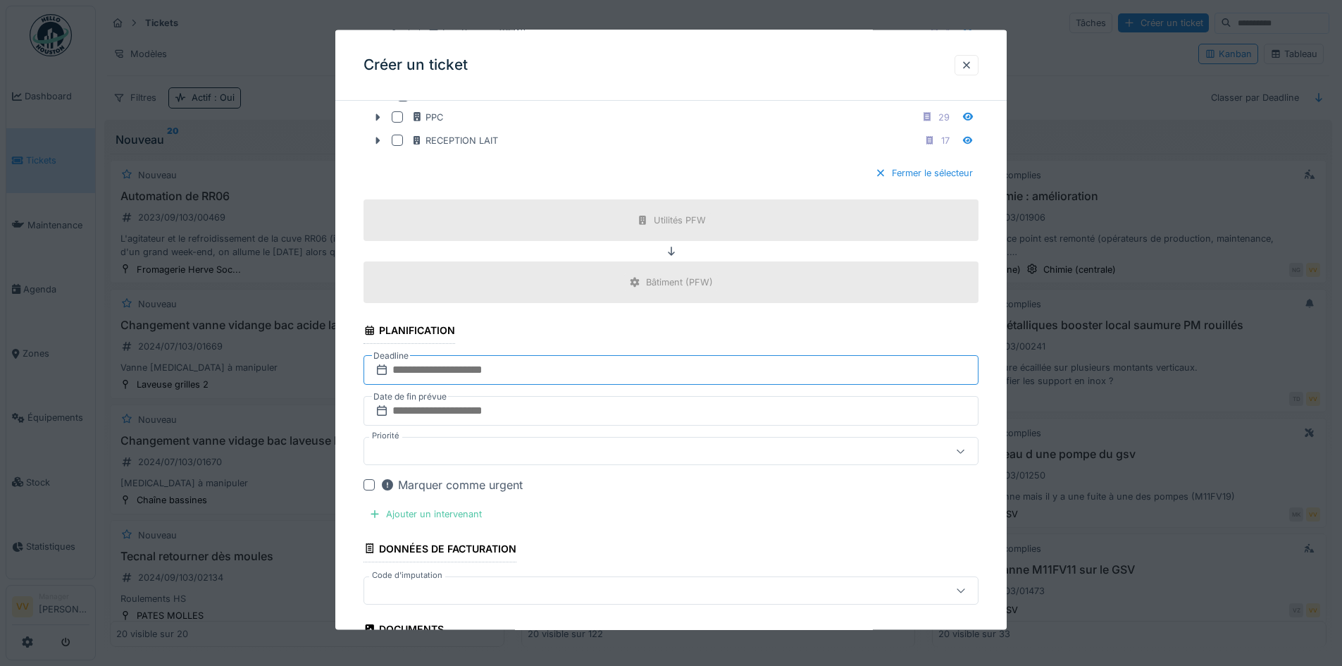
click at [552, 363] on input "text" at bounding box center [670, 370] width 615 height 30
click at [744, 403] on span "Next Month" at bounding box center [744, 404] width 0 height 17
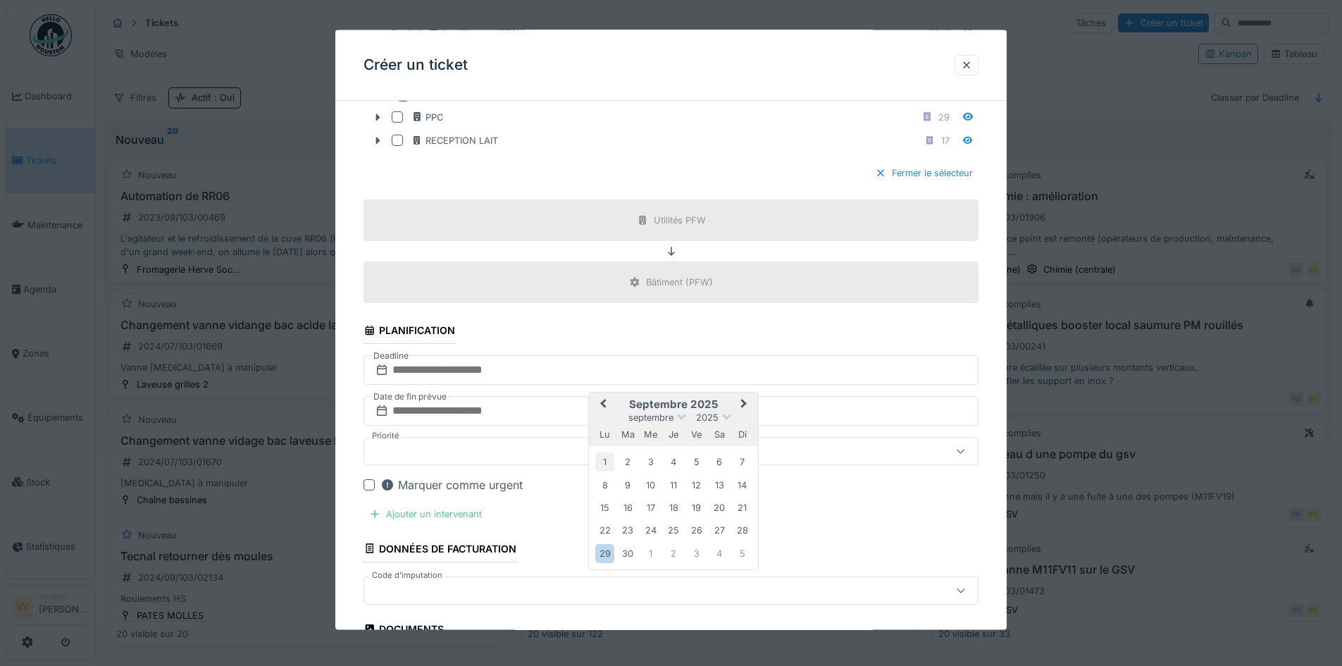
click at [605, 461] on div "1" at bounding box center [604, 461] width 19 height 19
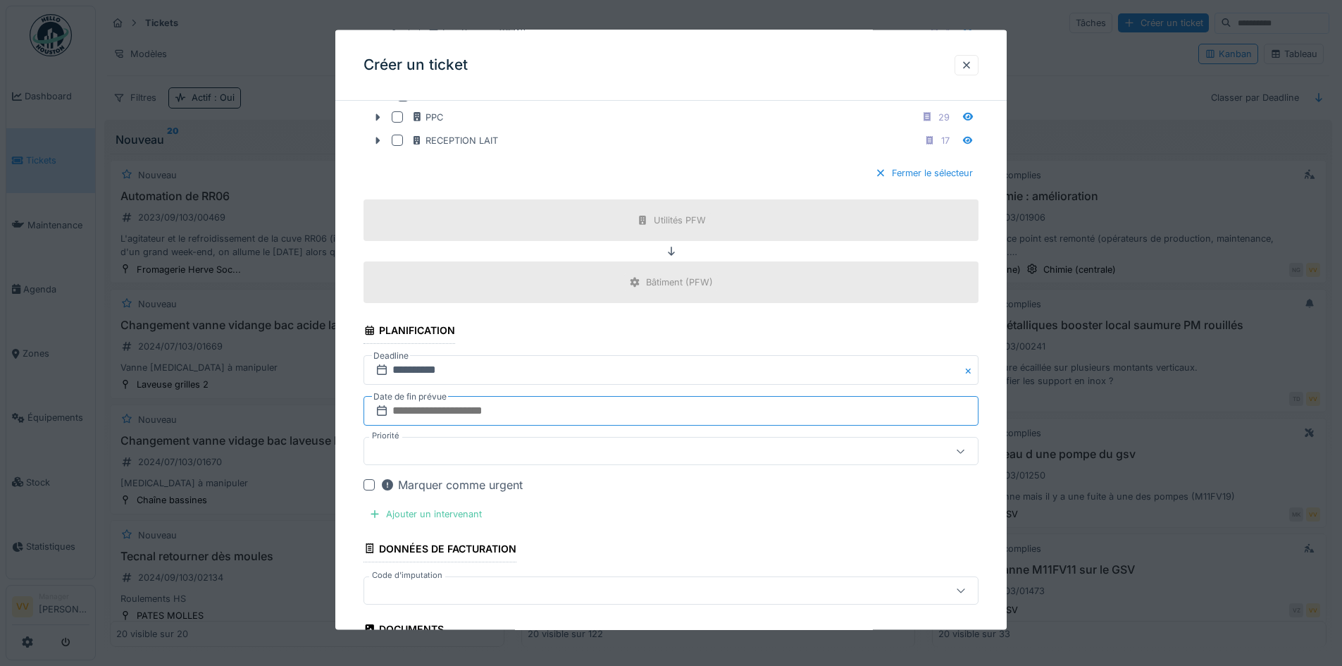
click at [518, 414] on input "text" at bounding box center [670, 411] width 615 height 30
click at [744, 446] on span "Next Month" at bounding box center [744, 445] width 0 height 17
click at [604, 504] on div "1" at bounding box center [604, 502] width 19 height 19
click at [490, 459] on div at bounding box center [670, 451] width 615 height 28
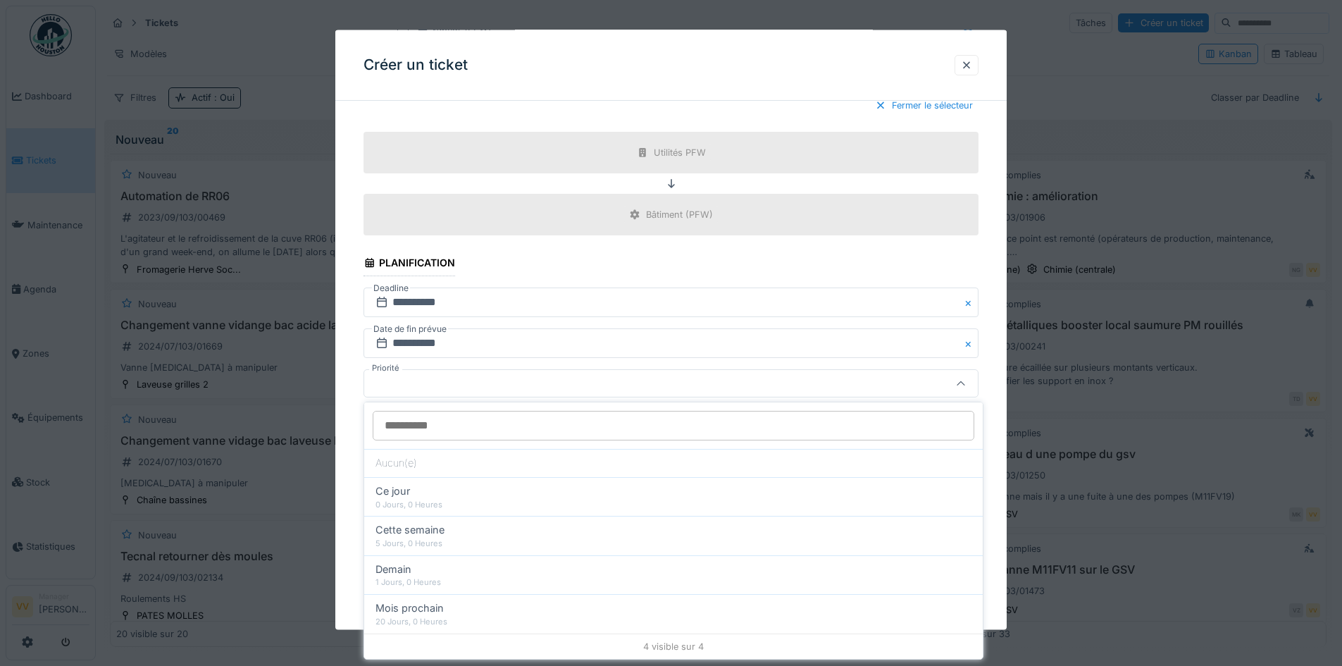
scroll to position [1037, 0]
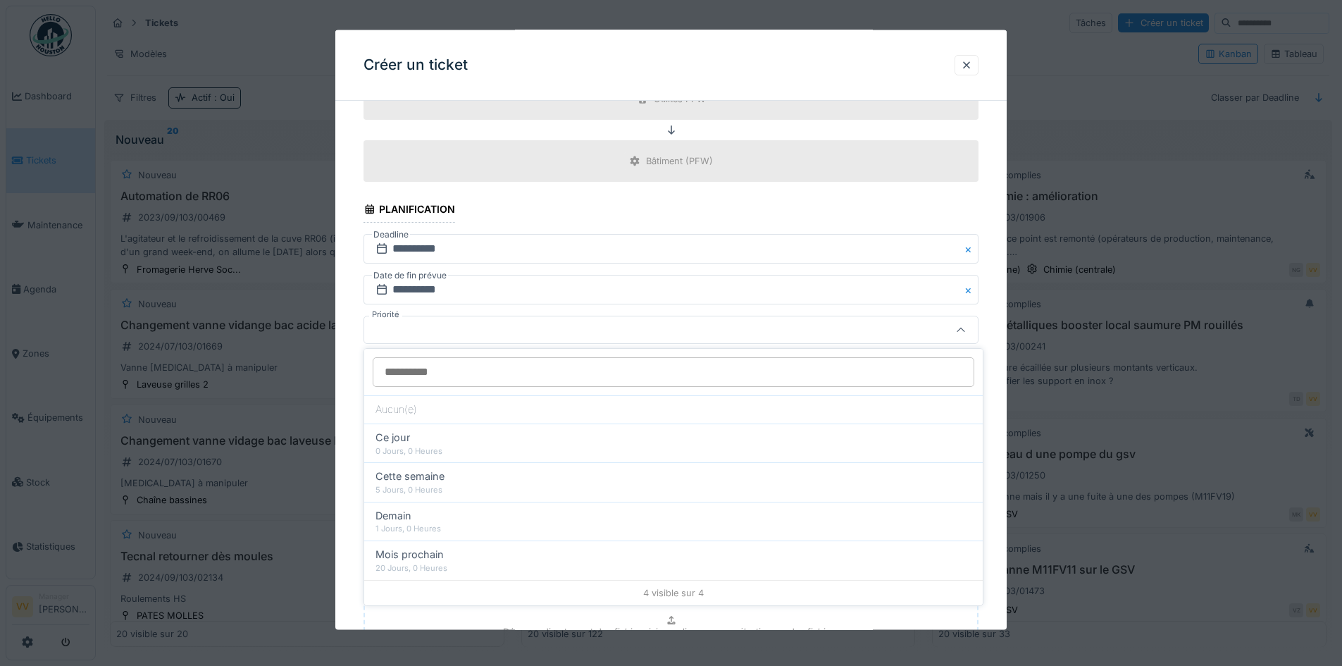
click at [434, 392] on div "Ajouter un intervenant" at bounding box center [425, 392] width 124 height 19
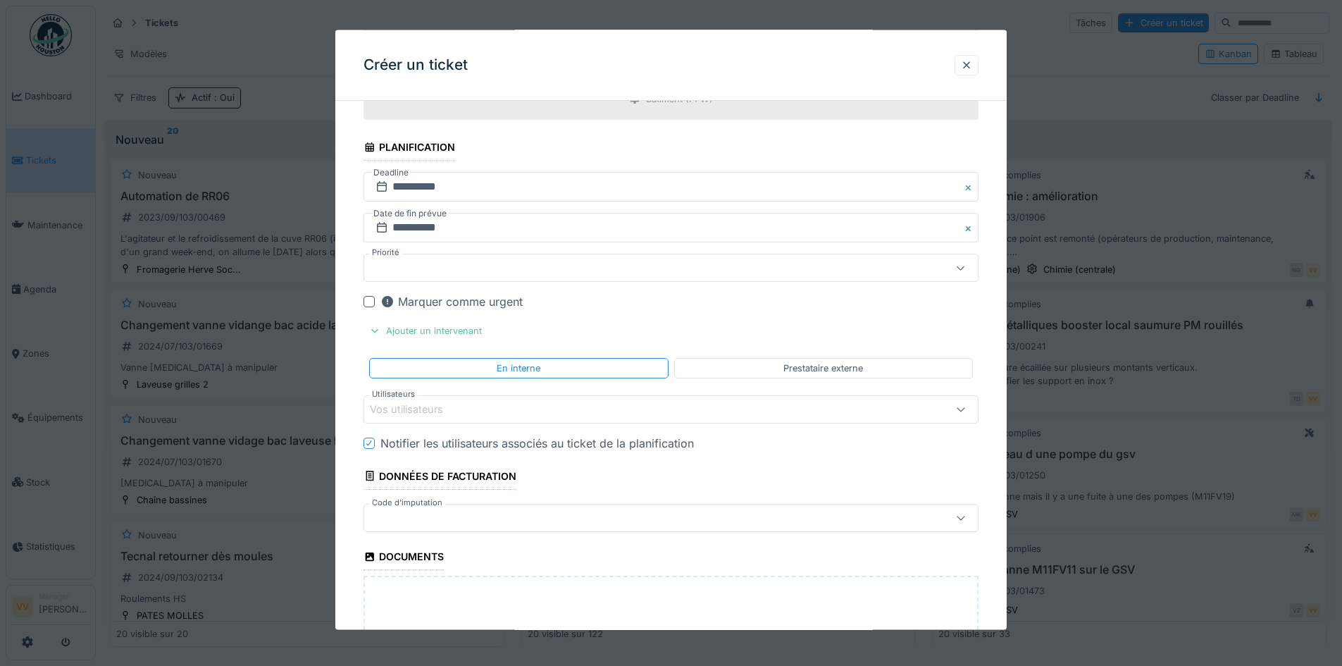
scroll to position [1248, 0]
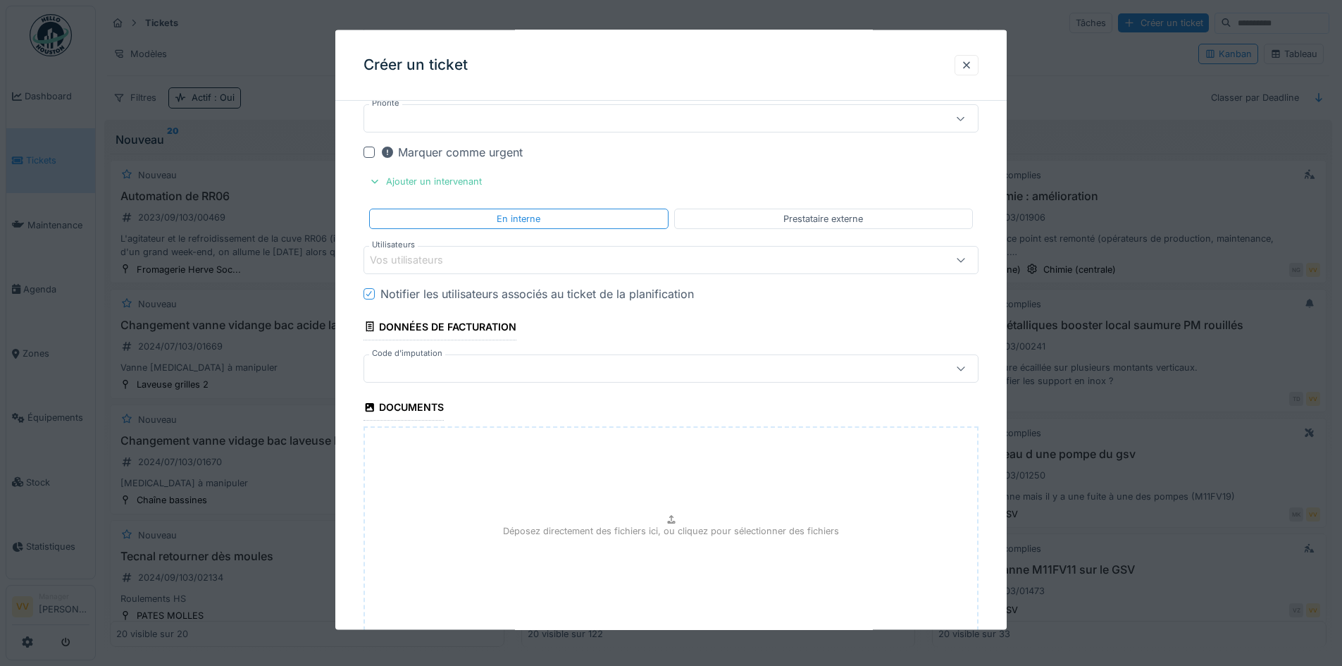
click at [443, 251] on div "Vos utilisateurs" at bounding box center [416, 258] width 93 height 15
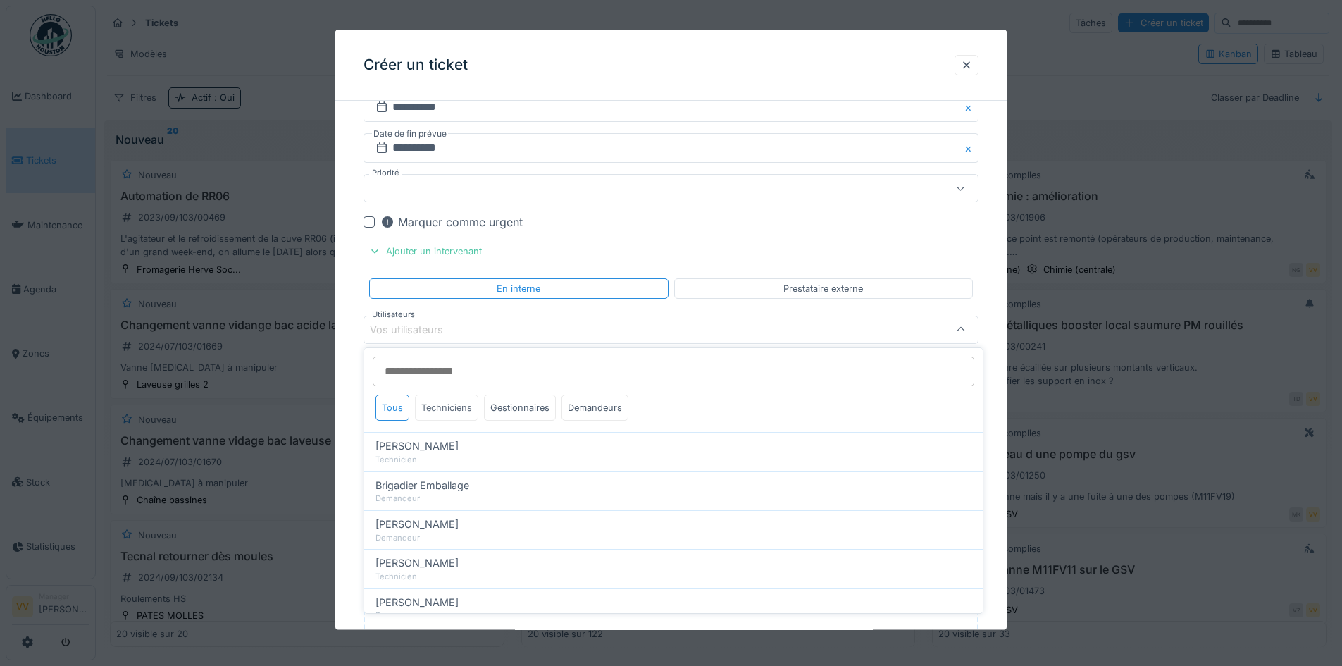
click at [440, 406] on div "Techniciens" at bounding box center [446, 407] width 63 height 26
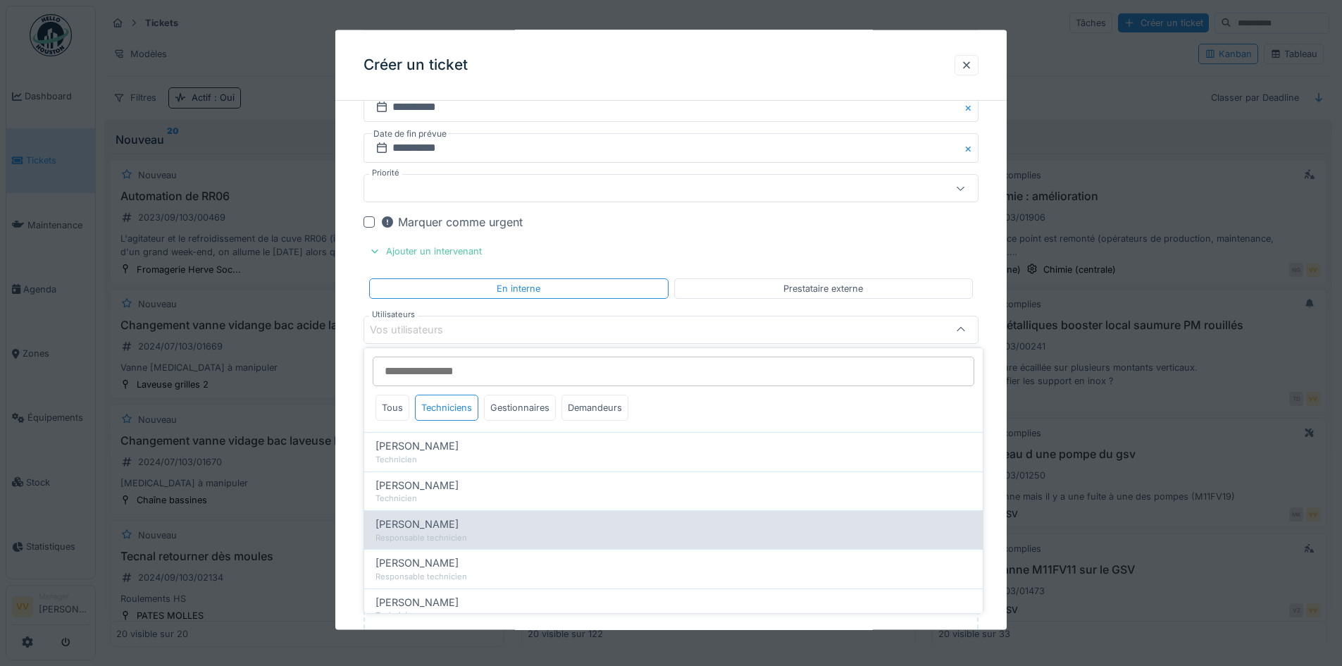
click at [446, 519] on span "Julien Bebronne" at bounding box center [416, 523] width 83 height 15
type input "****"
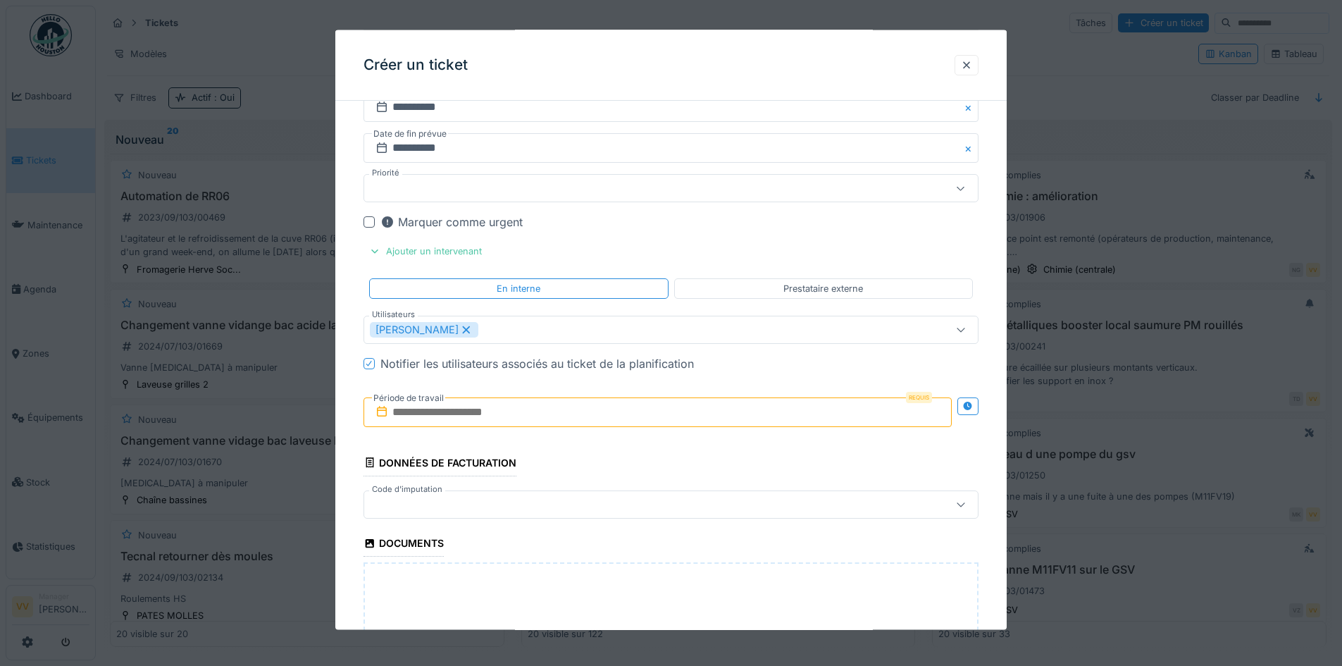
click at [840, 223] on div "Marquer comme urgent" at bounding box center [679, 221] width 598 height 17
click at [540, 406] on input "text" at bounding box center [657, 412] width 588 height 30
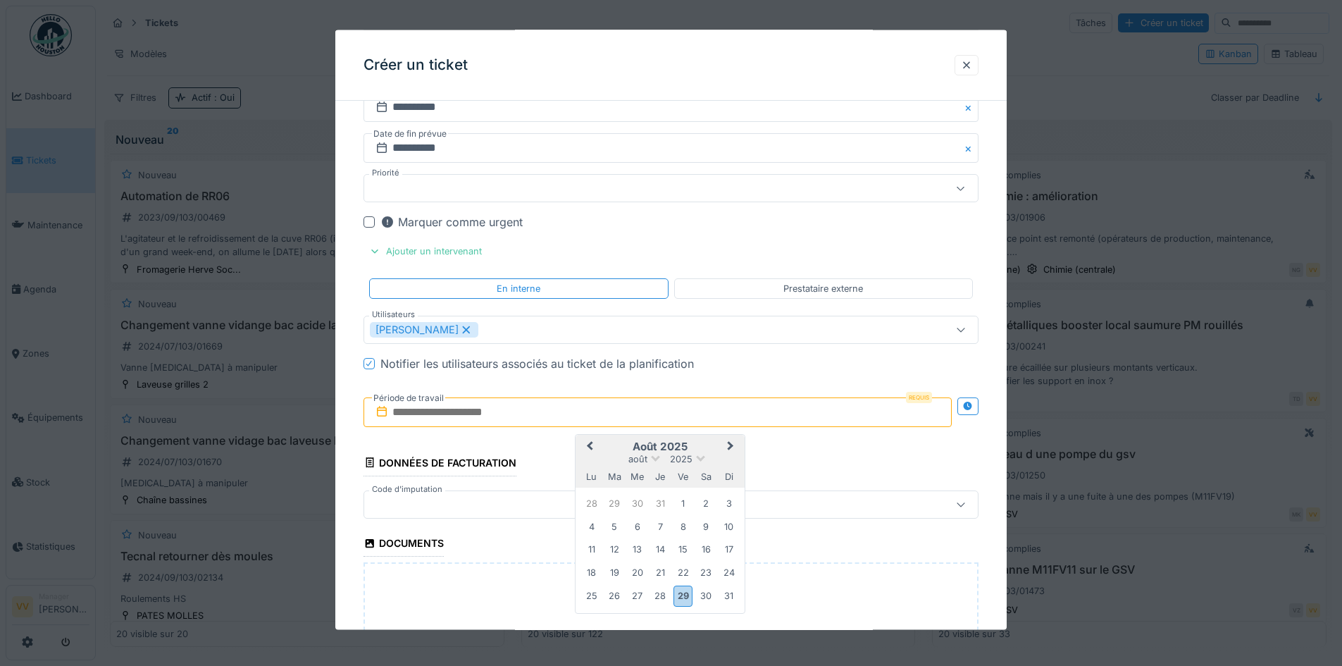
click at [731, 448] on span "Next Month" at bounding box center [731, 445] width 0 height 17
click at [587, 502] on div "1" at bounding box center [591, 503] width 19 height 19
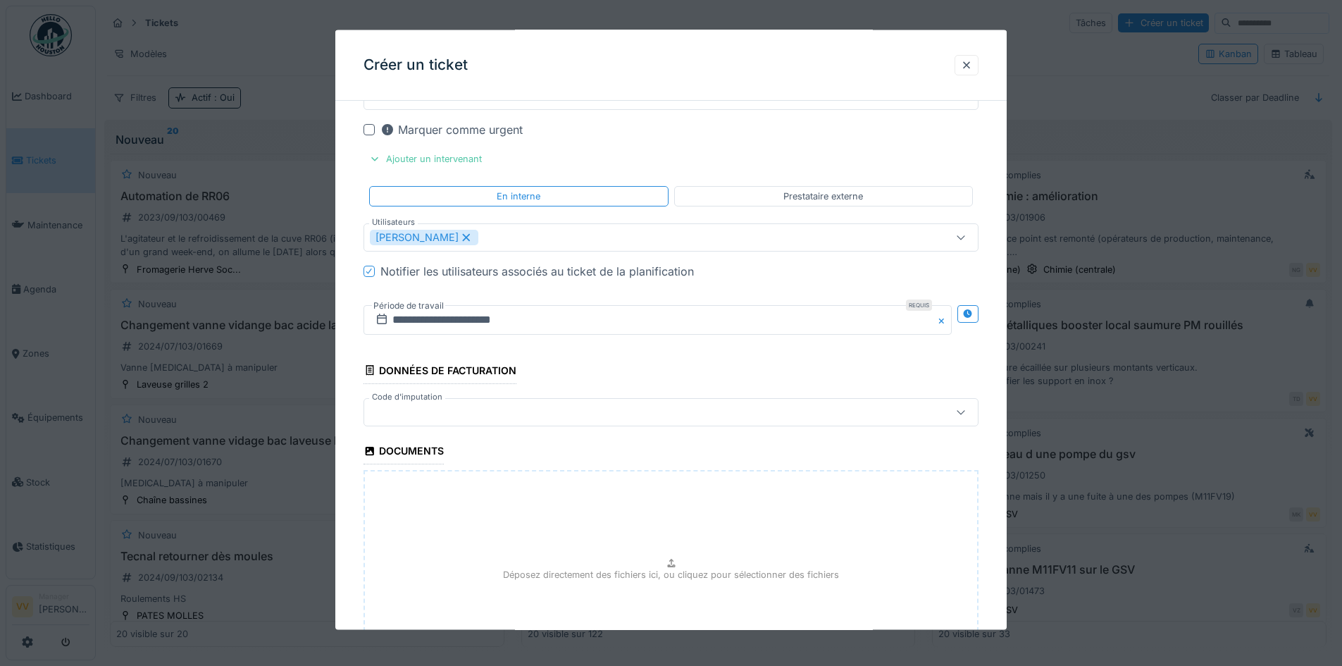
scroll to position [1414, 0]
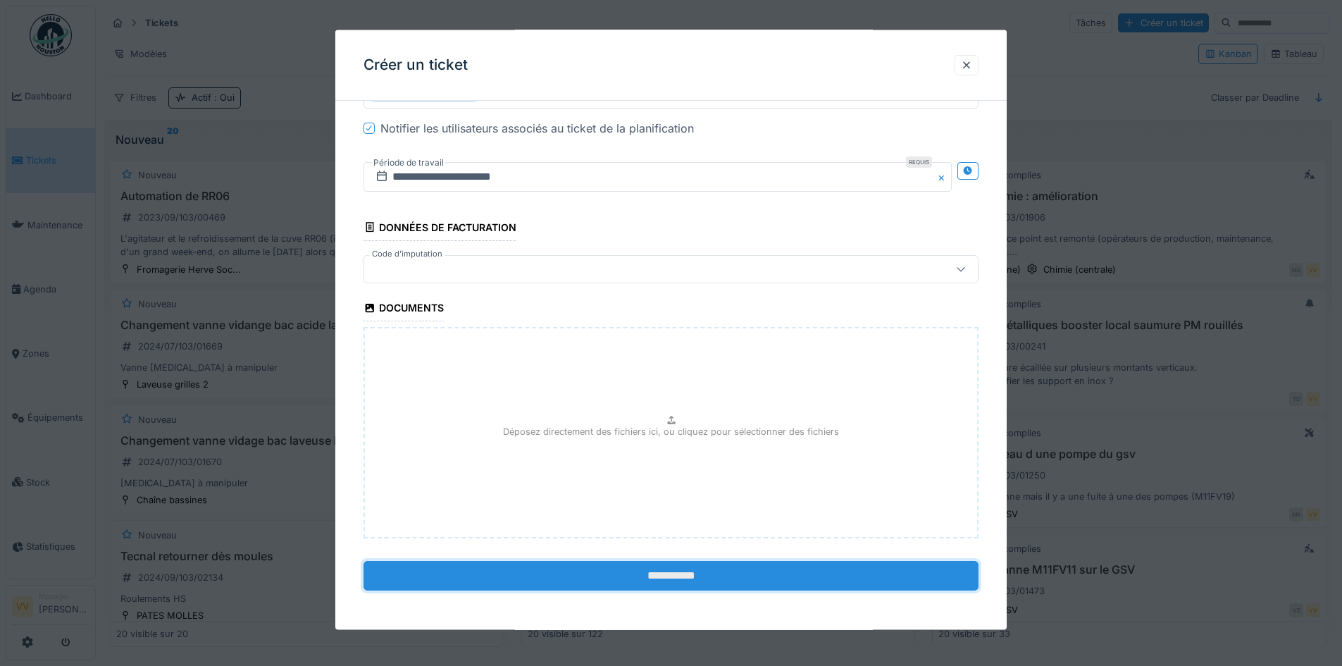
click at [569, 580] on input "**********" at bounding box center [670, 576] width 615 height 30
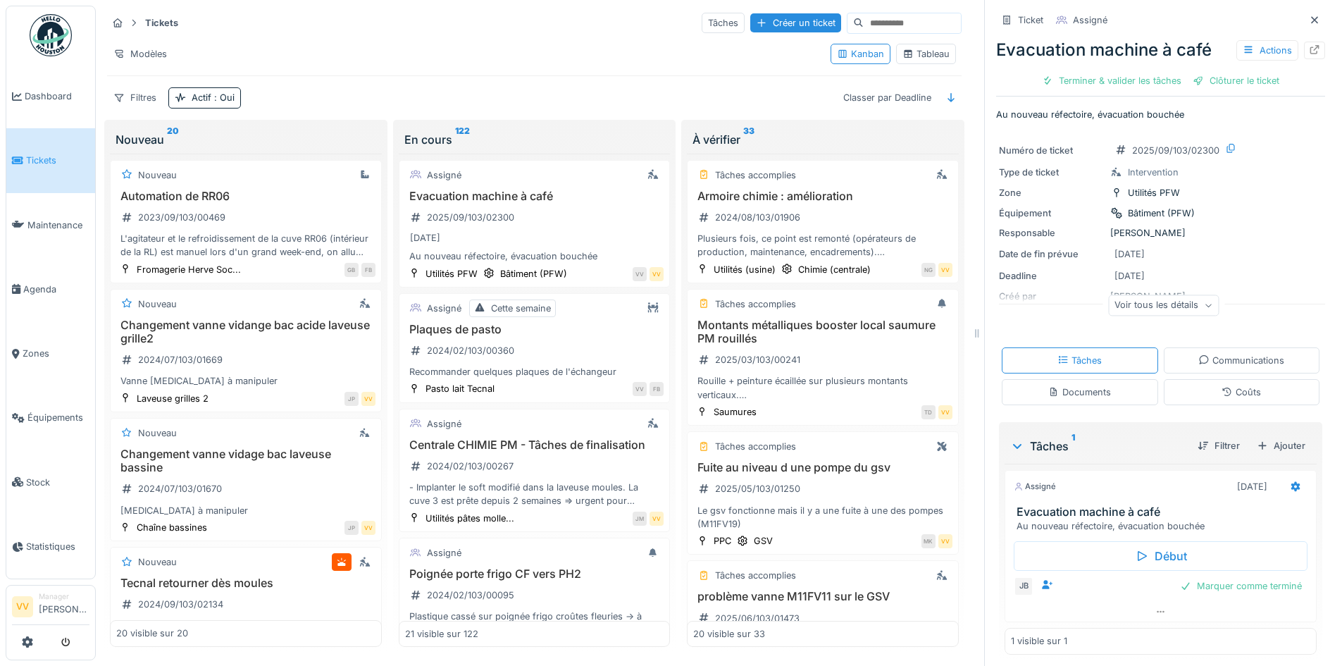
click at [25, 158] on li "Tickets" at bounding box center [50, 160] width 77 height 13
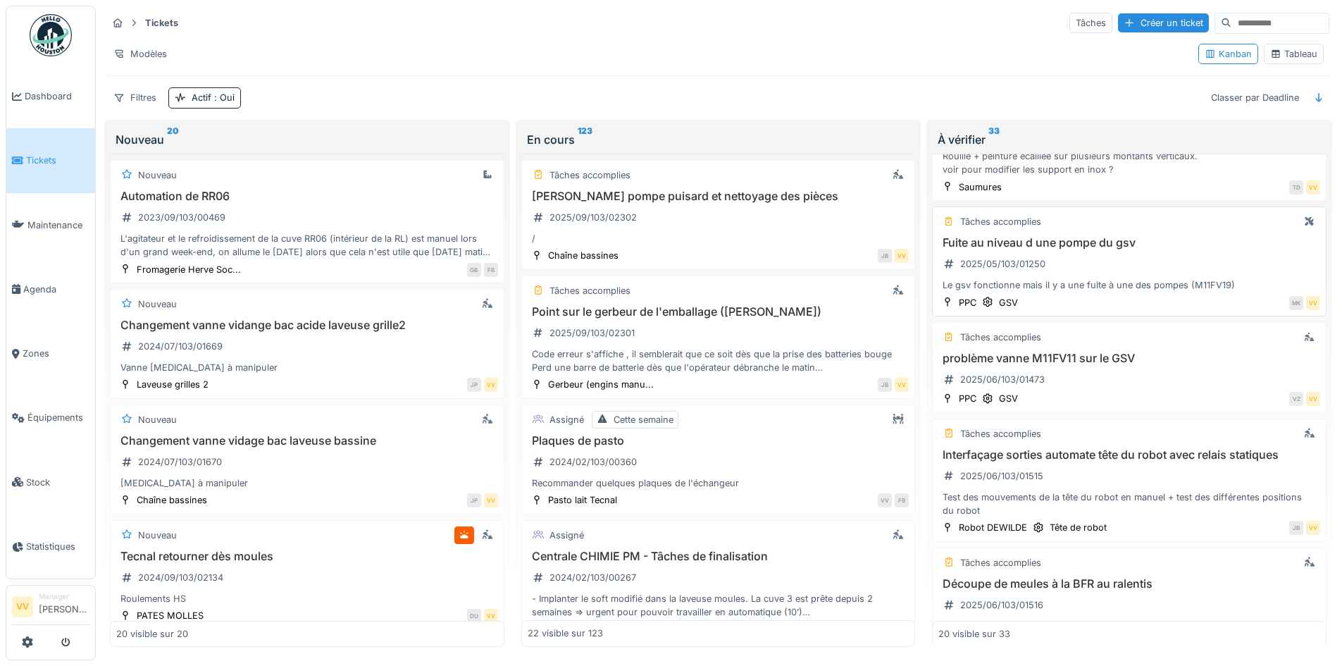
scroll to position [493, 0]
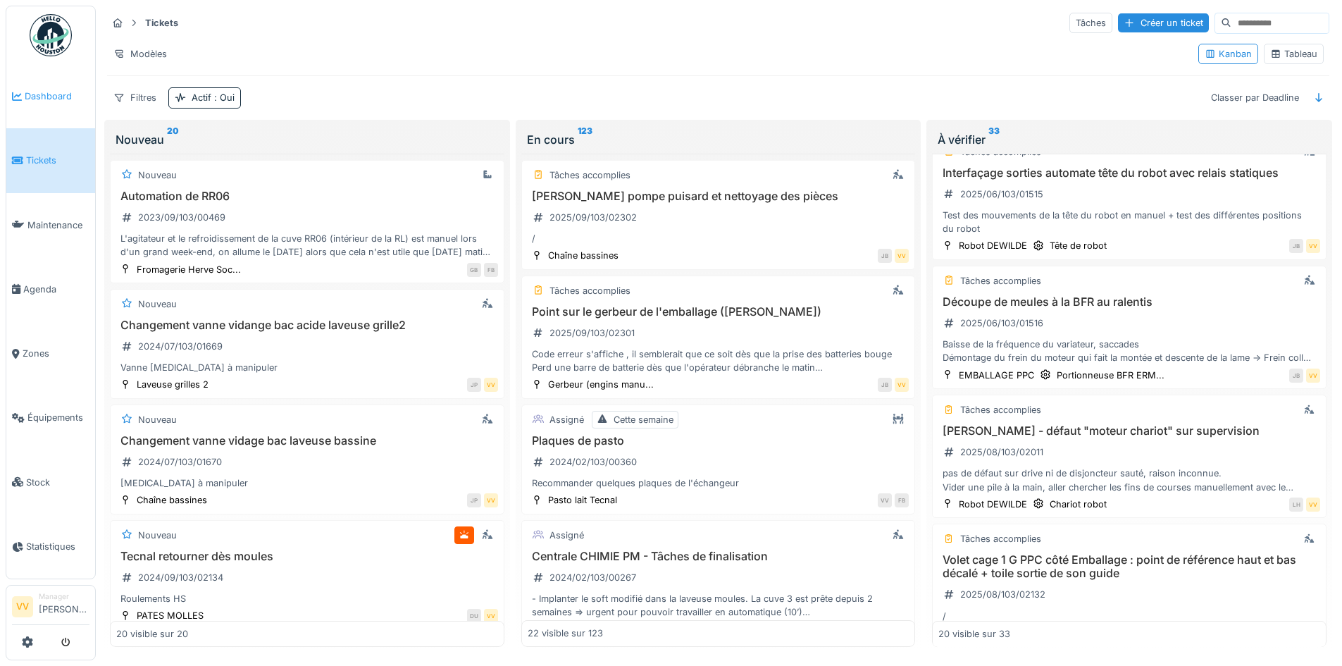
click at [37, 102] on span "Dashboard" at bounding box center [57, 95] width 65 height 13
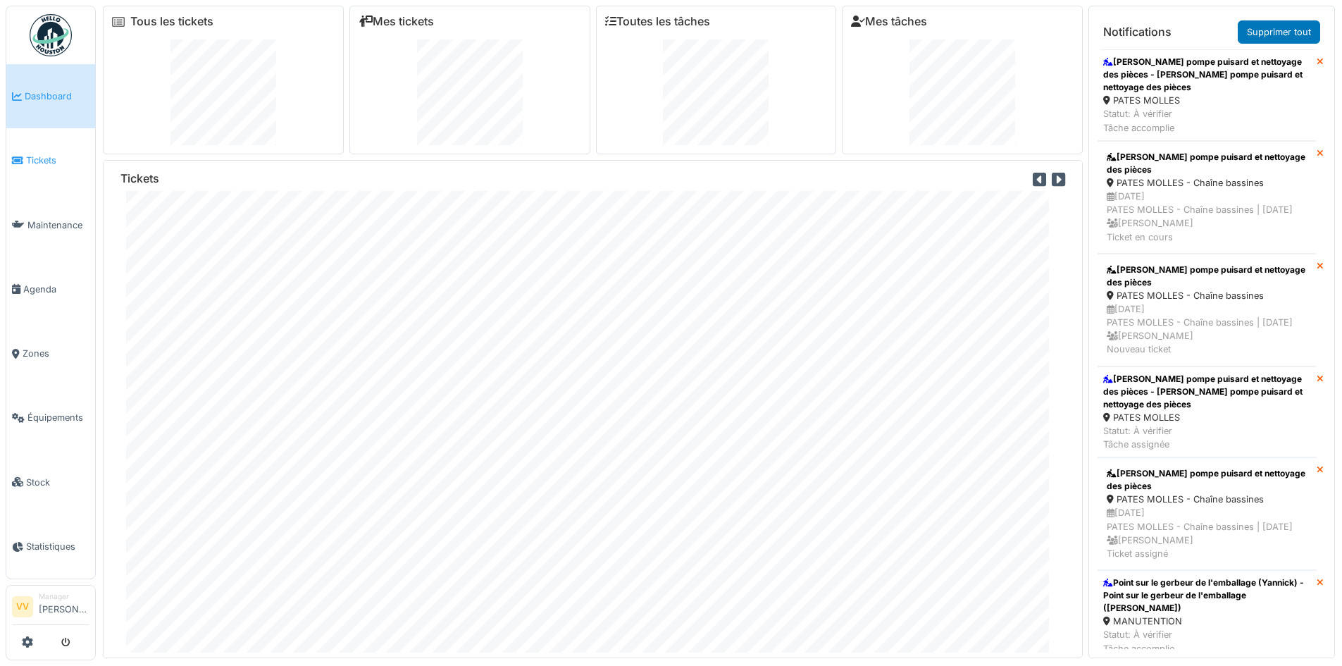
click at [34, 156] on span "Tickets" at bounding box center [57, 160] width 63 height 13
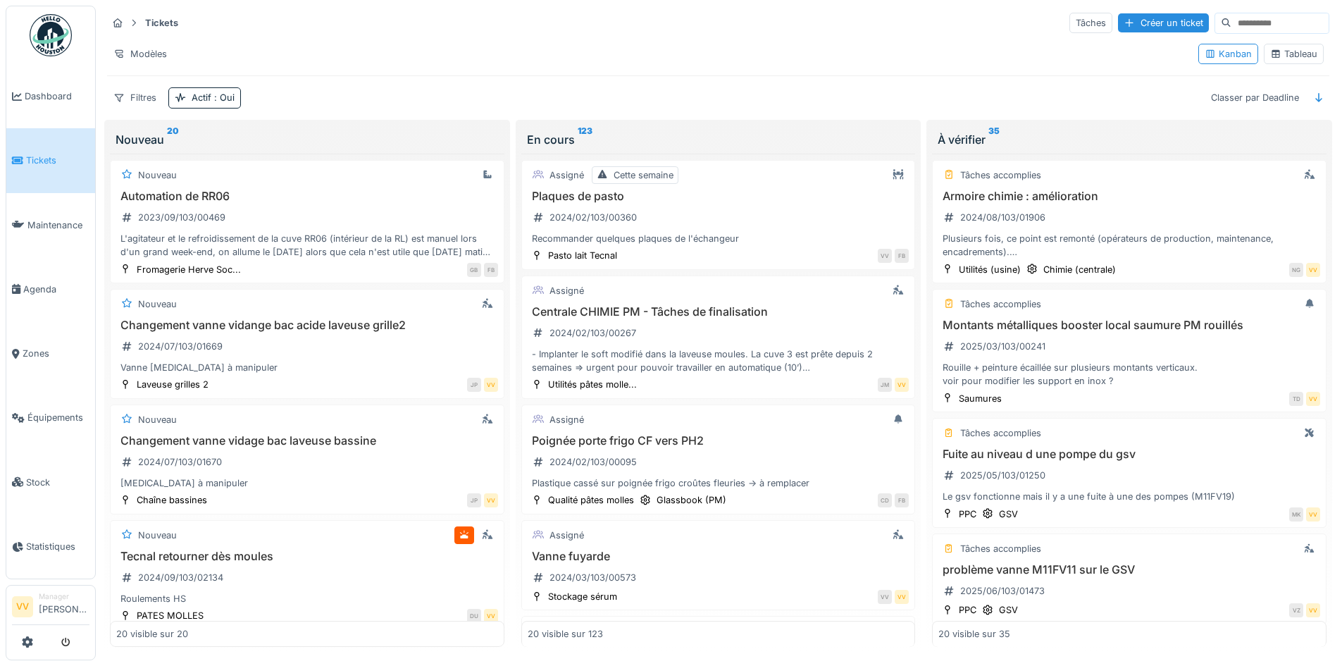
click at [1149, 13] on div "Tâches Créer un ticket" at bounding box center [1199, 23] width 260 height 21
click at [1149, 36] on hr at bounding box center [718, 36] width 1222 height 1
click at [1138, 24] on div "Créer un ticket" at bounding box center [1163, 22] width 91 height 19
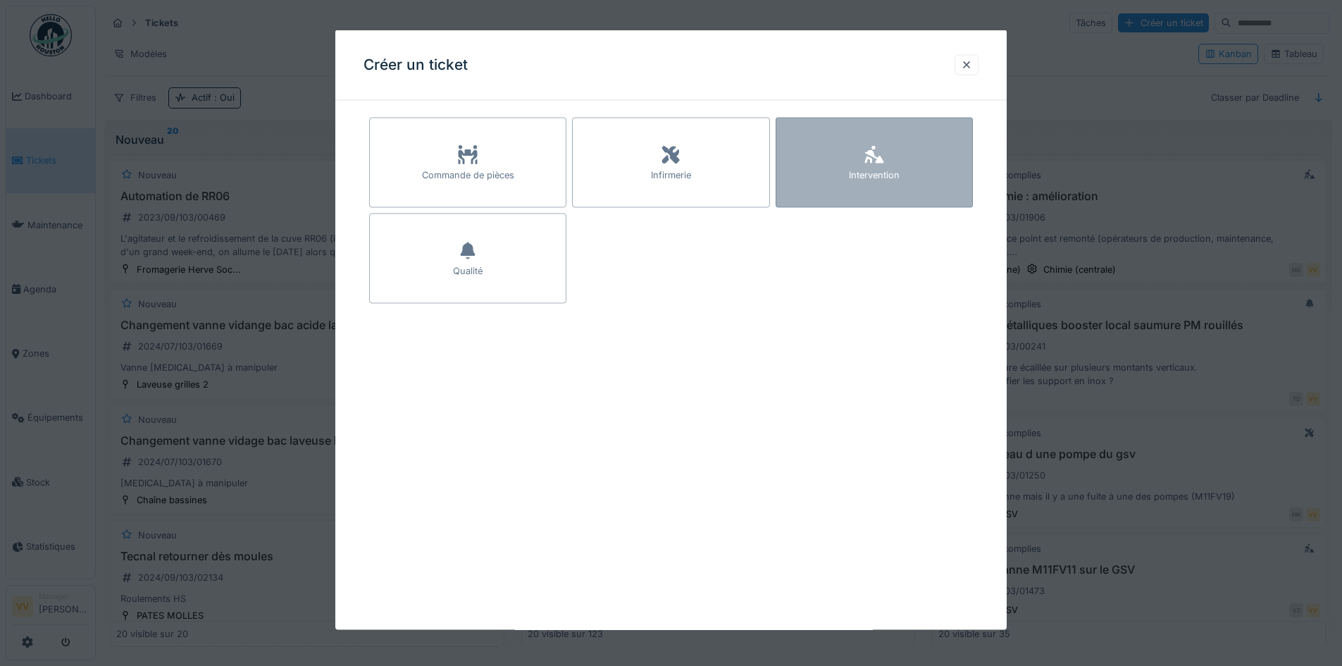
click at [860, 189] on div "Intervention" at bounding box center [874, 163] width 197 height 90
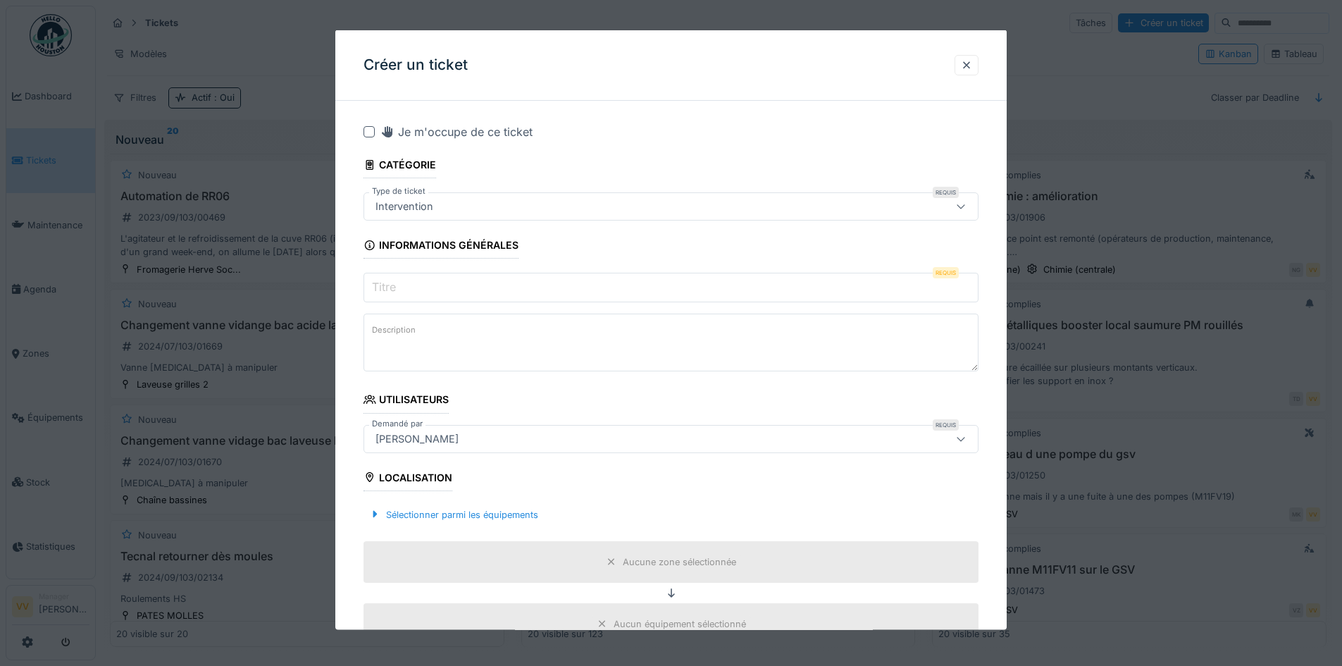
click at [446, 287] on input "Titre" at bounding box center [670, 288] width 615 height 30
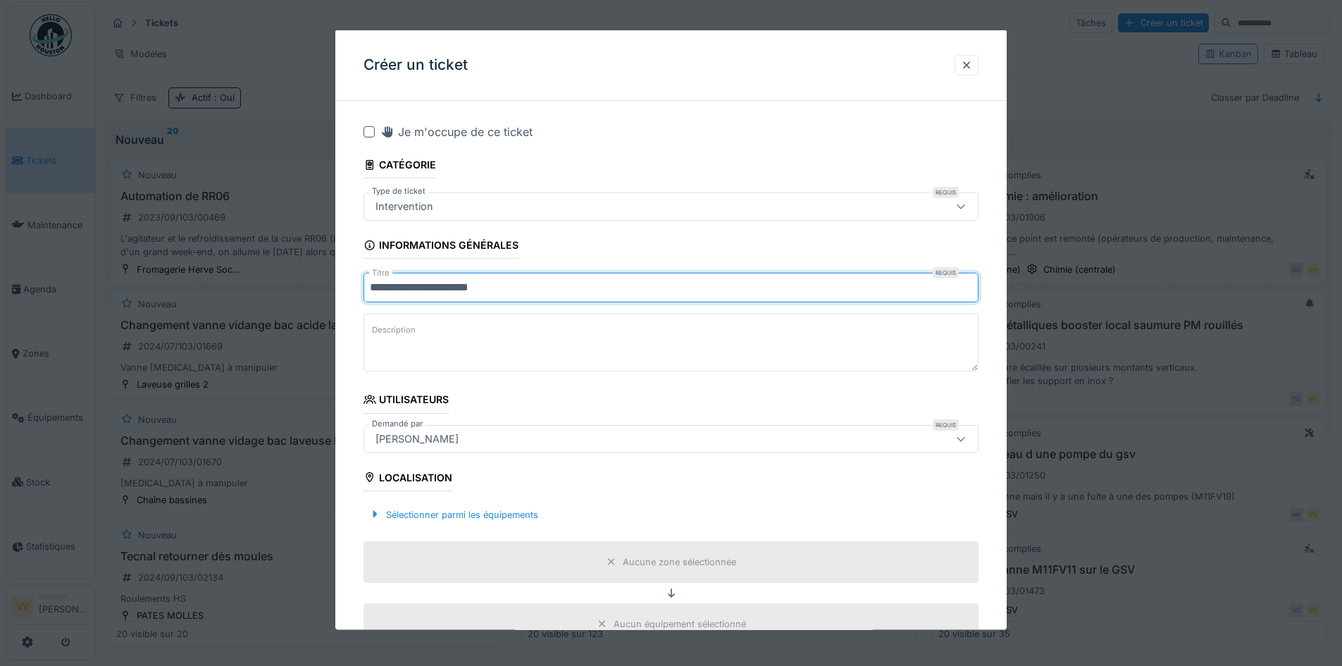
type input "**********"
click at [473, 338] on textarea "Description" at bounding box center [670, 342] width 615 height 58
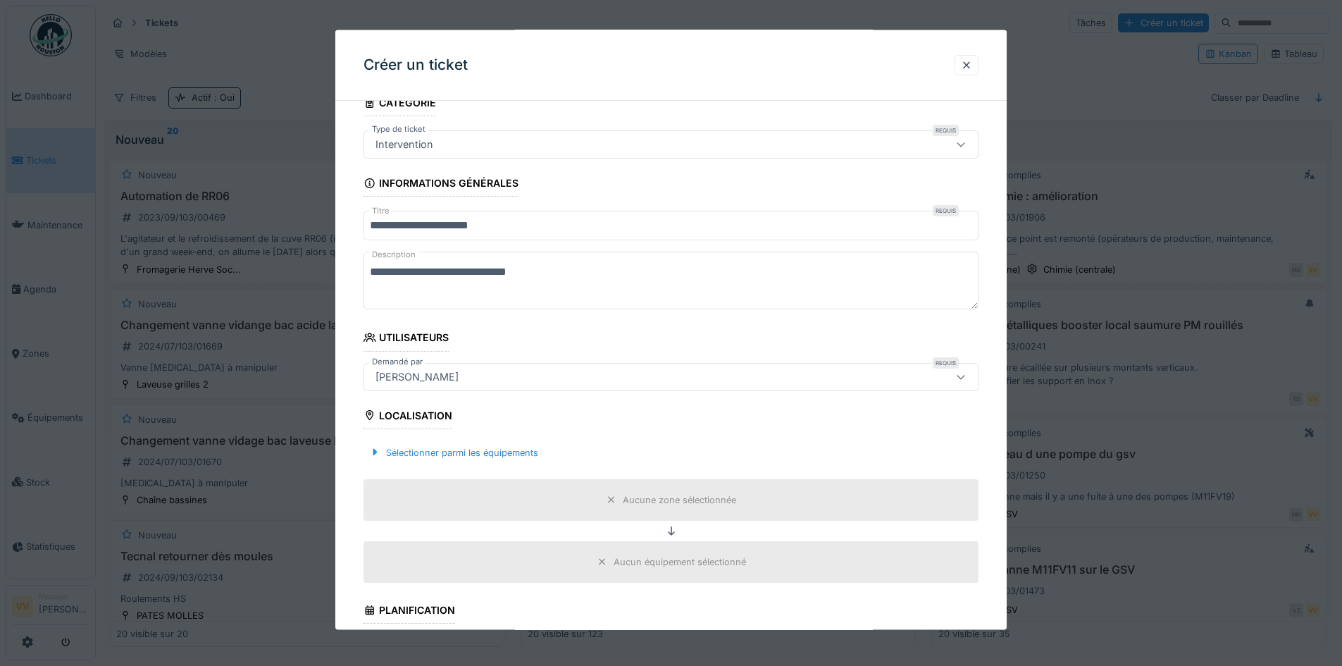
scroll to position [141, 0]
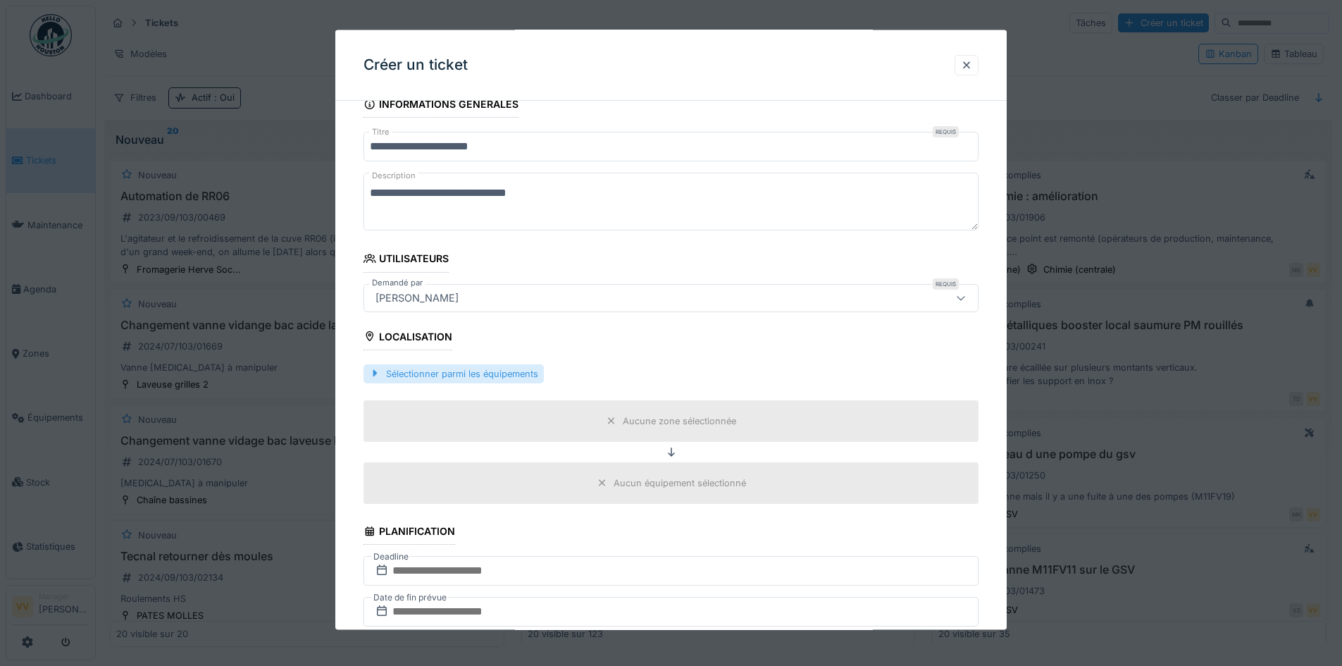
type textarea "**********"
click at [474, 371] on div "Sélectionner parmi les équipements" at bounding box center [453, 372] width 180 height 19
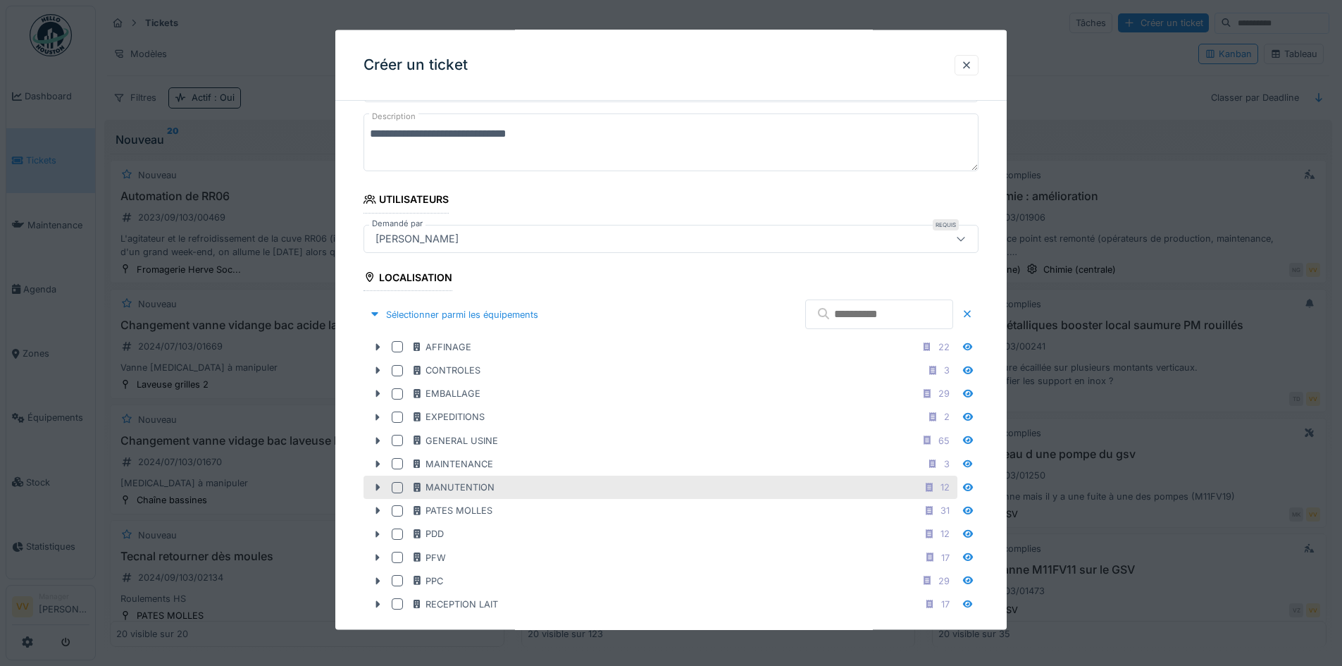
scroll to position [282, 0]
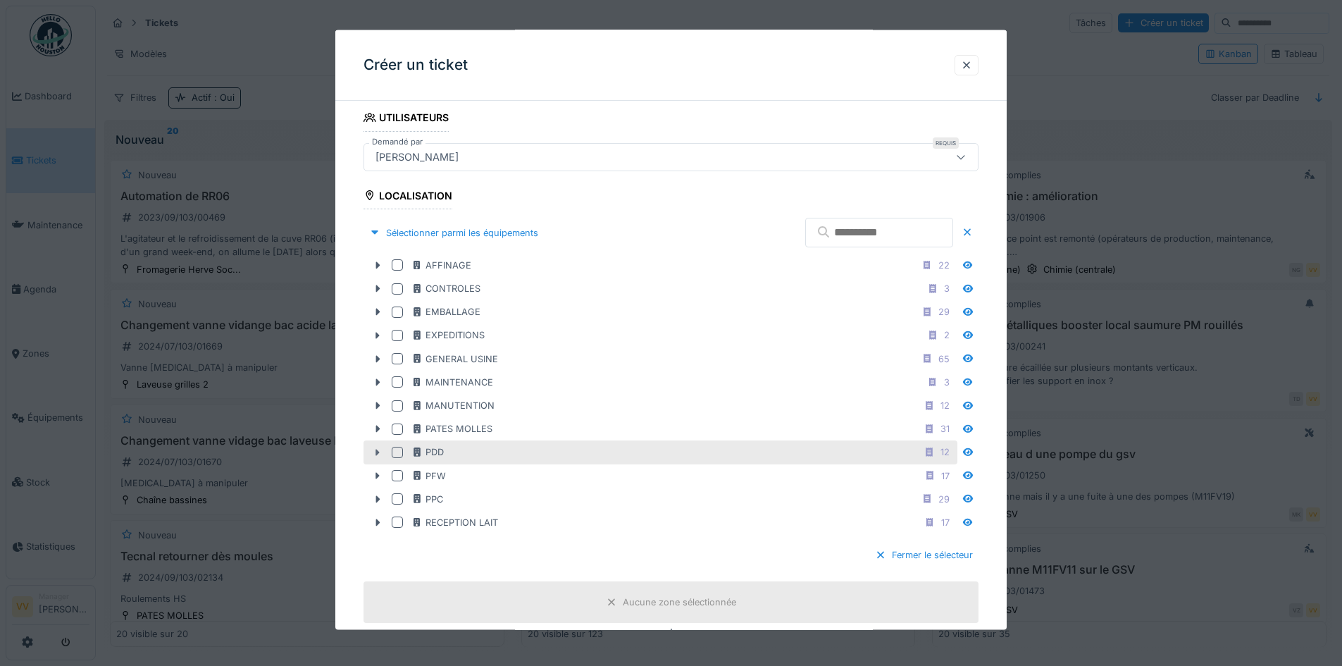
click at [373, 447] on icon at bounding box center [377, 451] width 11 height 9
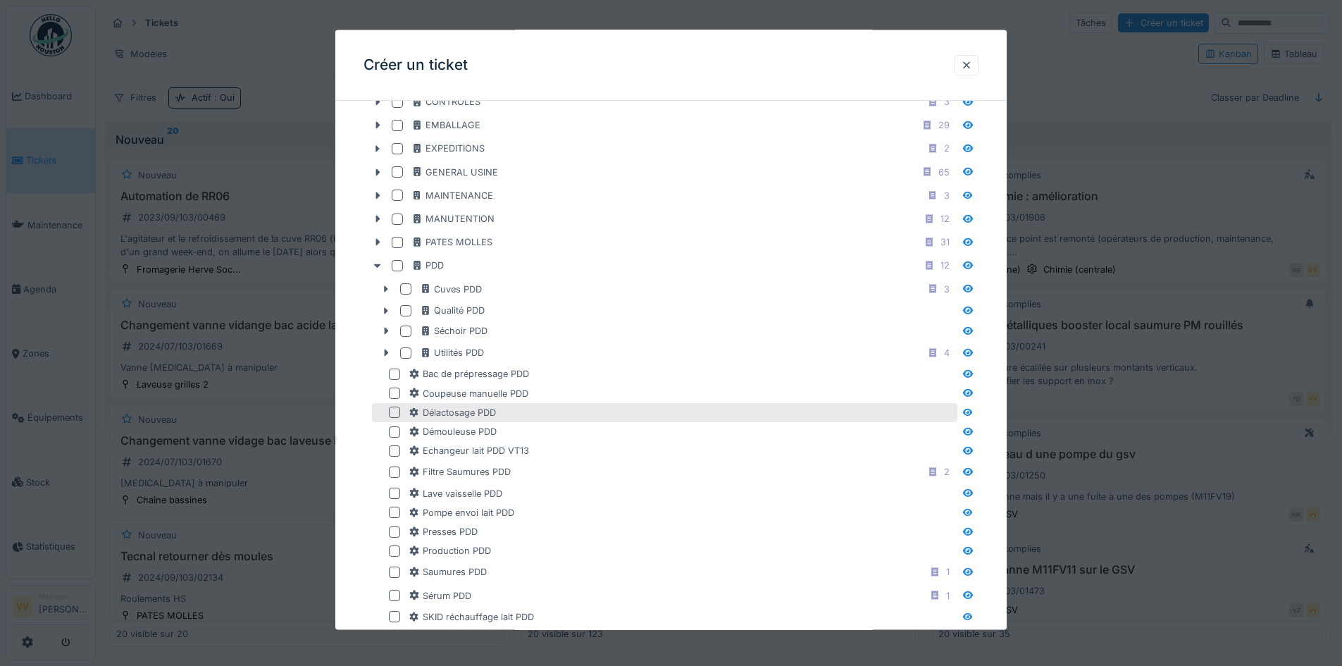
scroll to position [493, 0]
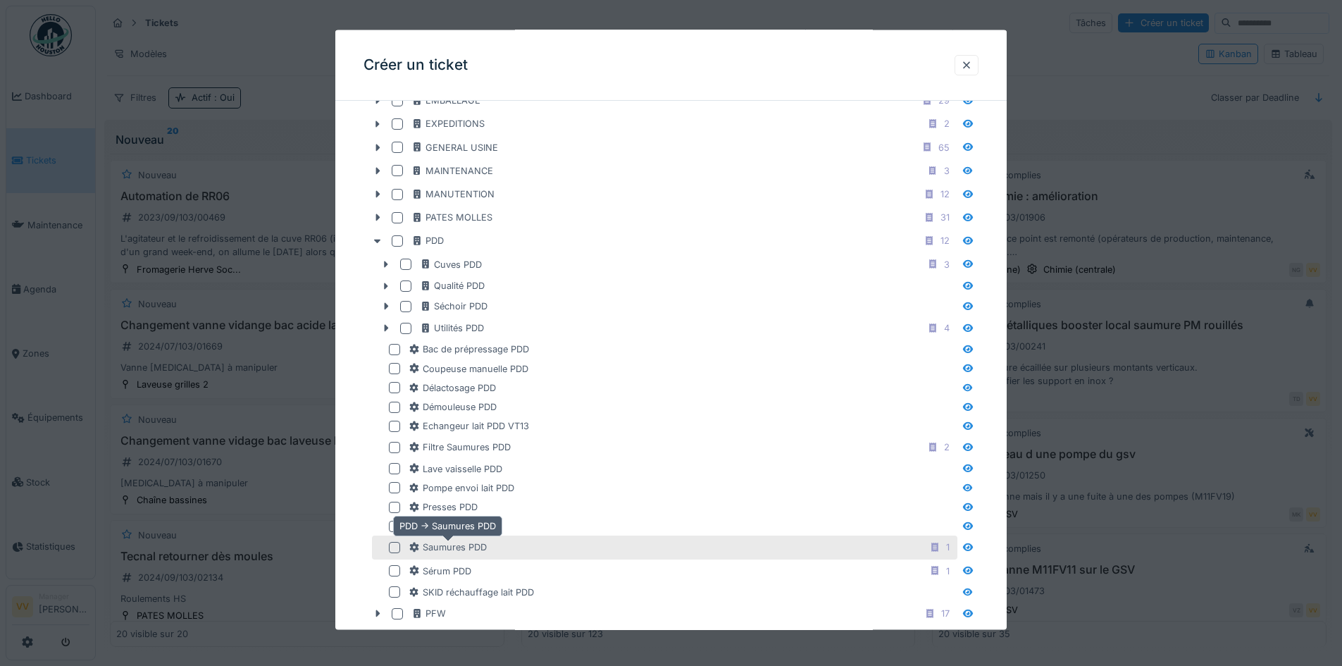
click at [430, 551] on div "Saumures PDD" at bounding box center [448, 546] width 78 height 13
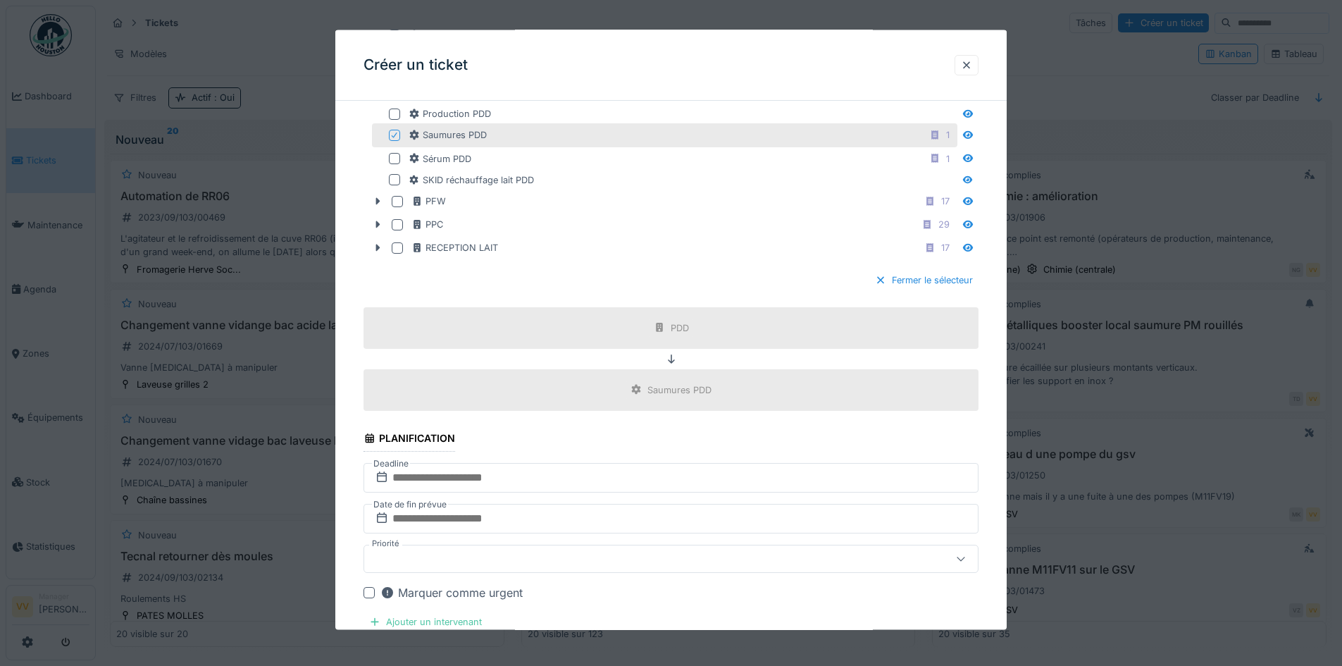
scroll to position [916, 0]
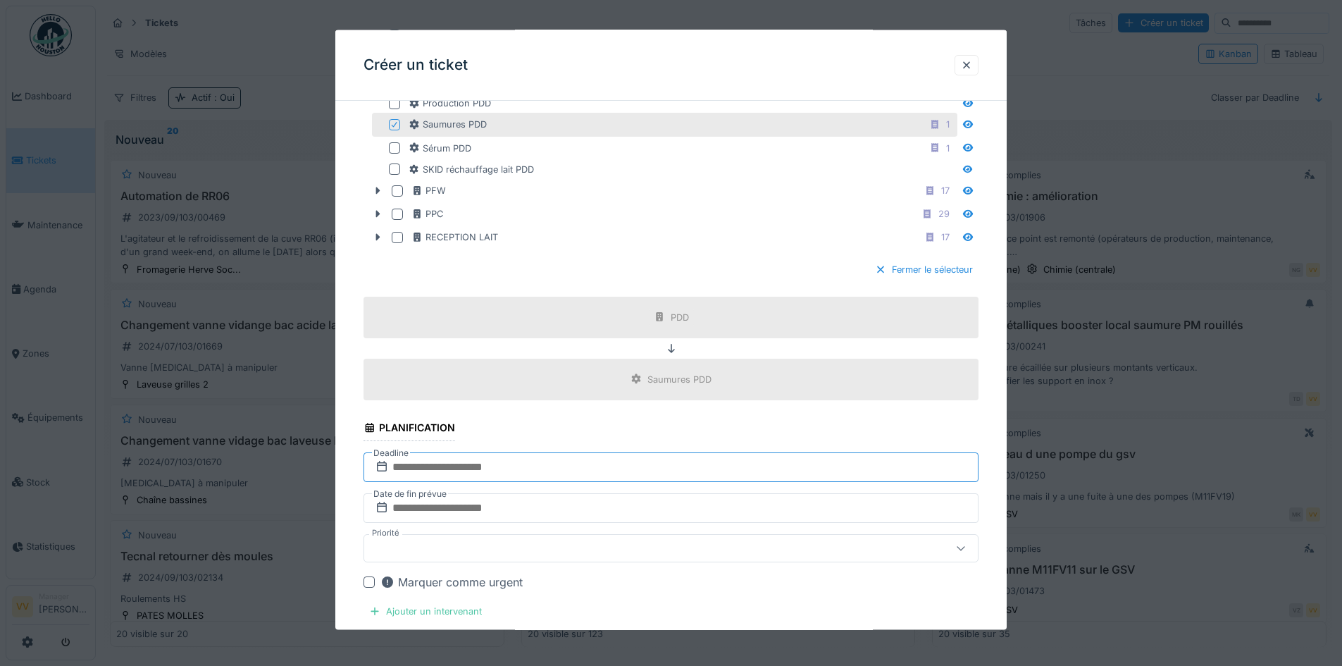
click at [604, 468] on input "text" at bounding box center [670, 467] width 615 height 30
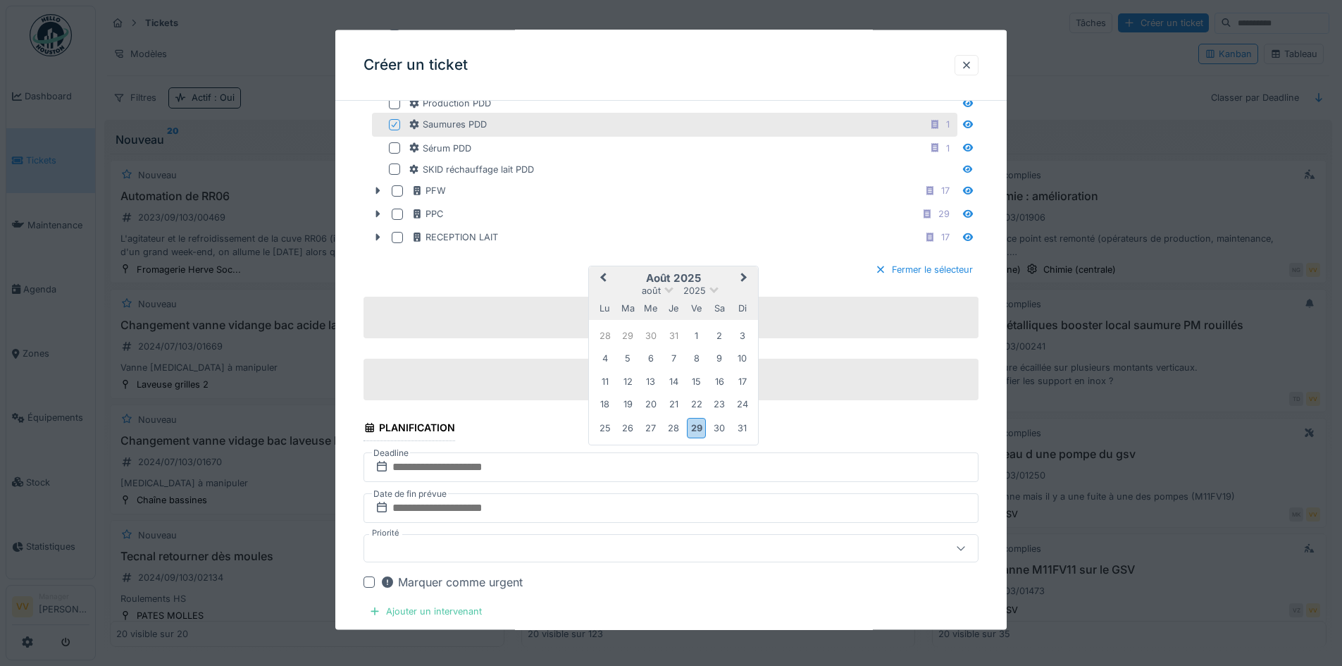
click at [746, 274] on button "Next Month" at bounding box center [745, 278] width 23 height 23
click at [626, 337] on div "2" at bounding box center [628, 336] width 19 height 19
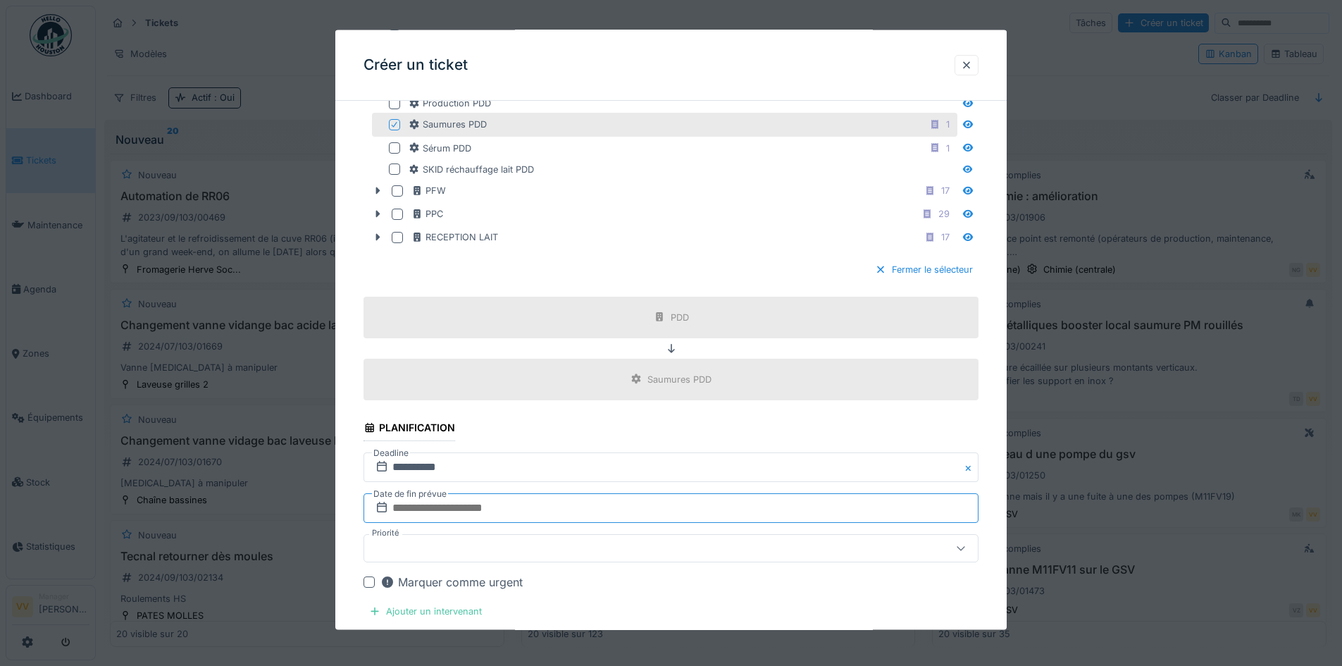
click at [477, 506] on input "text" at bounding box center [670, 507] width 615 height 30
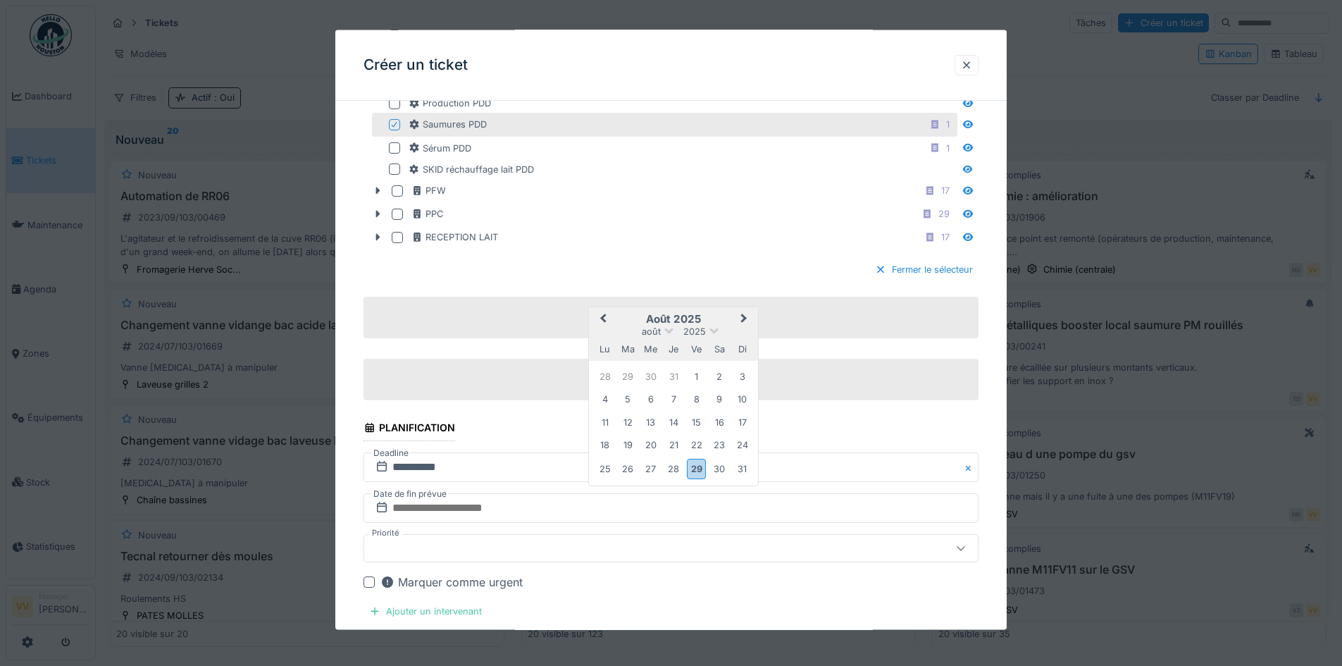
click at [744, 317] on span "Next Month" at bounding box center [744, 318] width 0 height 17
click at [623, 373] on div "2" at bounding box center [628, 377] width 19 height 19
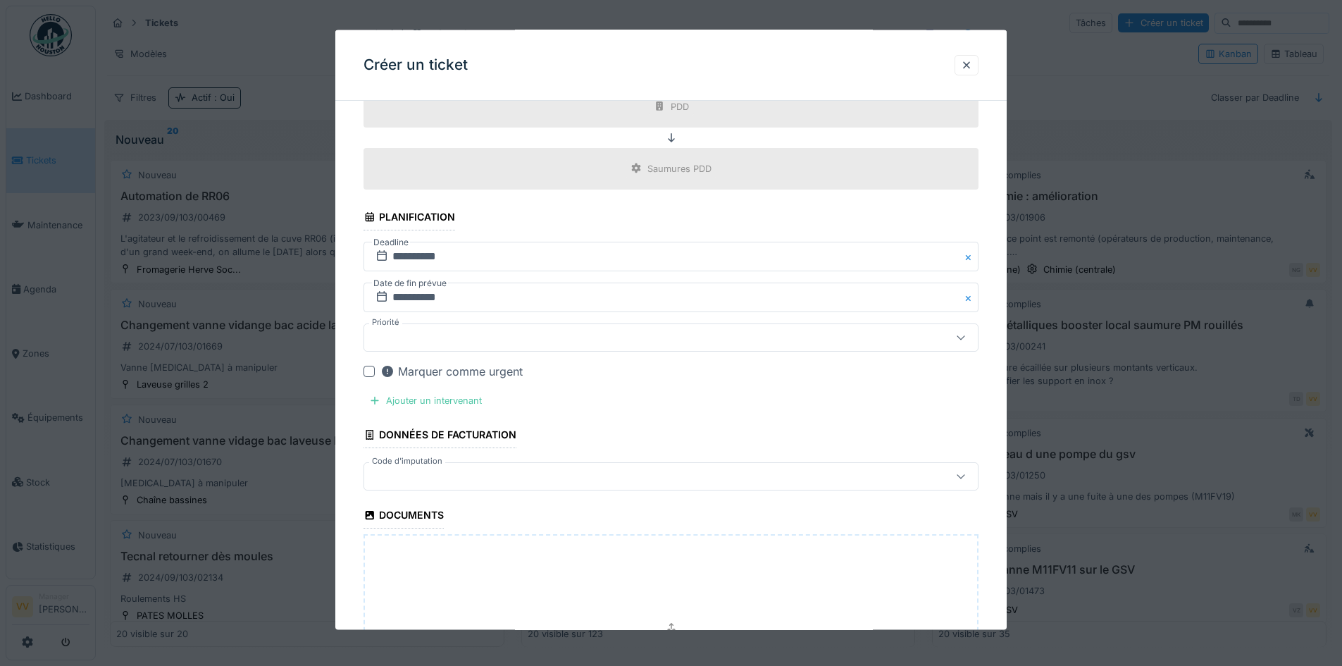
scroll to position [1127, 0]
click at [449, 397] on div "Ajouter un intervenant" at bounding box center [425, 399] width 124 height 19
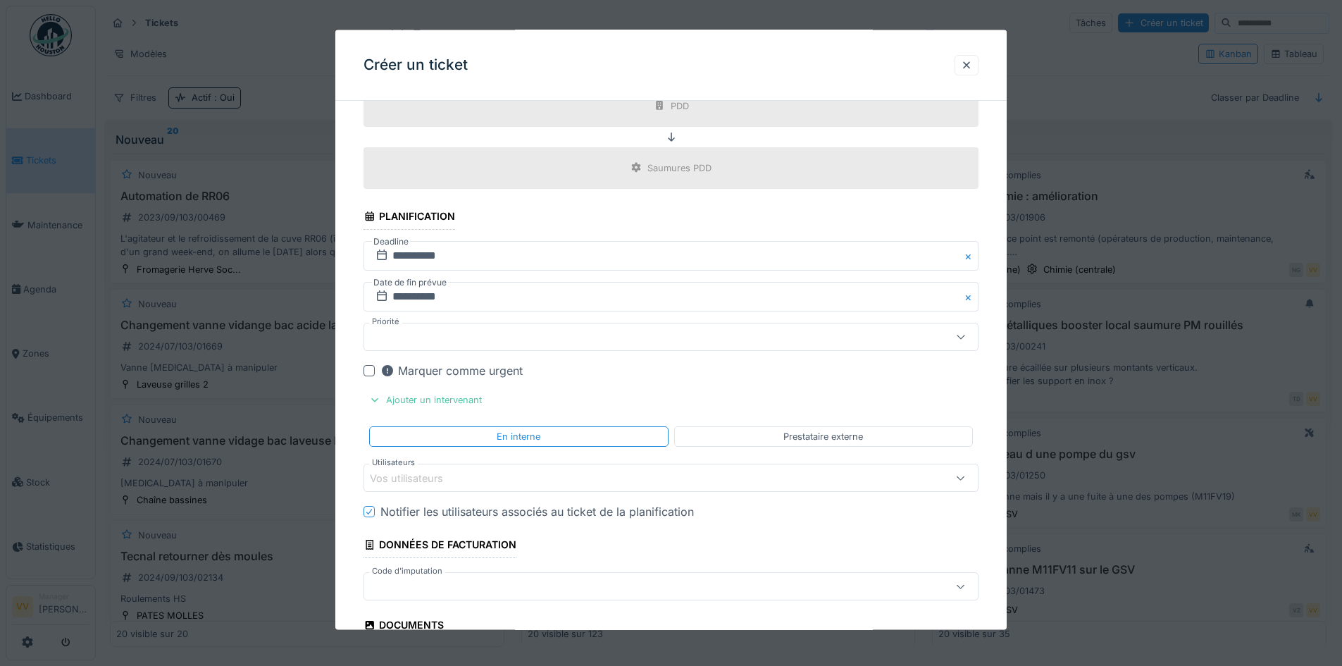
click at [511, 470] on div "Vos utilisateurs" at bounding box center [635, 477] width 530 height 15
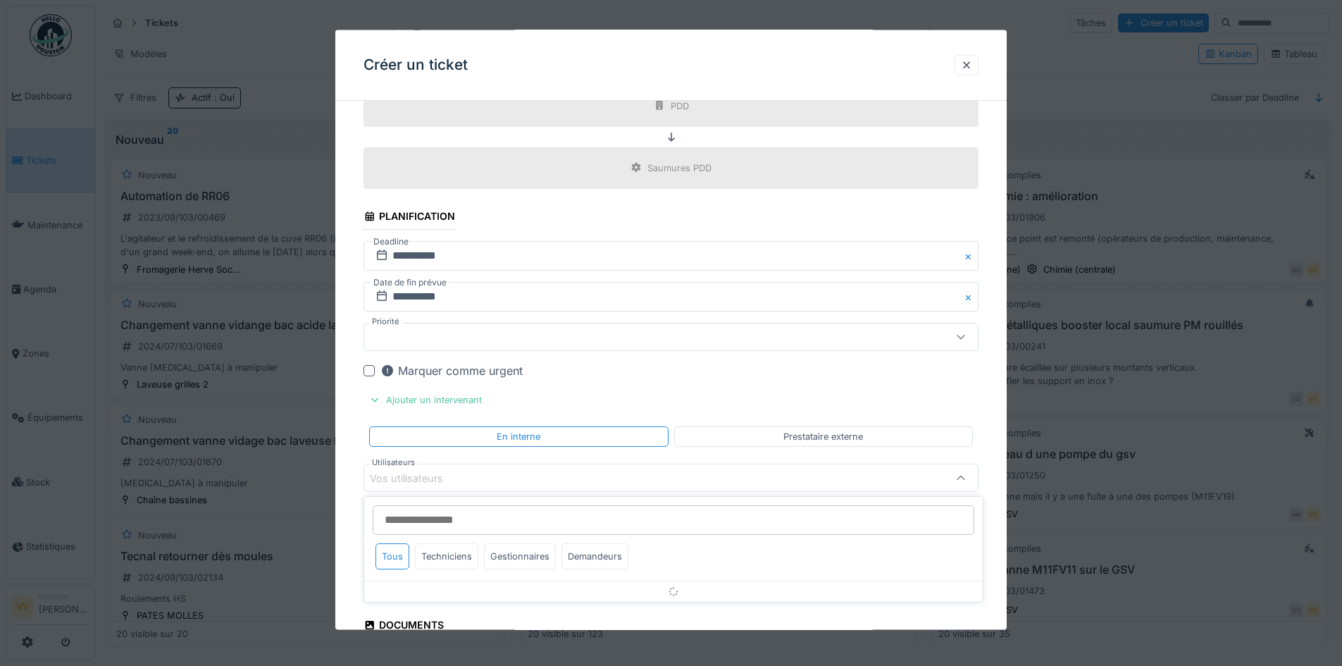
scroll to position [1275, 0]
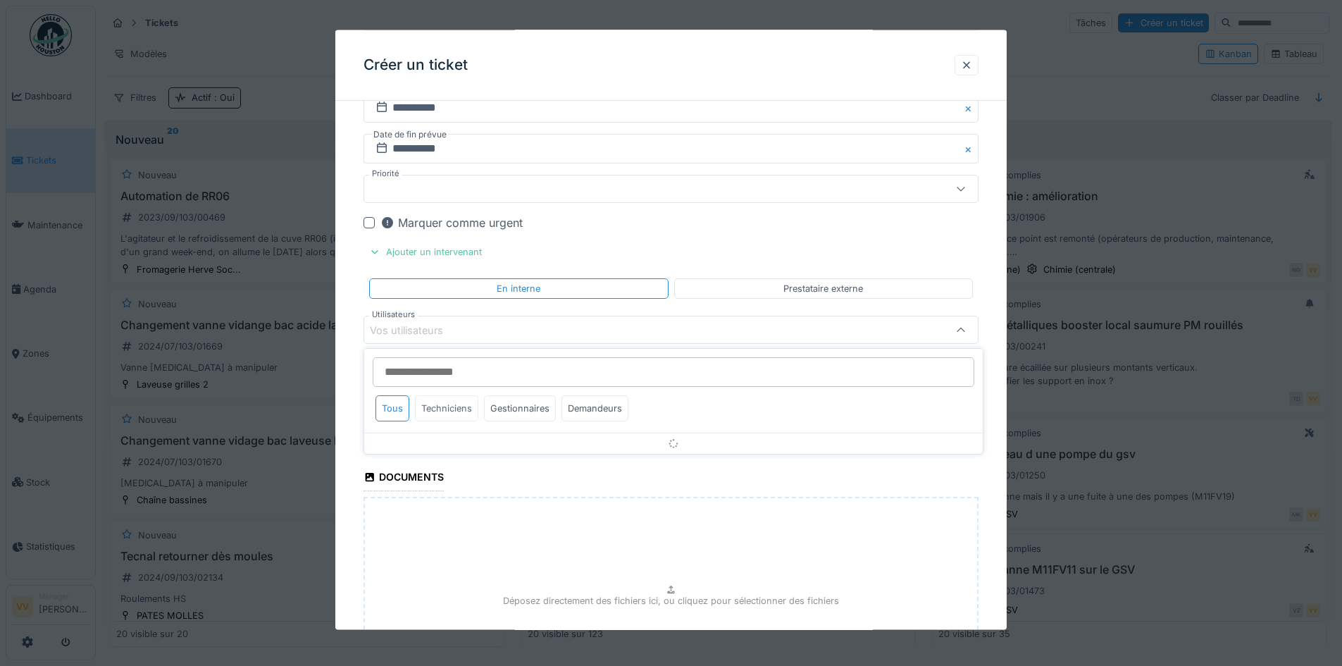
click at [458, 416] on div "Techniciens" at bounding box center [446, 408] width 63 height 26
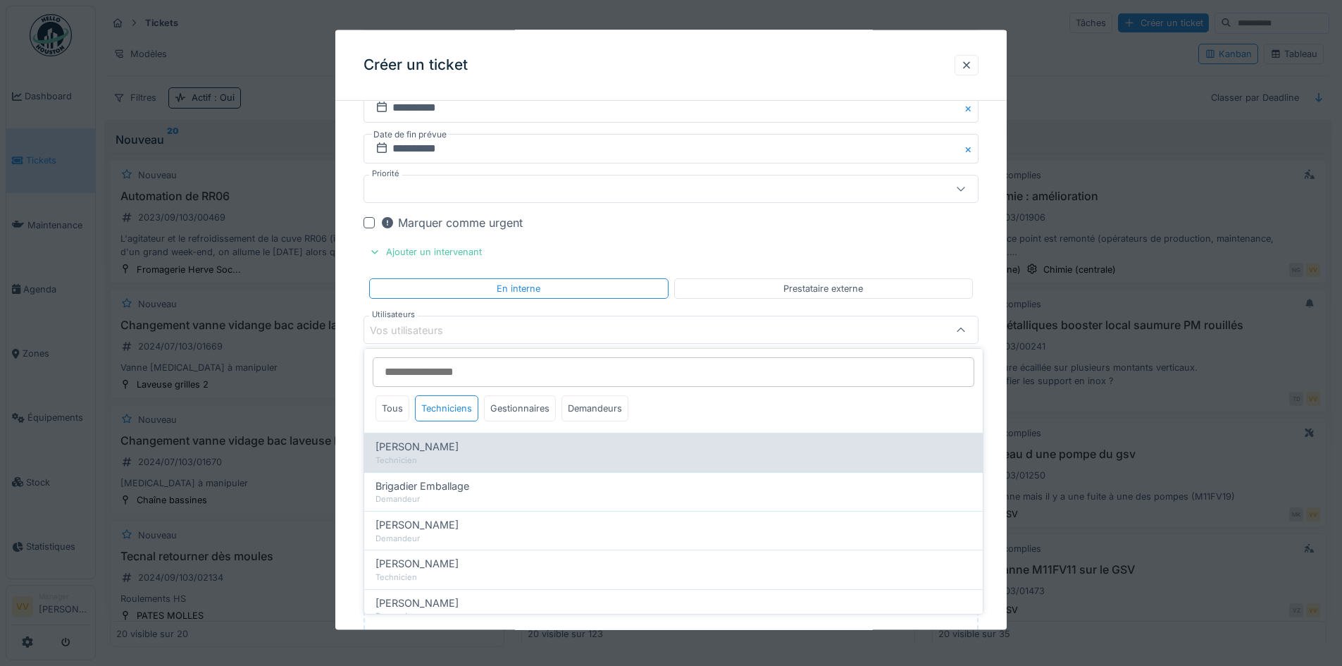
click at [461, 463] on div "Technicien" at bounding box center [673, 460] width 596 height 12
type input "*****"
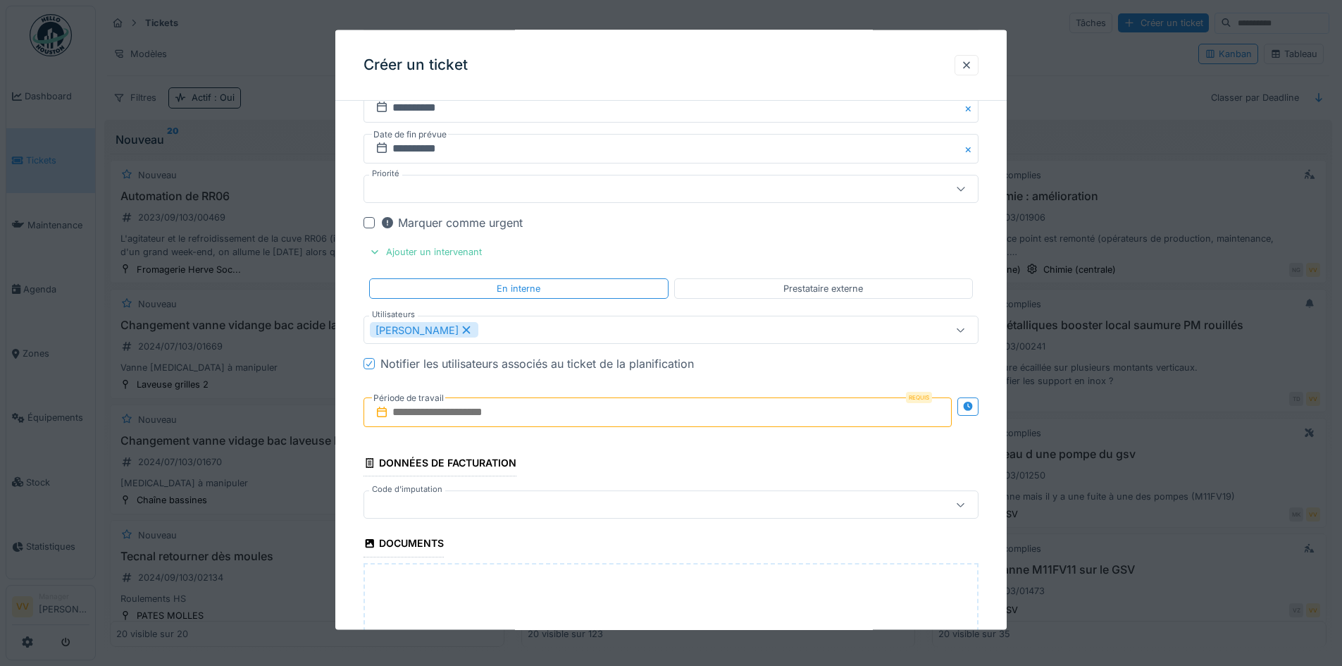
click at [575, 410] on input "text" at bounding box center [657, 412] width 588 height 30
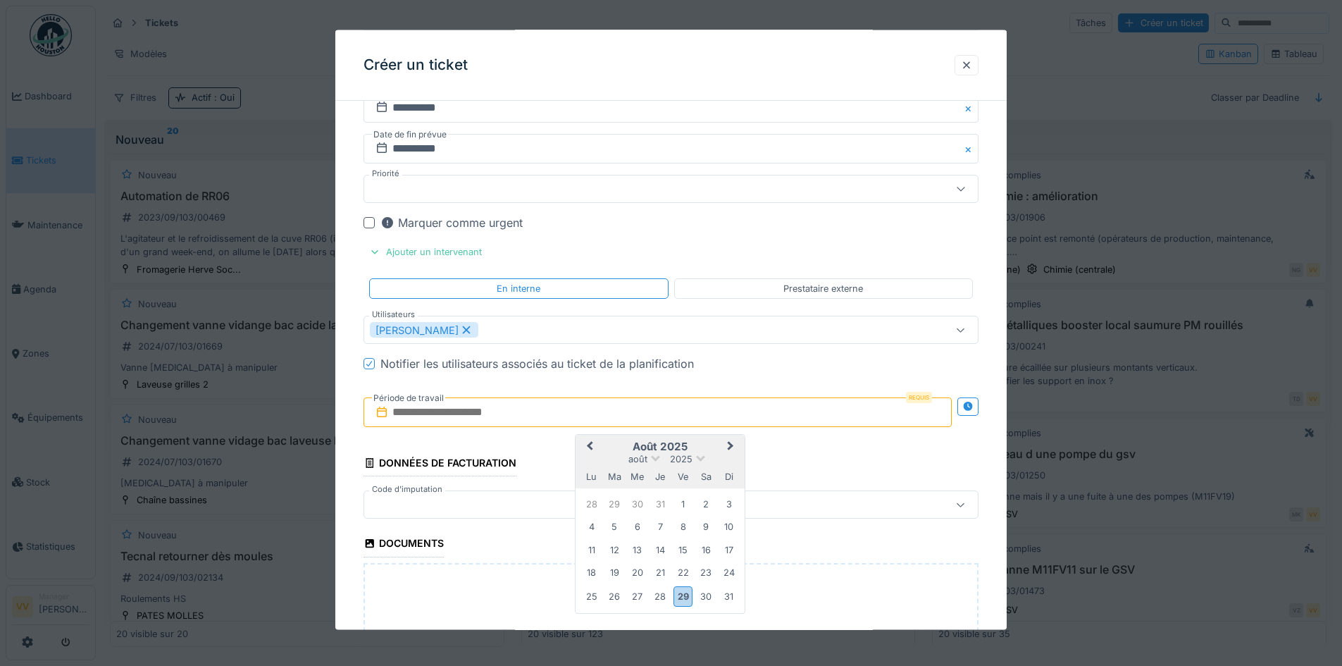
click at [731, 445] on span "Next Month" at bounding box center [731, 446] width 0 height 17
click at [613, 499] on div "2" at bounding box center [614, 503] width 19 height 19
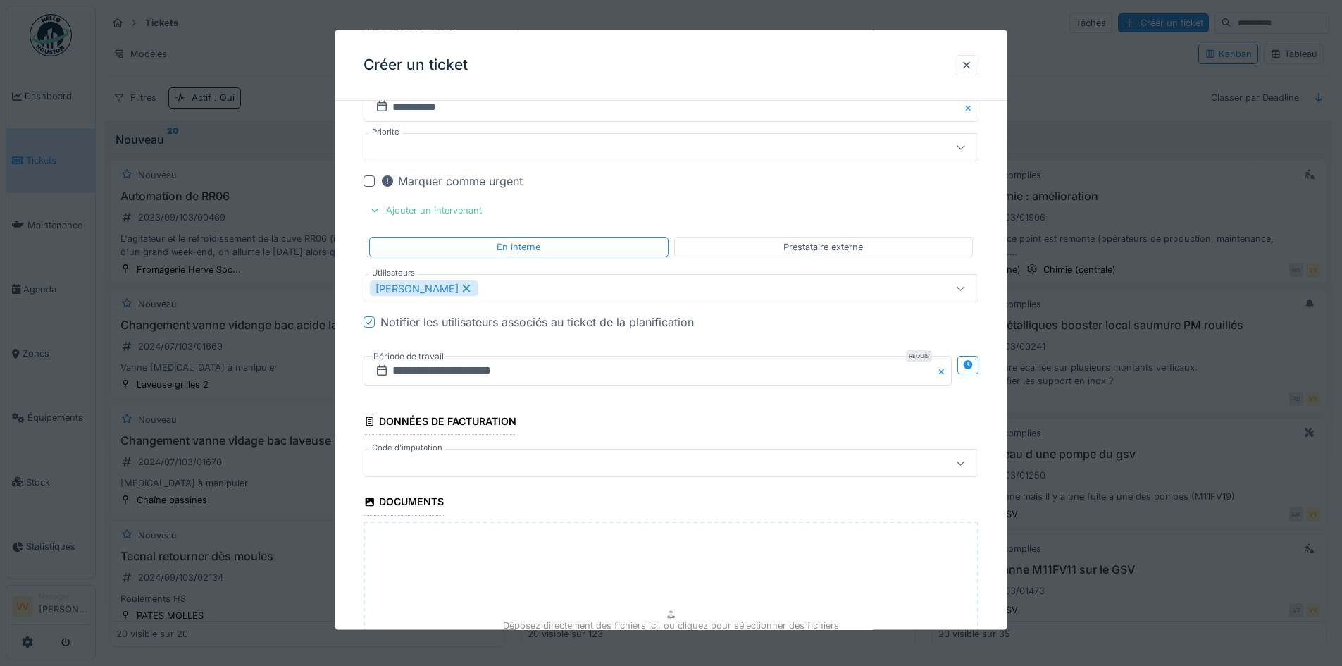
scroll to position [1511, 0]
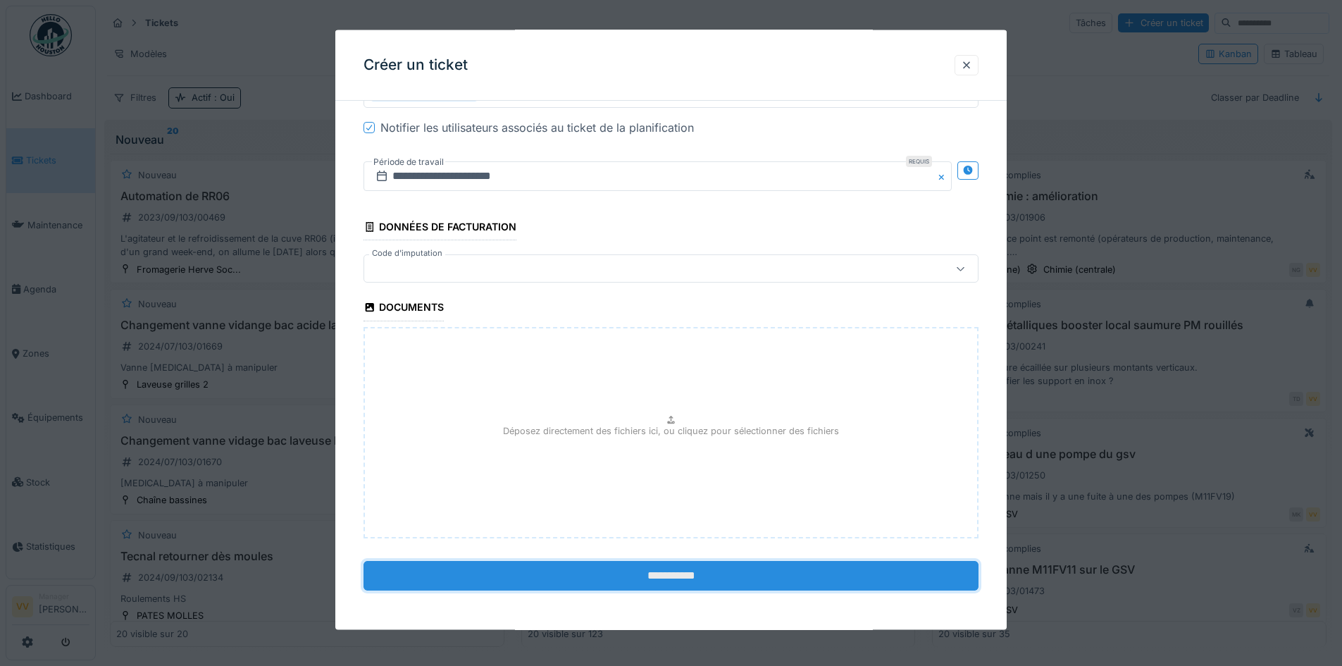
click at [645, 575] on input "**********" at bounding box center [670, 575] width 615 height 30
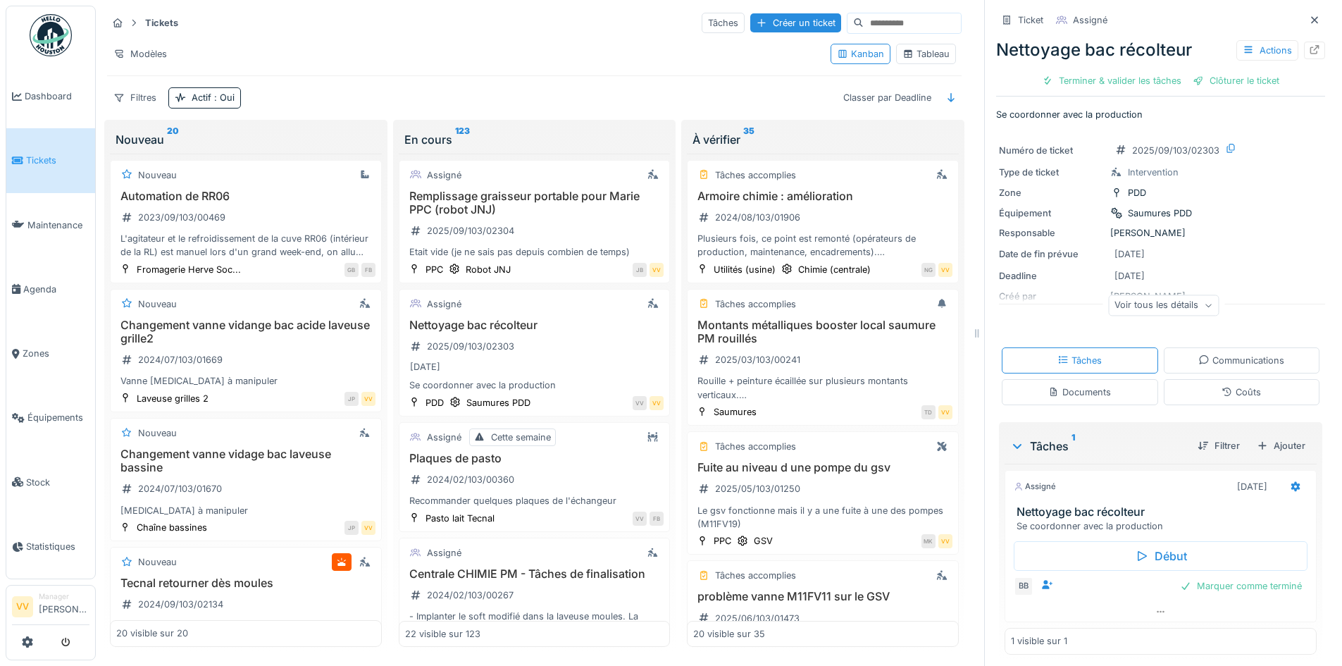
click at [30, 160] on span "Tickets" at bounding box center [57, 160] width 63 height 13
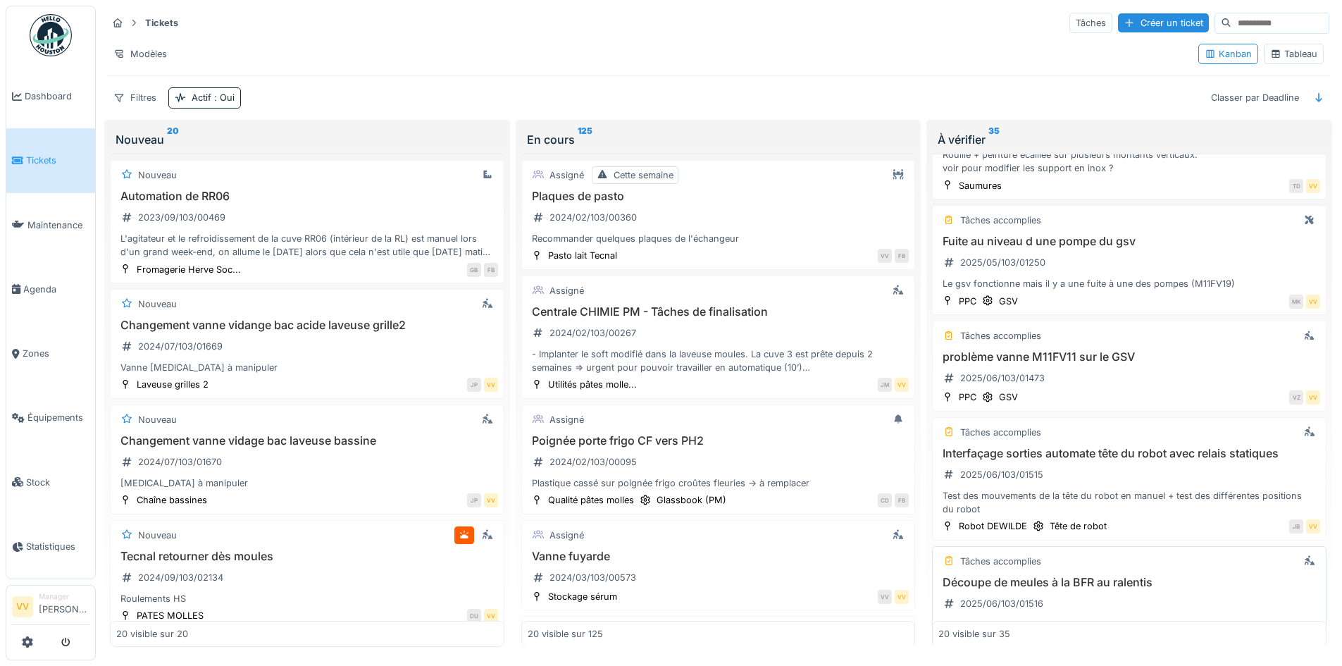
scroll to position [564, 0]
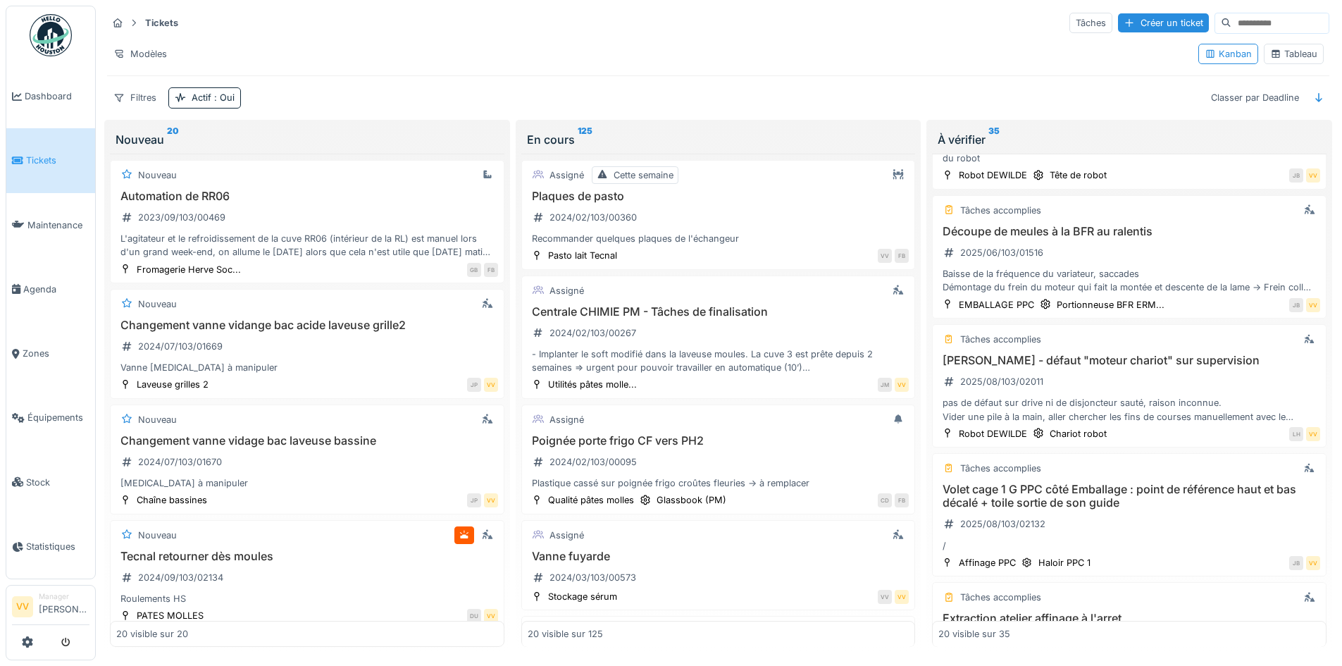
click at [1231, 25] on input at bounding box center [1279, 23] width 97 height 20
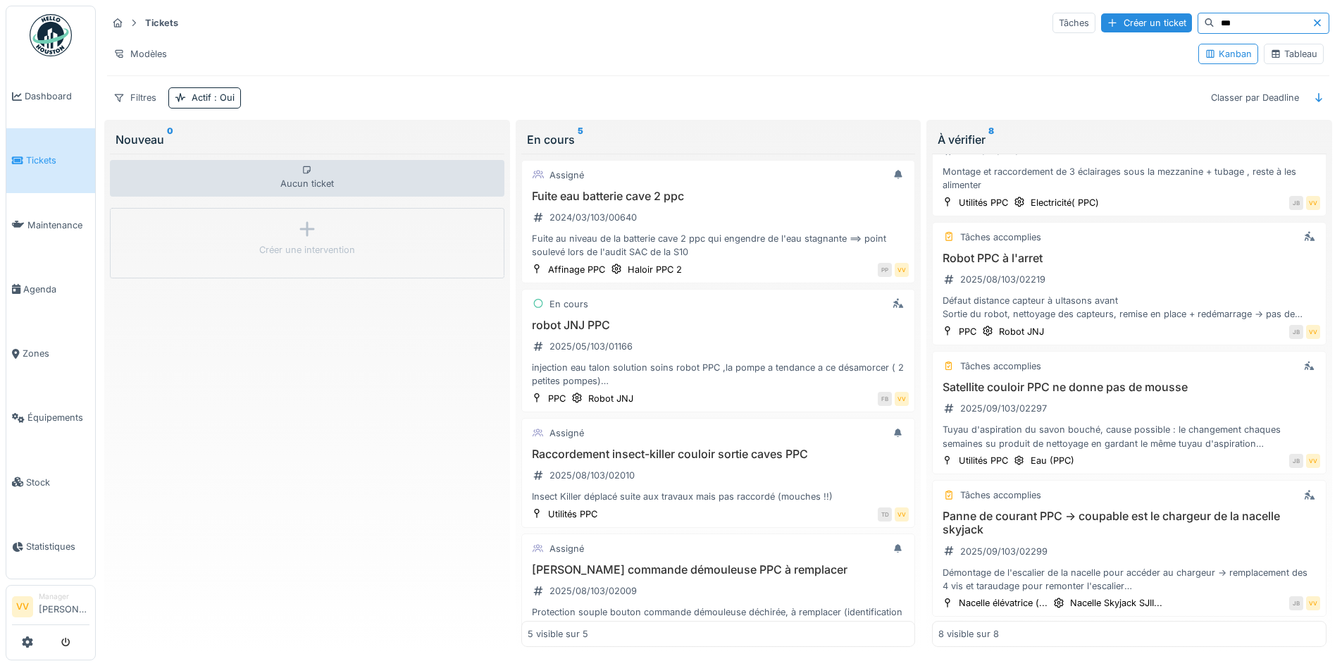
scroll to position [423, 0]
type input "***"
click at [1190, 400] on div "Satellite couloir PPC ne donne pas de mousse 2025/09/103/02297 Tuyau d'aspirati…" at bounding box center [1129, 414] width 382 height 70
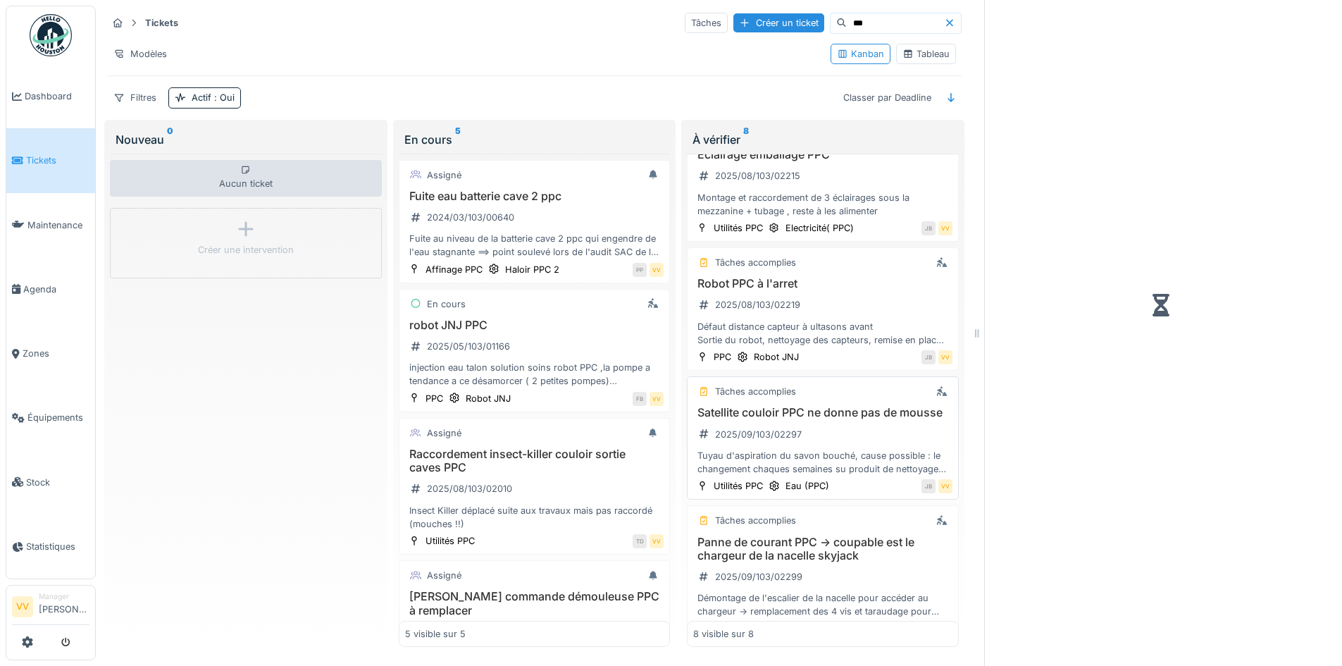
scroll to position [450, 0]
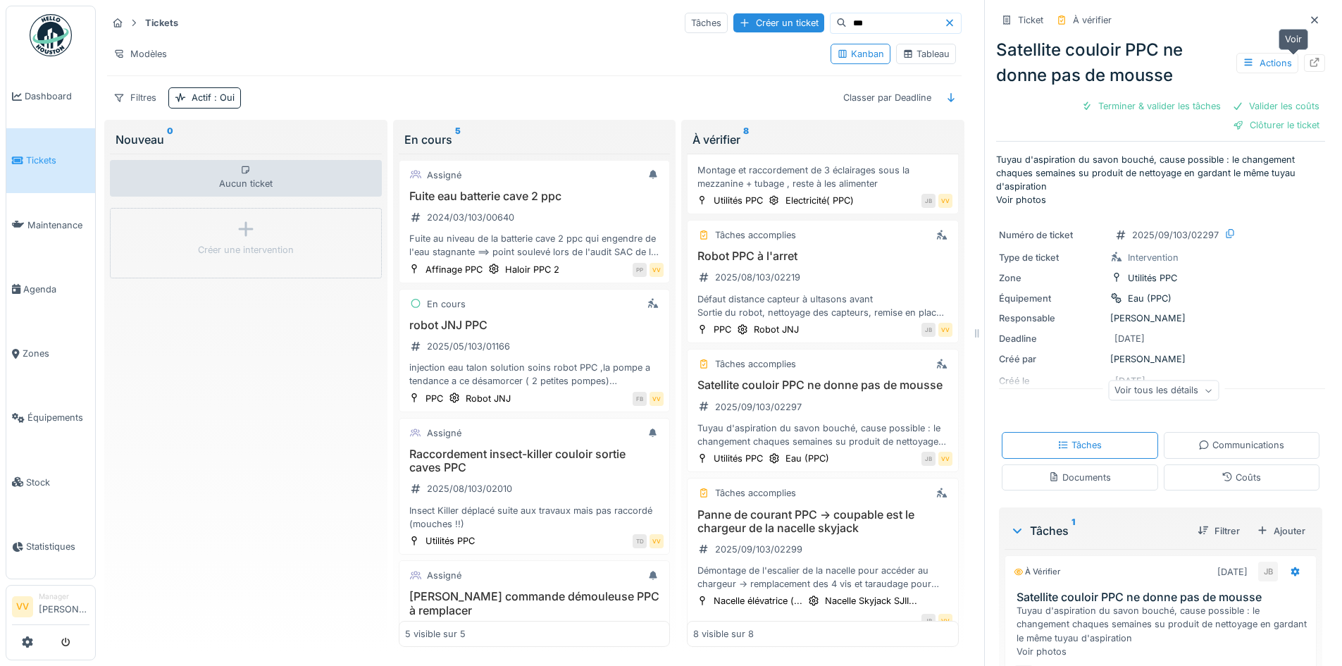
click at [1309, 63] on icon at bounding box center [1314, 62] width 11 height 9
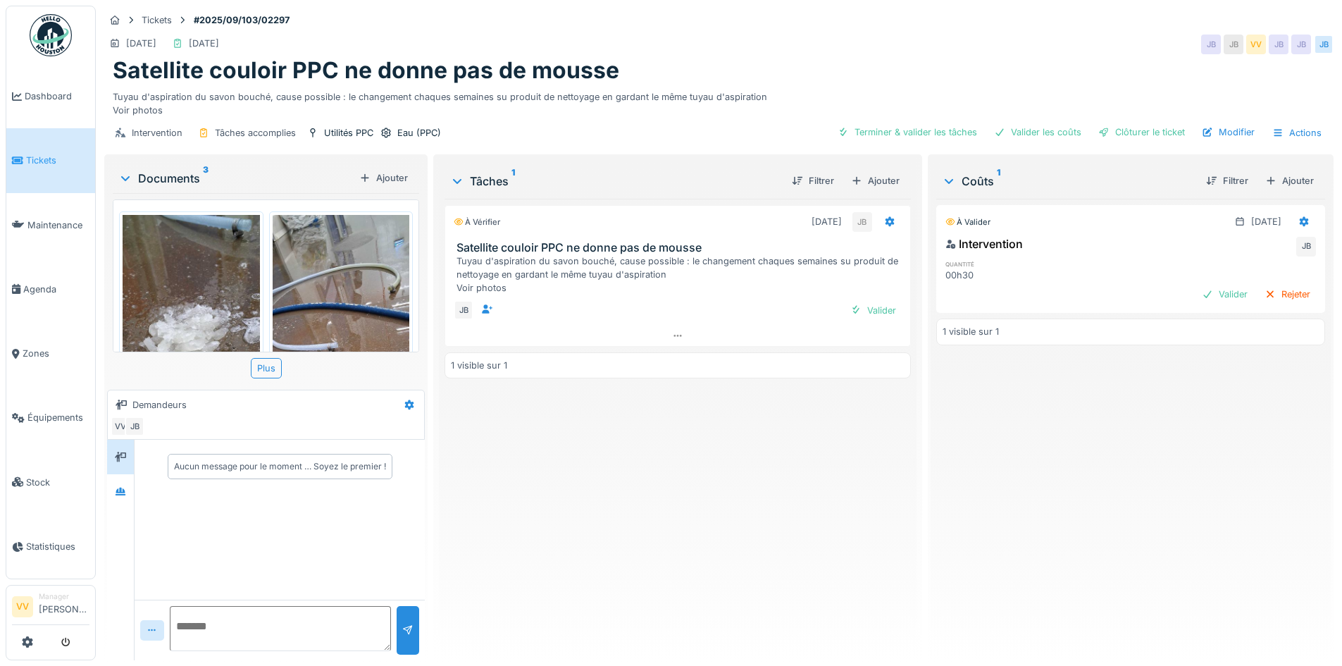
click at [174, 297] on img at bounding box center [191, 363] width 137 height 297
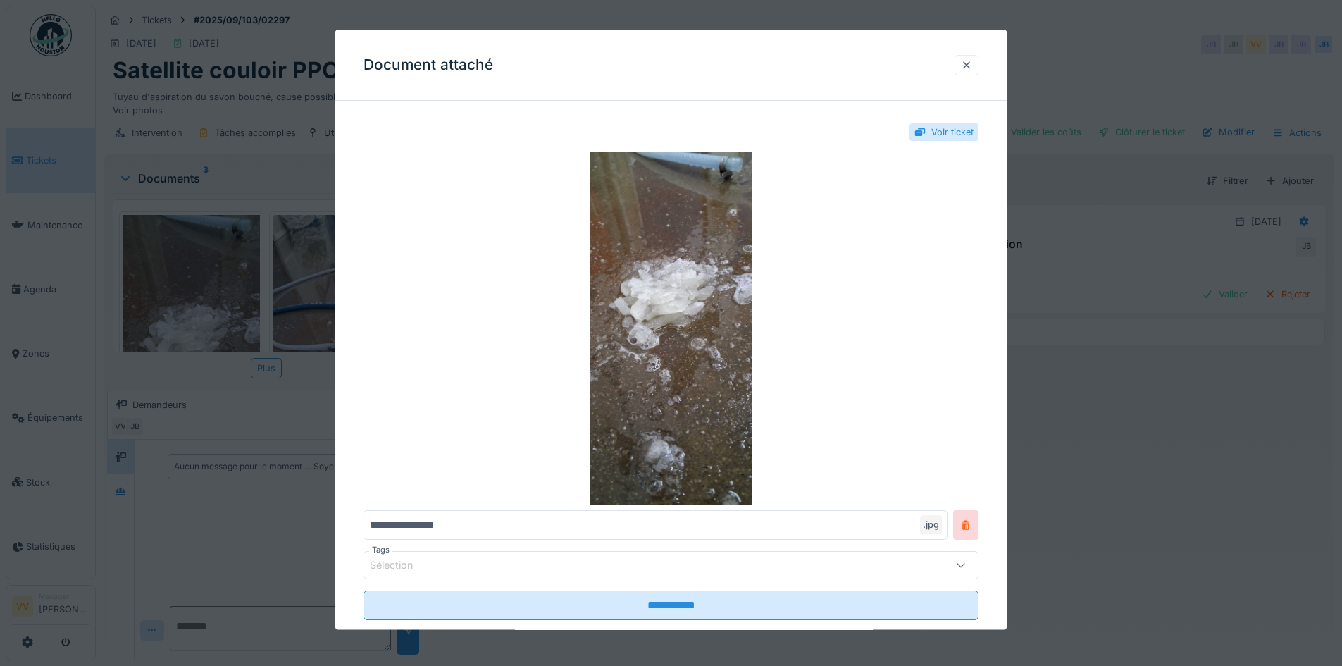
click at [972, 61] on div at bounding box center [966, 64] width 11 height 13
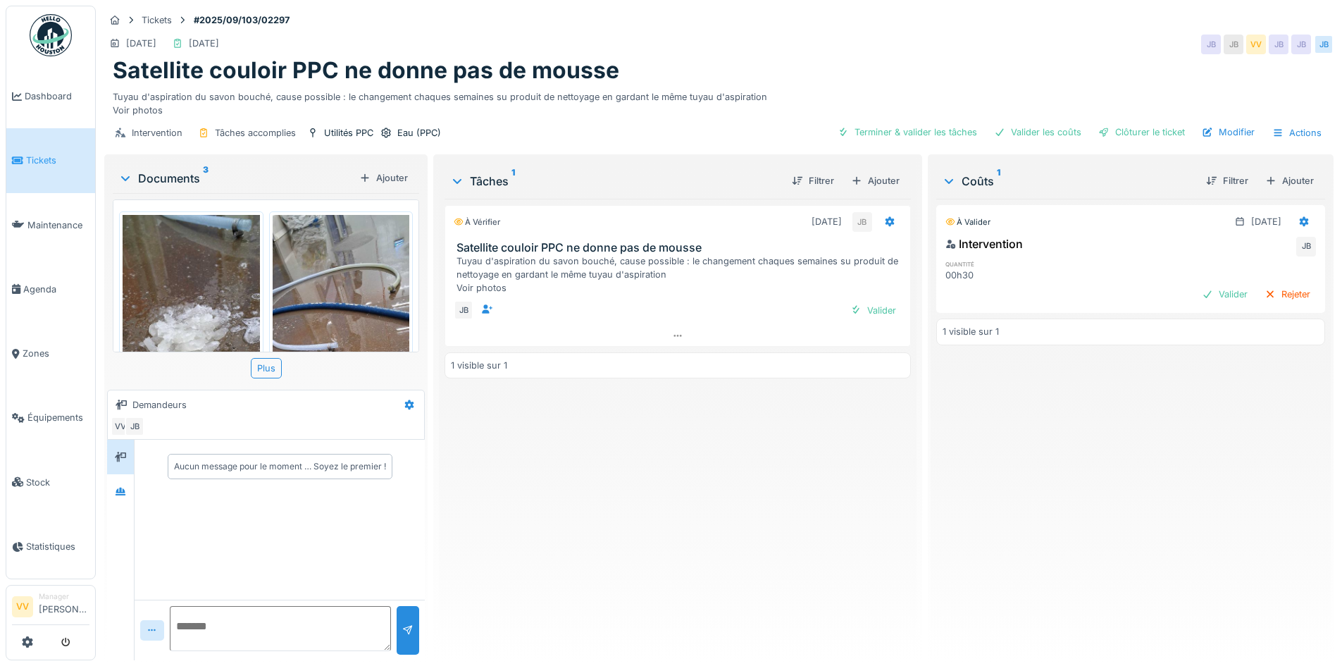
click at [354, 275] on img at bounding box center [341, 363] width 137 height 297
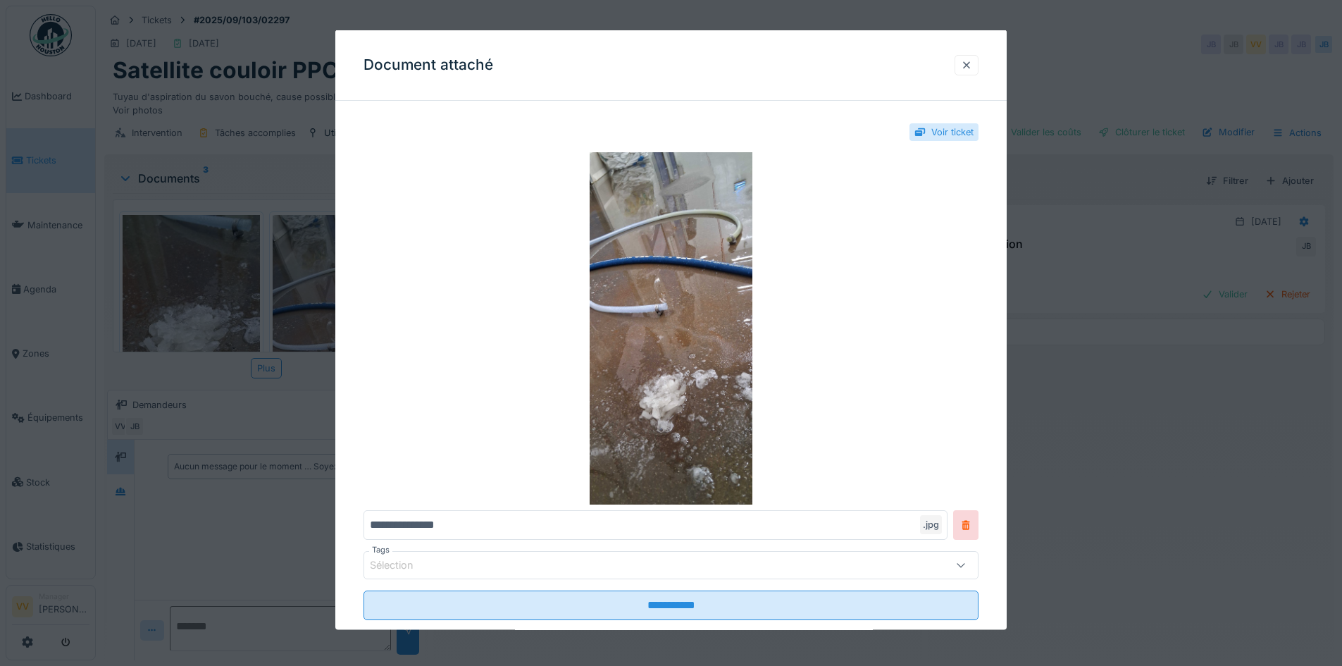
click at [972, 63] on div at bounding box center [966, 64] width 11 height 13
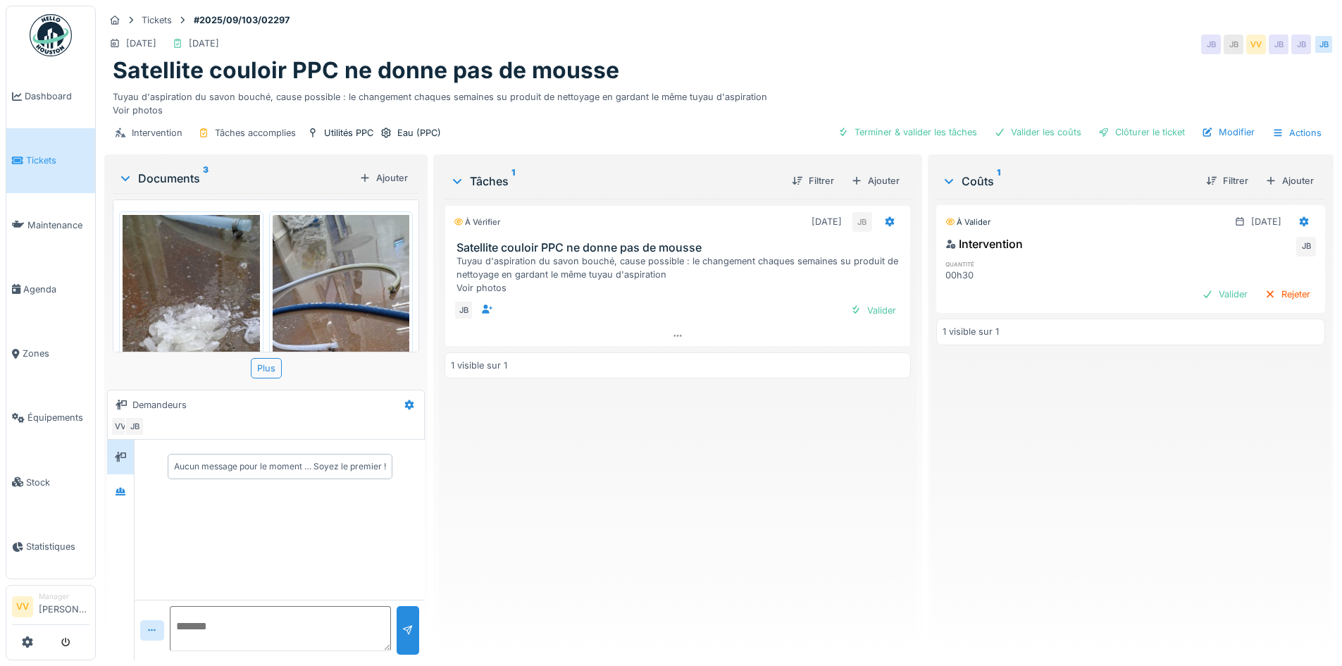
click at [195, 306] on img at bounding box center [191, 363] width 137 height 297
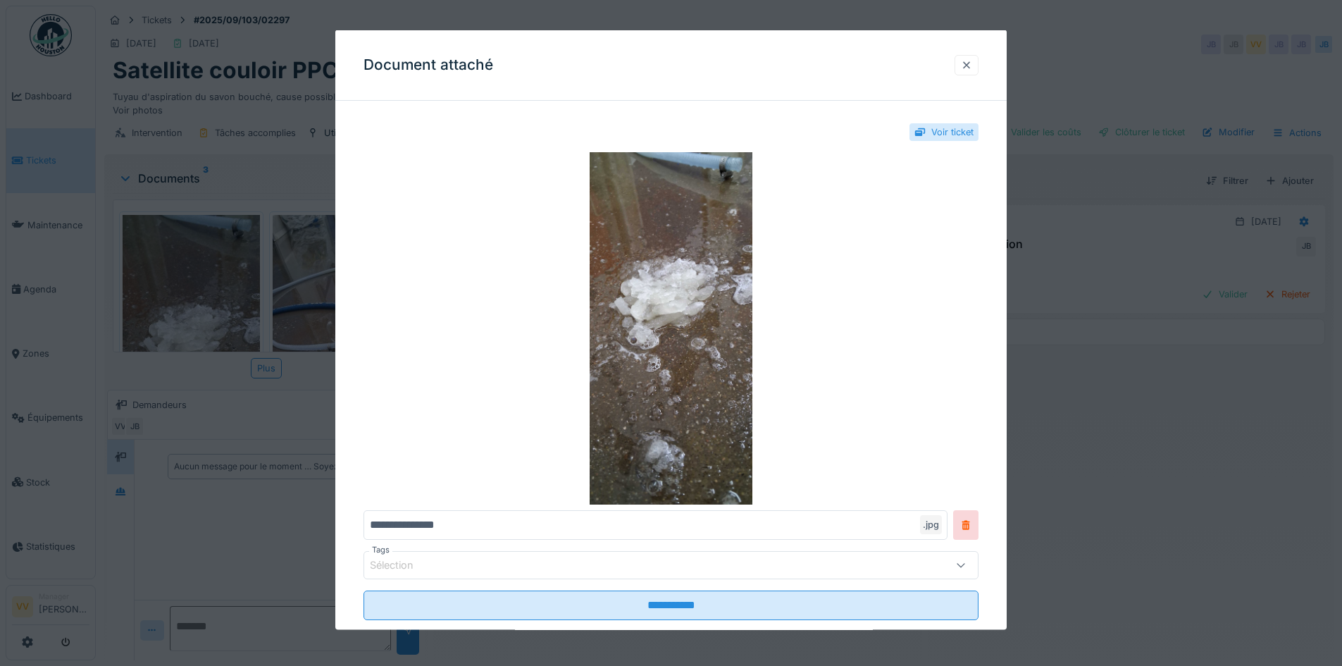
click at [969, 58] on div at bounding box center [966, 64] width 11 height 13
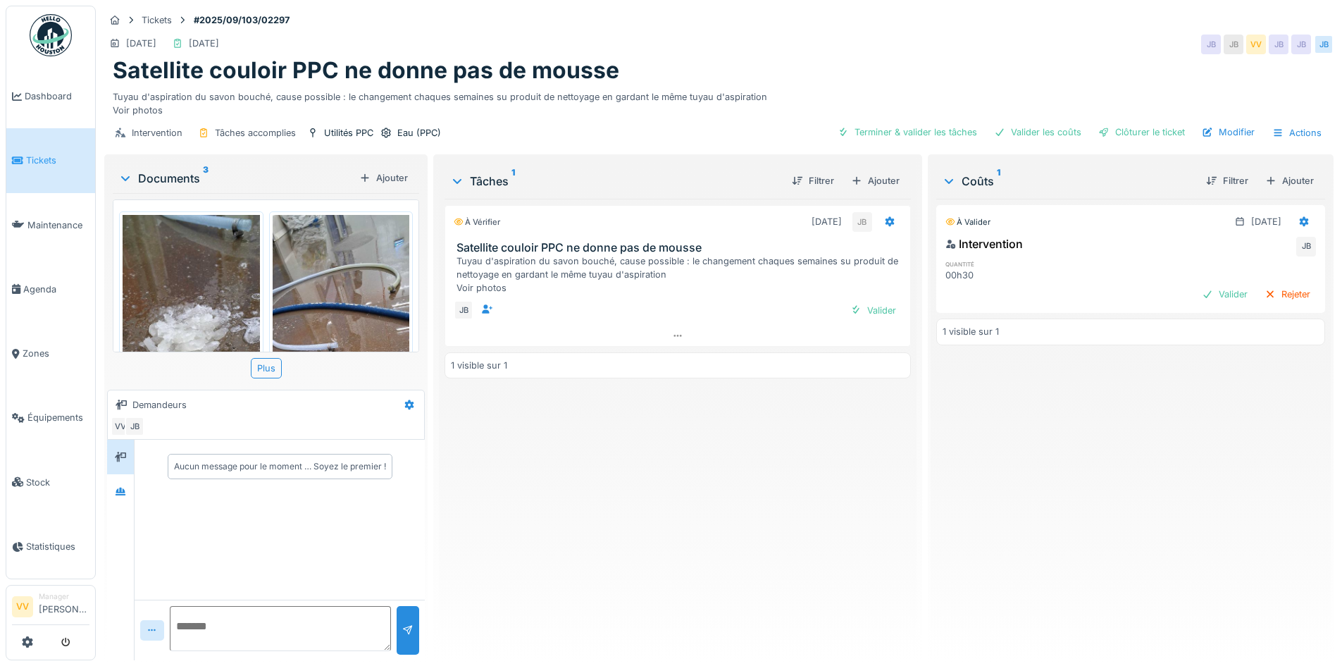
click at [377, 288] on img at bounding box center [341, 363] width 137 height 297
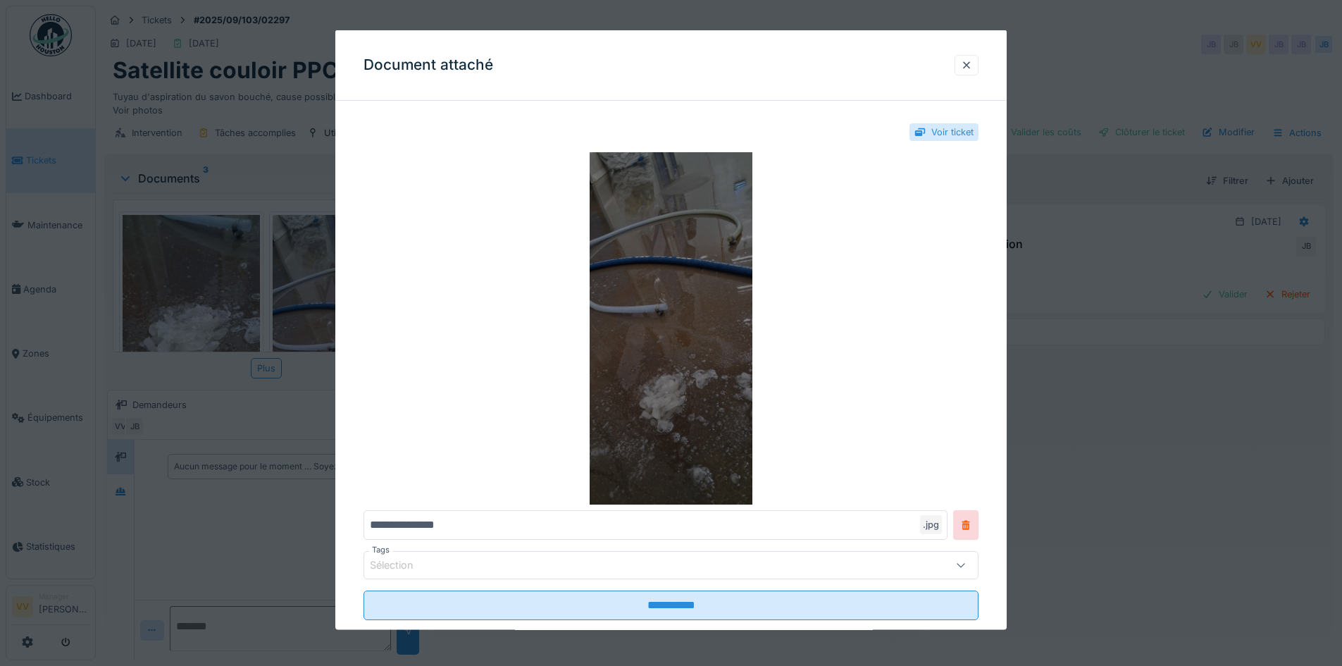
click at [724, 292] on img at bounding box center [670, 328] width 615 height 352
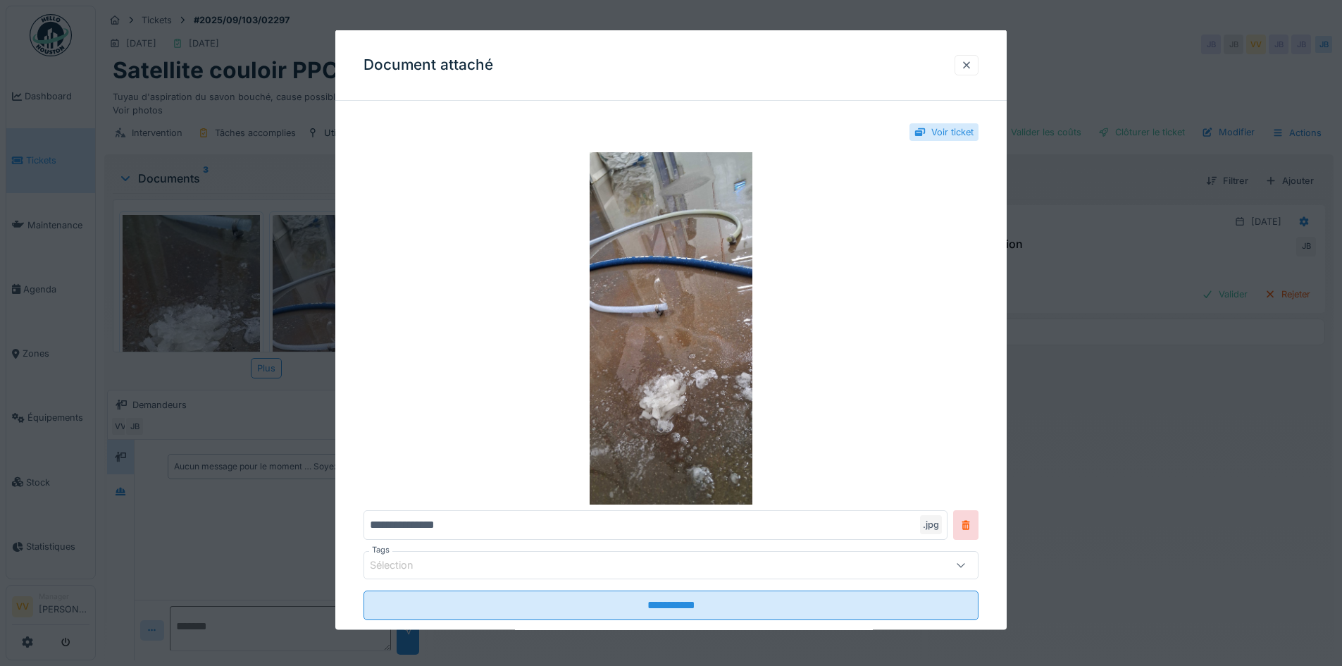
click at [969, 65] on div at bounding box center [966, 64] width 11 height 13
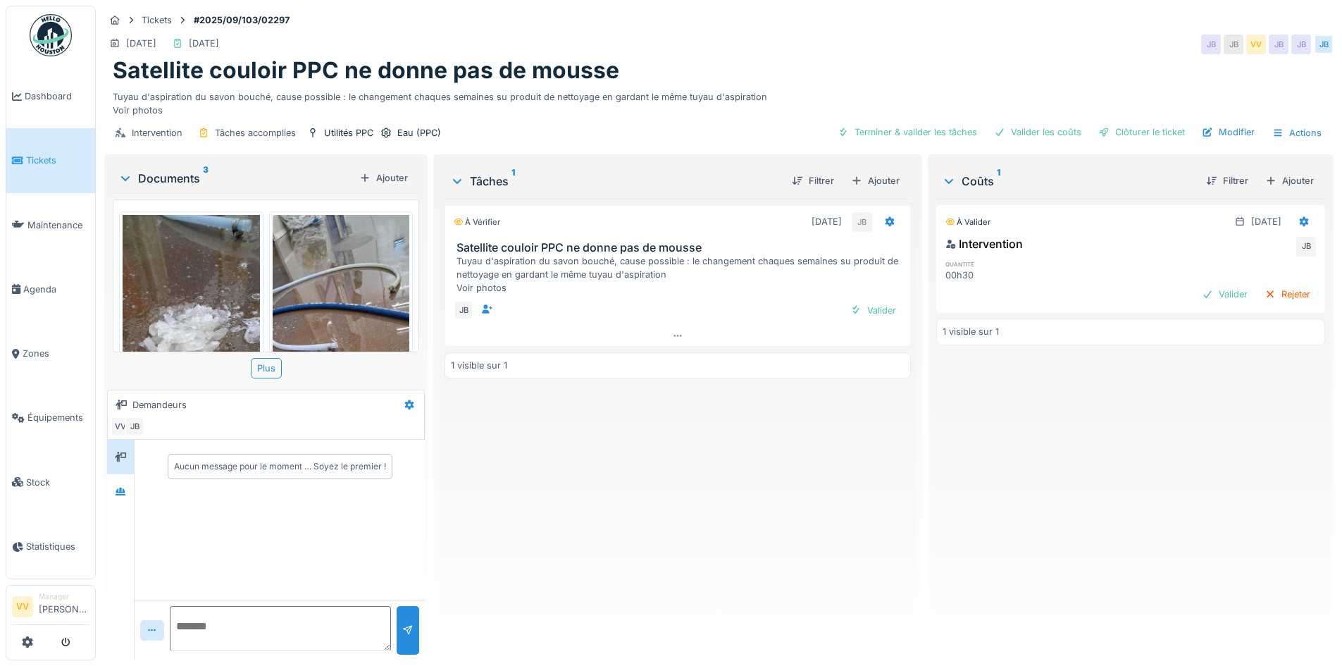
click at [644, 458] on div "À vérifier 29/08/2025 JB Satellite couloir PPC ne donne pas de mousse Tuyau d'a…" at bounding box center [678, 424] width 466 height 450
click at [868, 321] on div "JB Valider" at bounding box center [678, 309] width 466 height 31
click at [869, 308] on div "Valider" at bounding box center [873, 310] width 57 height 19
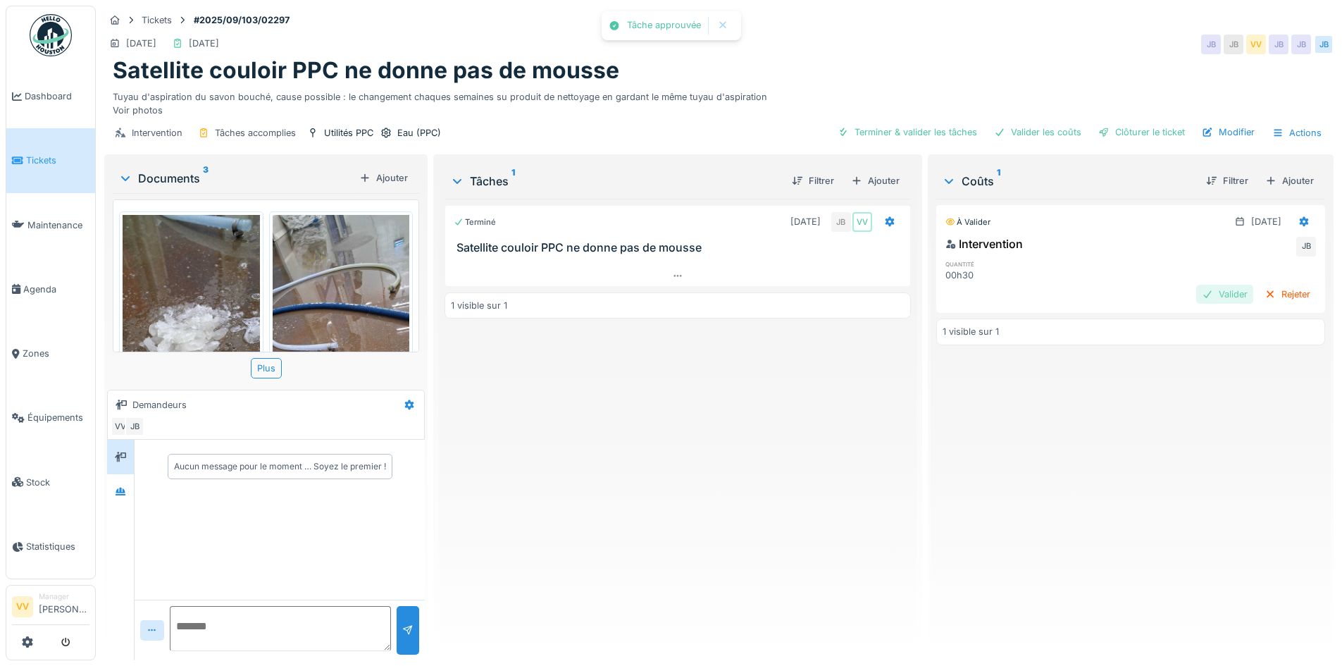
click at [1198, 291] on div "Valider" at bounding box center [1224, 294] width 57 height 19
click at [1117, 132] on div "Clôturer le ticket" at bounding box center [1142, 132] width 98 height 19
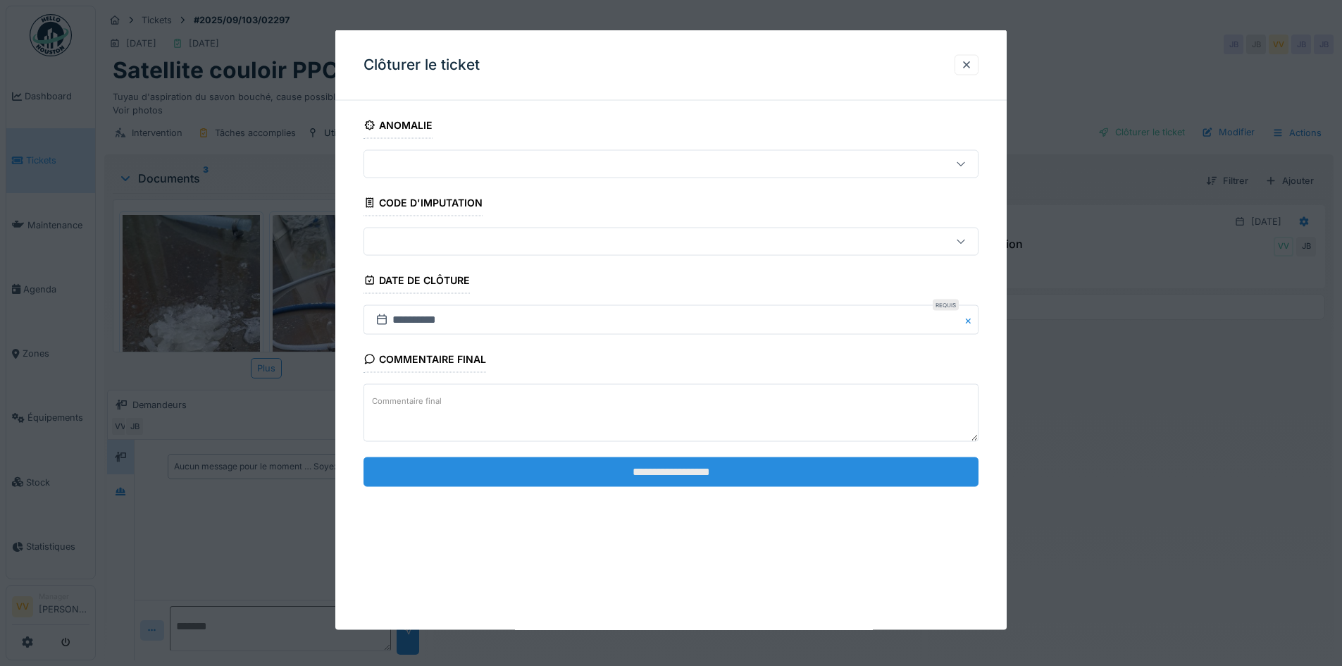
click at [691, 464] on input "**********" at bounding box center [670, 471] width 615 height 30
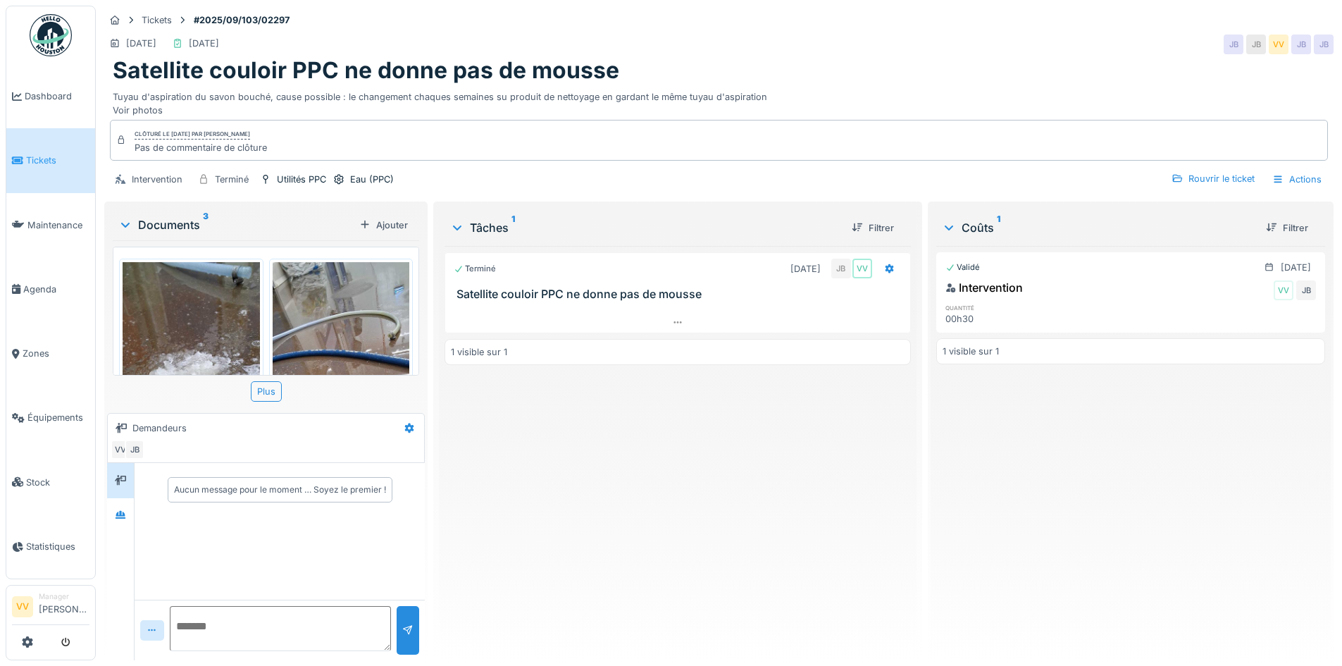
drag, startPoint x: 52, startPoint y: 161, endPoint x: 97, endPoint y: 159, distance: 44.4
click at [51, 161] on span "Tickets" at bounding box center [57, 160] width 63 height 13
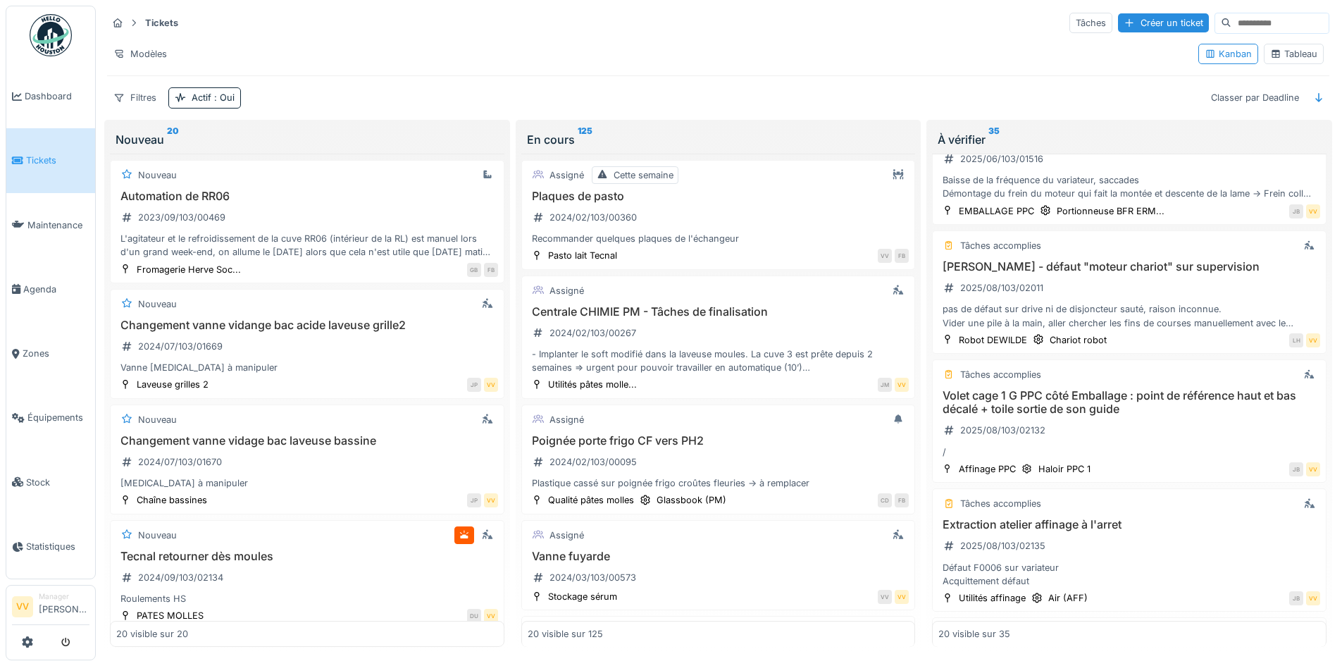
scroll to position [704, 0]
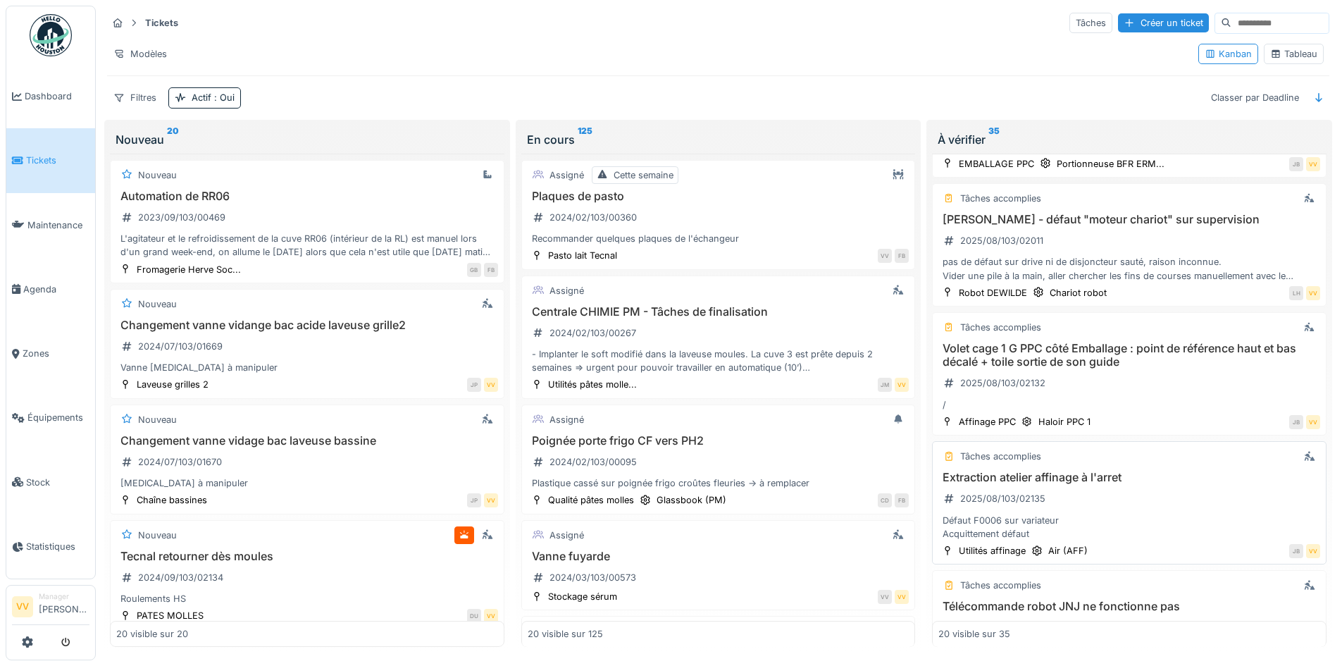
click at [1119, 500] on div "Extraction atelier affinage à l'arret 2025/08/103/02135 Défaut F0006 sur variat…" at bounding box center [1129, 506] width 382 height 70
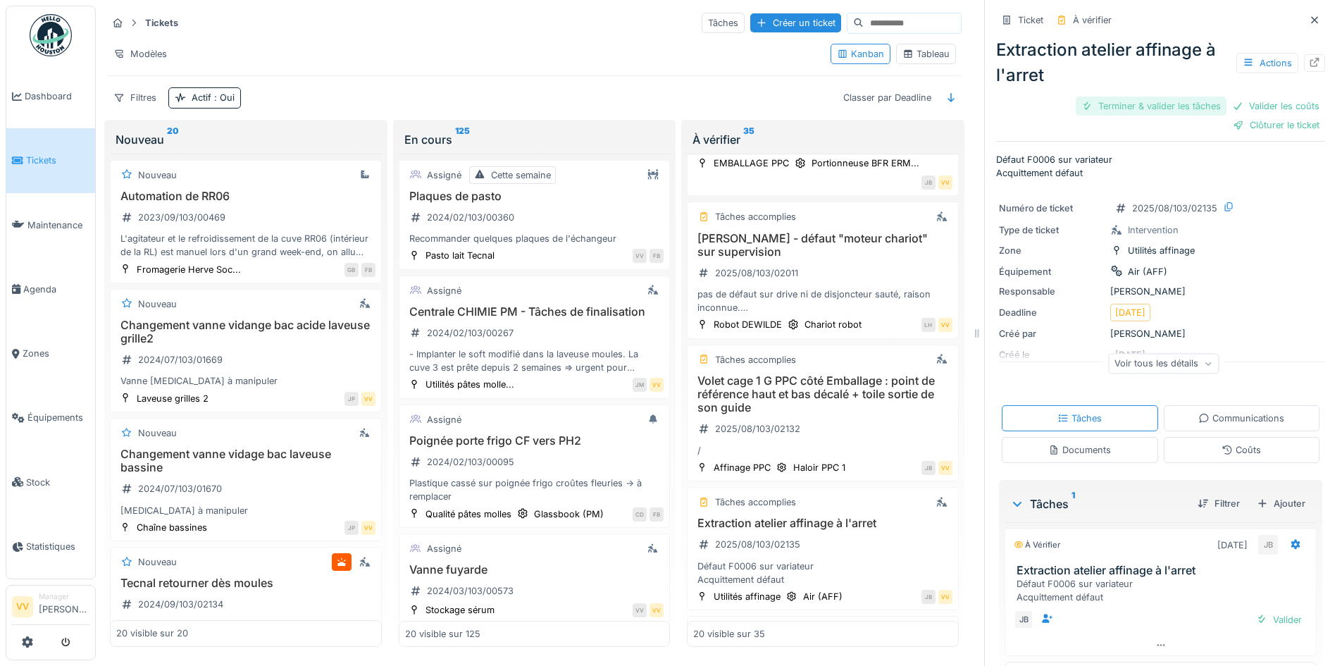
click at [1105, 104] on div "Terminer & valider les tâches" at bounding box center [1151, 106] width 151 height 19
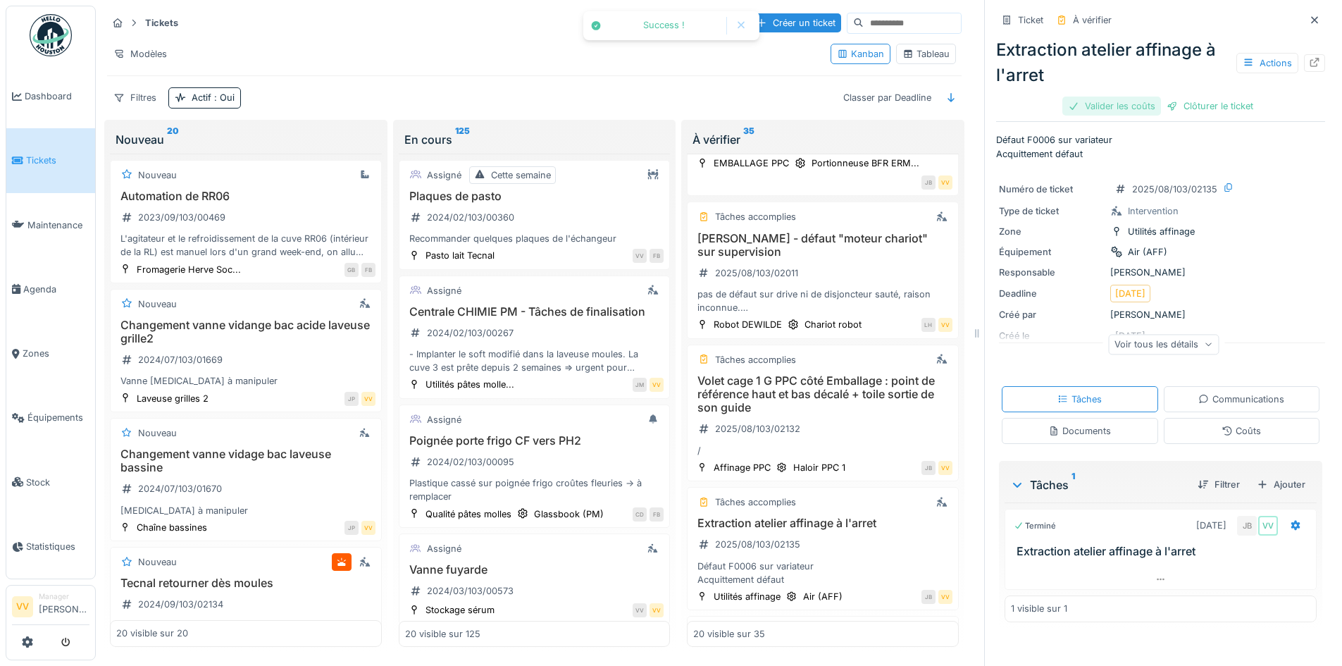
click at [1081, 102] on div "Valider les coûts" at bounding box center [1111, 106] width 99 height 19
click at [1163, 102] on div "Clôturer le ticket" at bounding box center [1161, 106] width 98 height 19
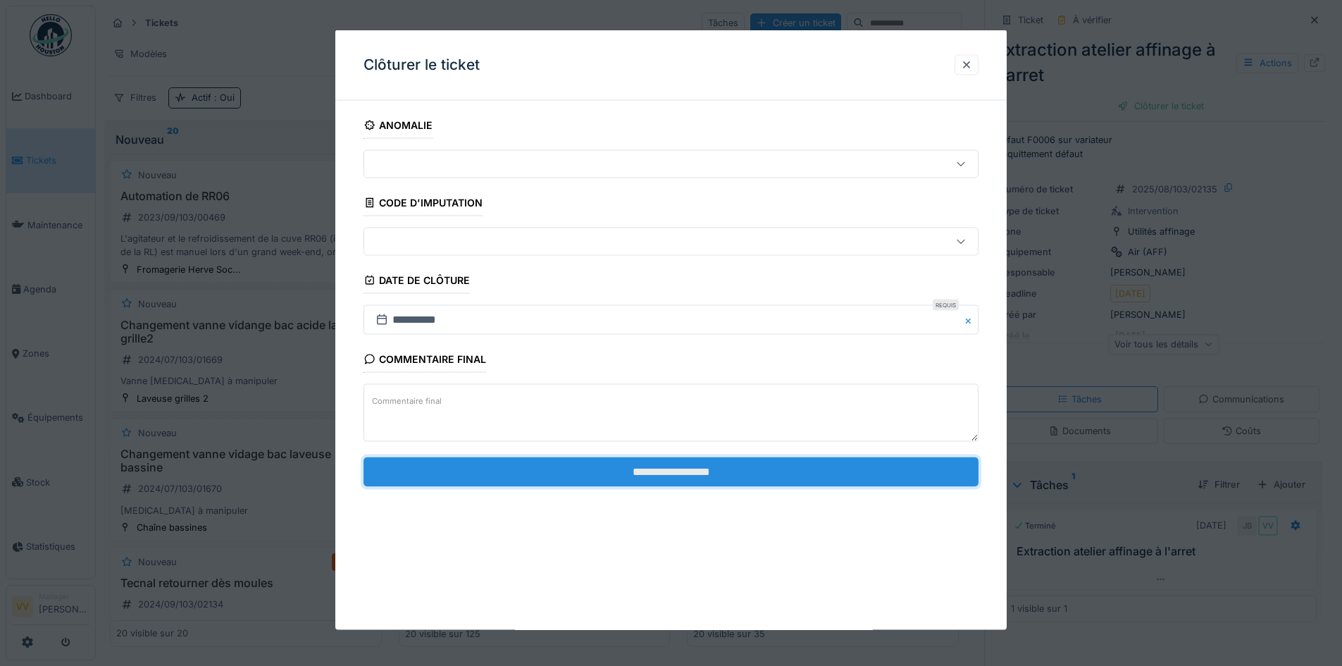
click at [753, 471] on input "**********" at bounding box center [670, 471] width 615 height 30
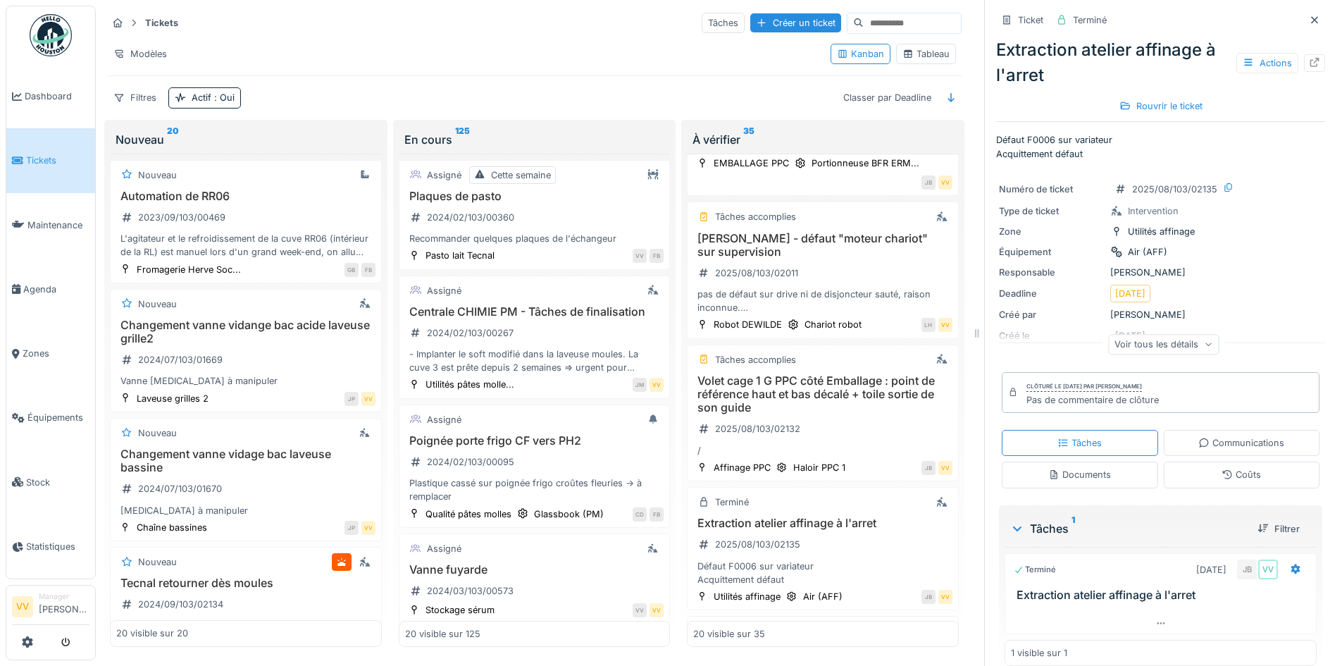
click at [30, 162] on span "Tickets" at bounding box center [57, 160] width 63 height 13
